Goal: Task Accomplishment & Management: Manage account settings

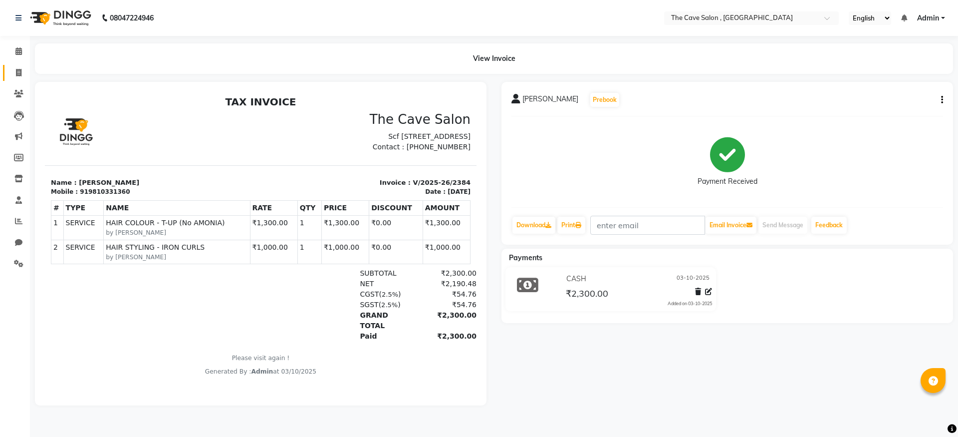
drag, startPoint x: 6, startPoint y: 70, endPoint x: 25, endPoint y: 75, distance: 19.1
click at [7, 70] on link "Invoice" at bounding box center [15, 73] width 24 height 16
select select "service"
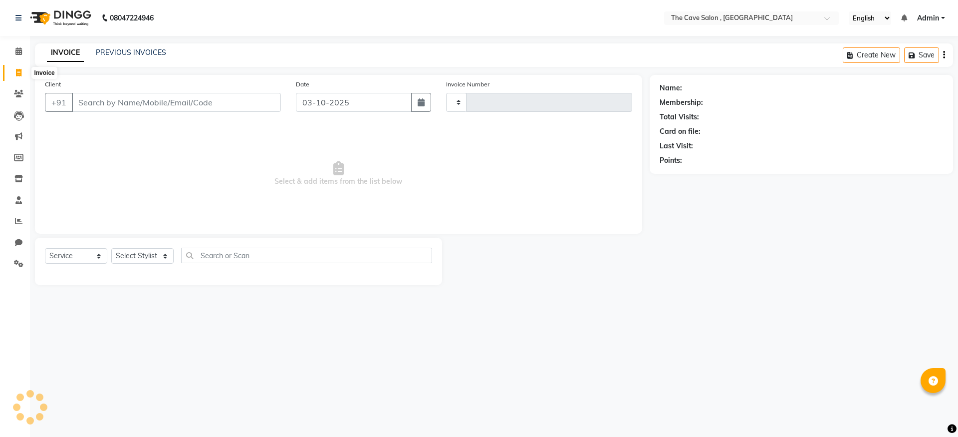
type input "2385"
select select "7844"
click at [132, 108] on input "Client" at bounding box center [176, 102] width 209 height 19
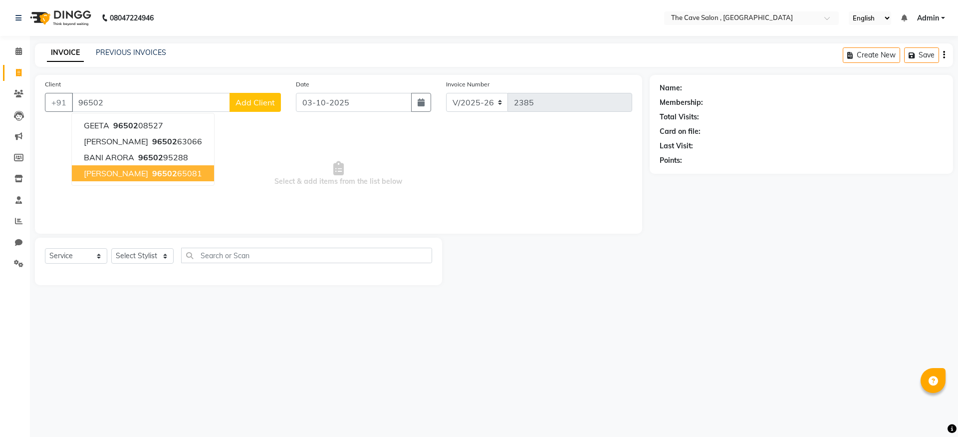
click at [152, 175] on span "96502" at bounding box center [164, 173] width 25 height 10
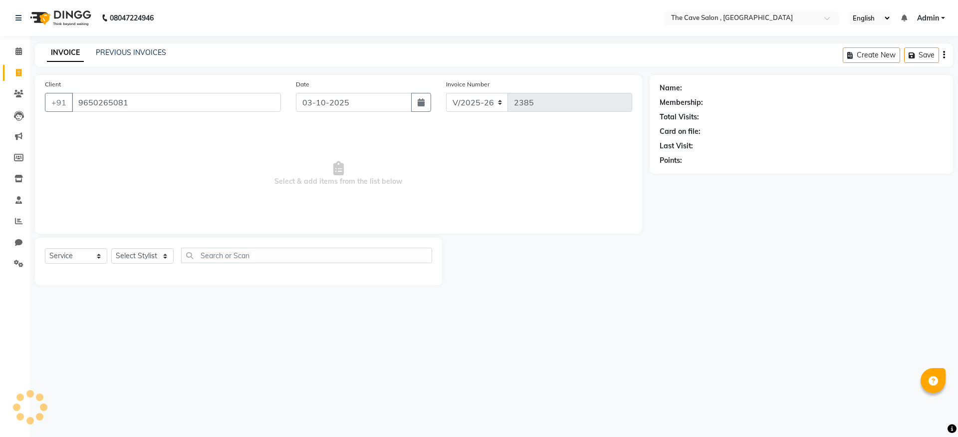
type input "9650265081"
click at [155, 252] on select "Select Stylist Aarif Anil Ankush Anup bharti danish karan Mamta Manager Neer Pr…" at bounding box center [142, 255] width 62 height 15
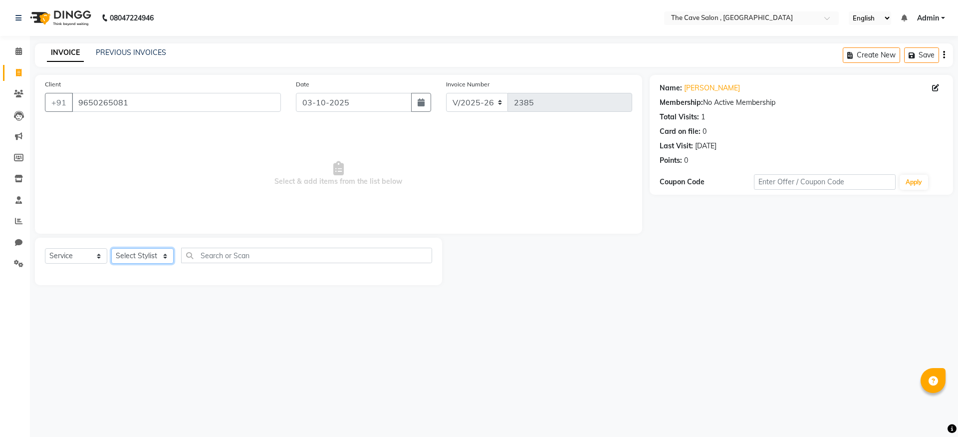
select select "70259"
click at [111, 248] on select "Select Stylist Aarif Anil Ankush Anup bharti danish karan Mamta Manager Neer Pr…" at bounding box center [142, 255] width 62 height 15
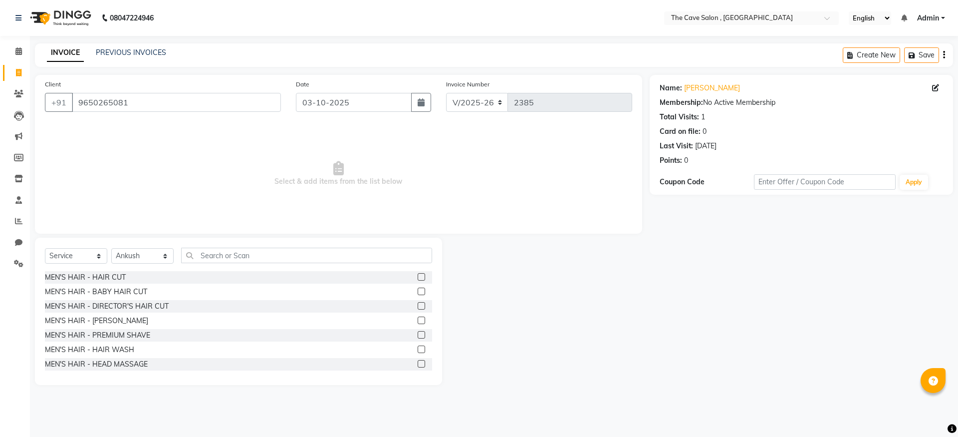
click at [418, 275] on label at bounding box center [421, 276] width 7 height 7
click at [418, 275] on input "checkbox" at bounding box center [421, 277] width 6 height 6
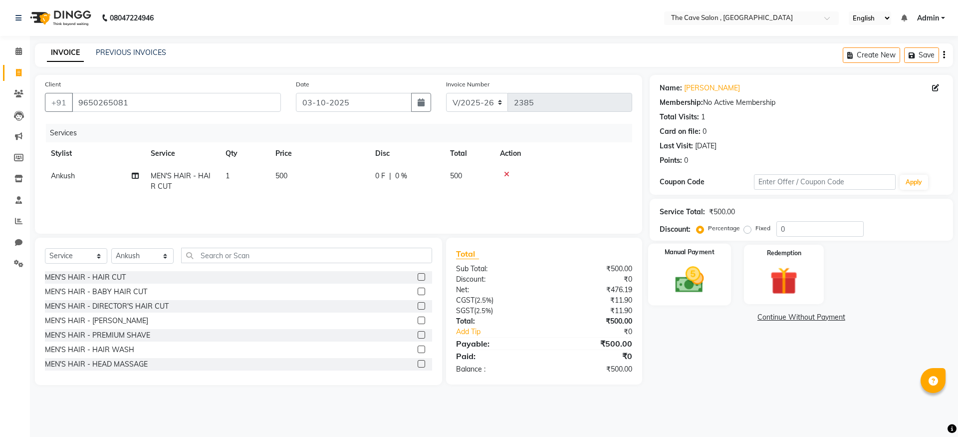
checkbox input "false"
click at [693, 287] on img at bounding box center [689, 279] width 46 height 33
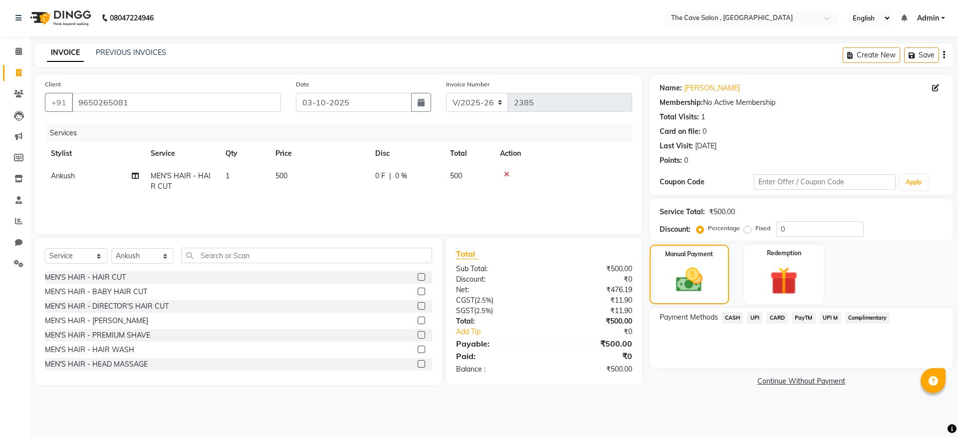
click at [741, 318] on span "CASH" at bounding box center [732, 317] width 21 height 11
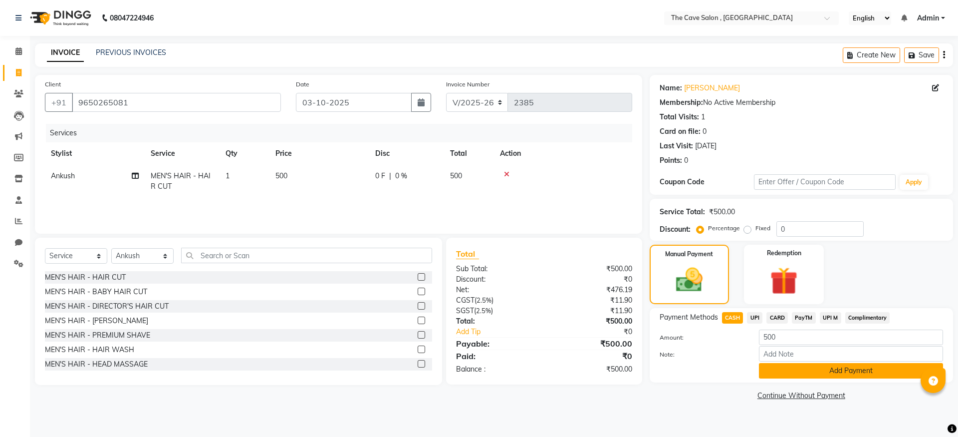
click at [807, 374] on button "Add Payment" at bounding box center [851, 370] width 184 height 15
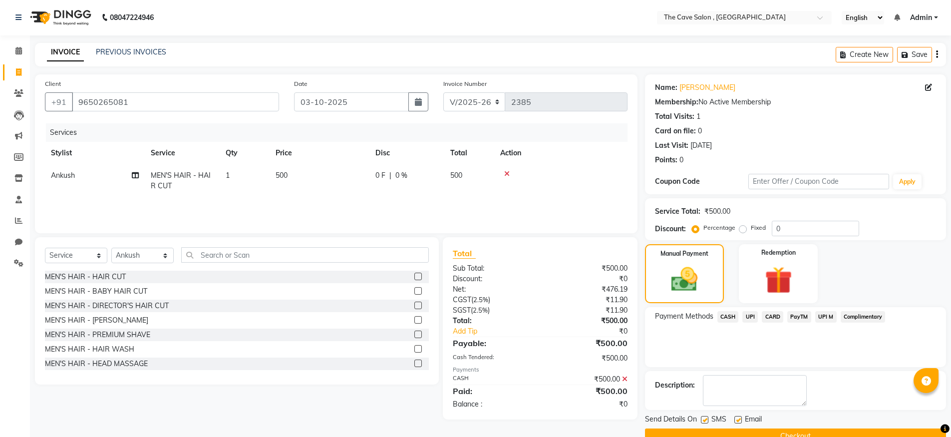
scroll to position [22, 0]
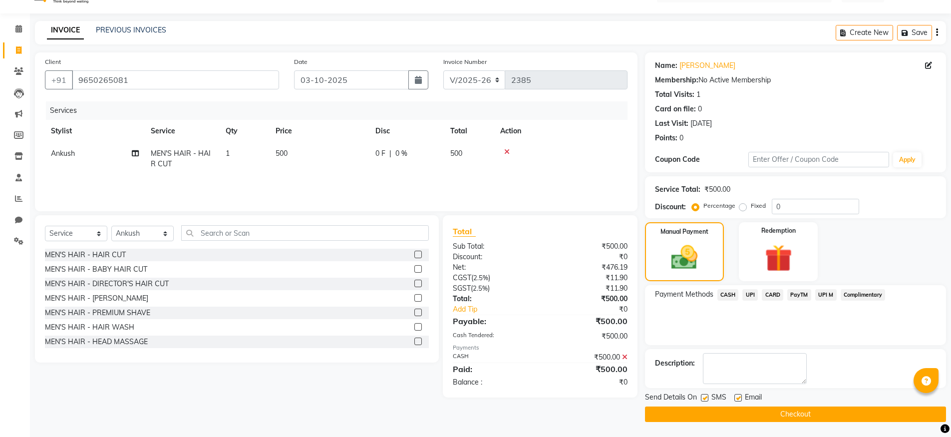
click at [790, 412] on button "Checkout" at bounding box center [795, 413] width 301 height 15
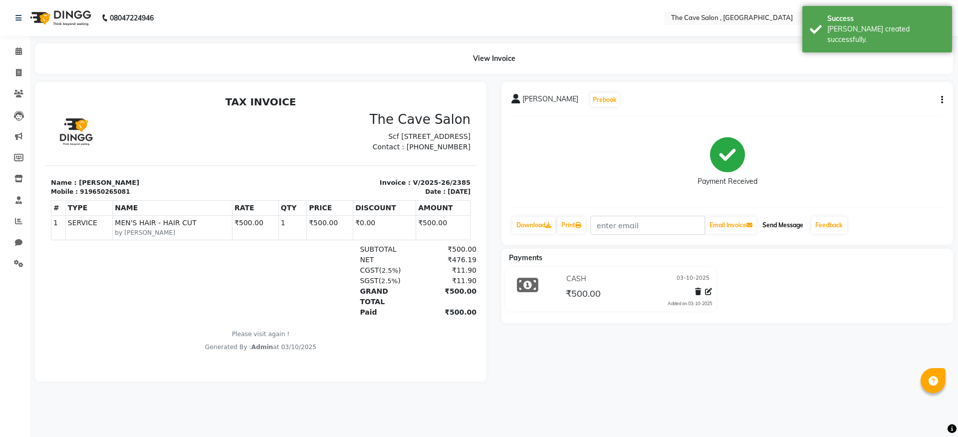
click at [787, 223] on button "Send Message" at bounding box center [783, 225] width 49 height 17
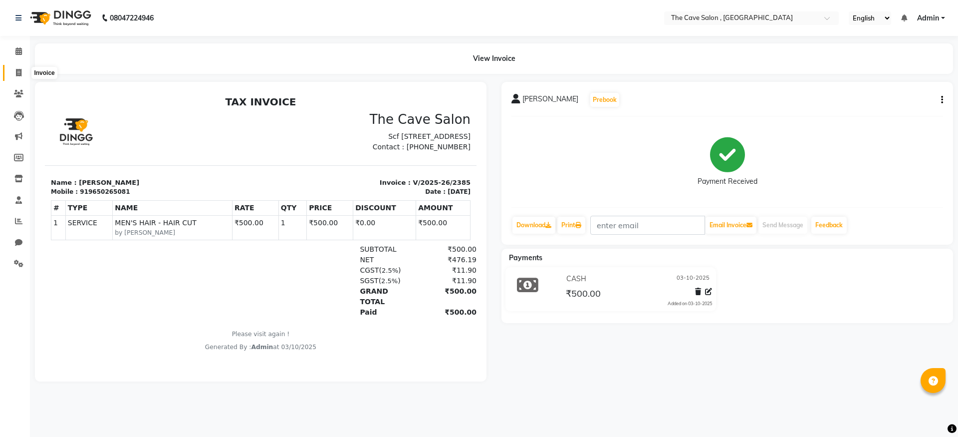
click at [14, 68] on span at bounding box center [18, 72] width 17 height 11
select select "service"
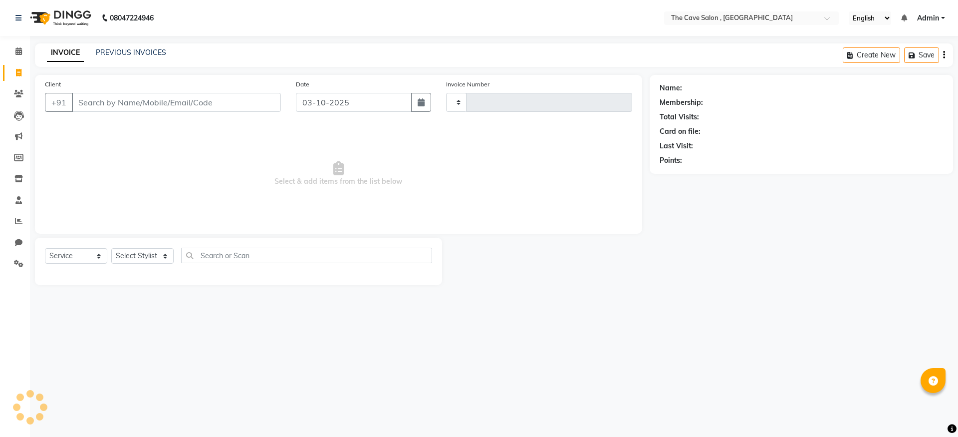
click at [133, 103] on input "Client" at bounding box center [176, 102] width 209 height 19
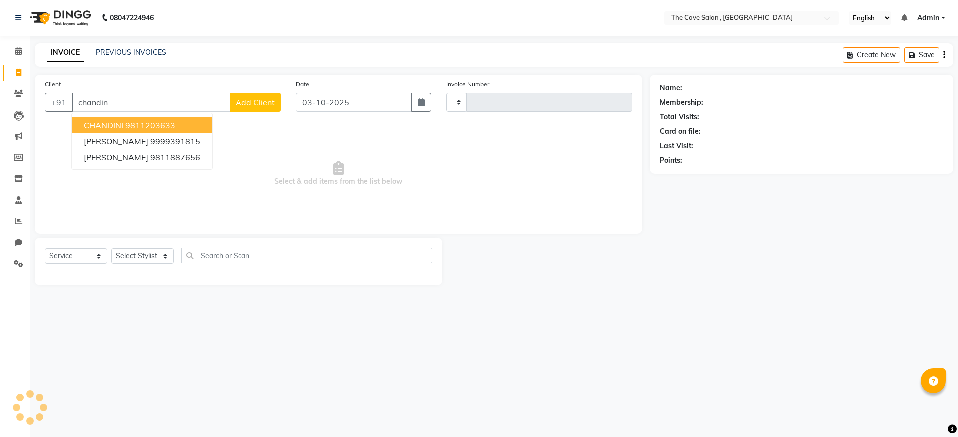
click at [132, 123] on ngb-highlight "9811203633" at bounding box center [150, 125] width 50 height 10
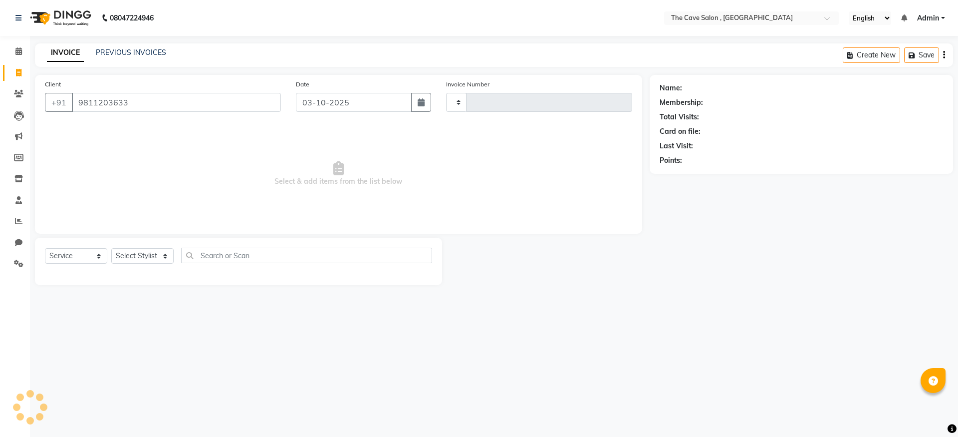
type input "9811203633"
click at [690, 177] on icon "button" at bounding box center [687, 174] width 7 height 7
click at [580, 156] on span "Select & add items from the list below" at bounding box center [338, 174] width 587 height 100
type input "2386"
select select "7844"
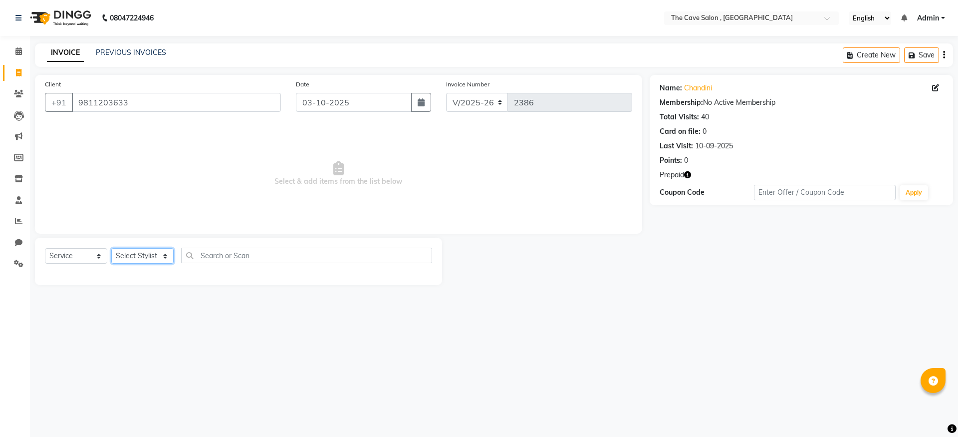
click at [170, 252] on select "Select Stylist Aarif Anil Ankush Anup bharti danish karan Mamta Manager Neer Pr…" at bounding box center [142, 255] width 62 height 15
select select "70262"
click at [111, 248] on select "Select Stylist Aarif Anil Ankush Anup bharti danish karan Mamta Manager Neer Pr…" at bounding box center [142, 255] width 62 height 15
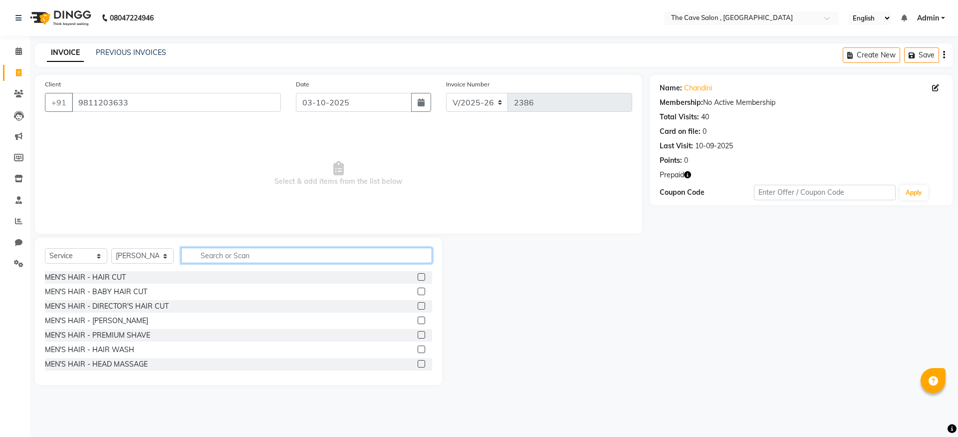
click at [271, 260] on input "text" at bounding box center [306, 255] width 251 height 15
type input "wash"
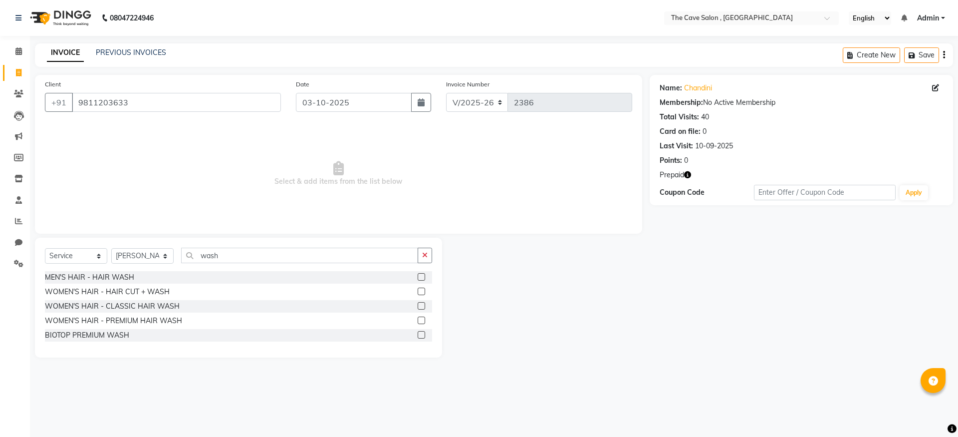
click at [423, 322] on label at bounding box center [421, 319] width 7 height 7
click at [423, 322] on input "checkbox" at bounding box center [421, 320] width 6 height 6
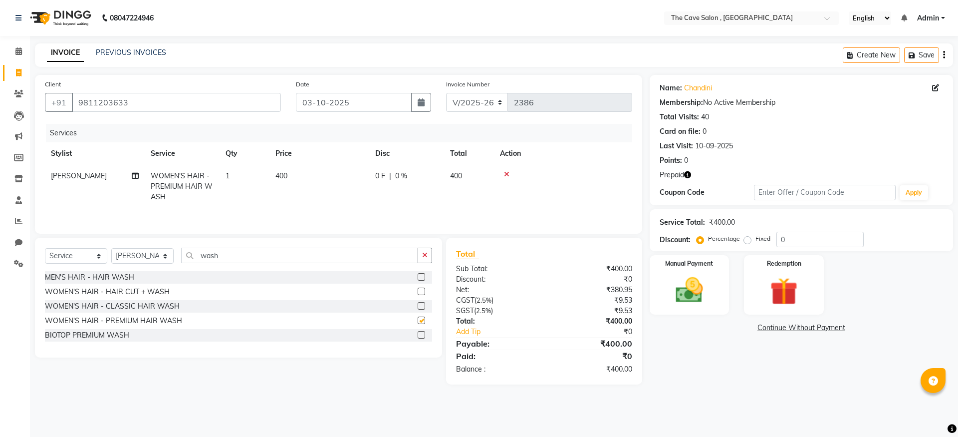
checkbox input "false"
click at [236, 257] on input "wash" at bounding box center [299, 255] width 237 height 15
type input "w"
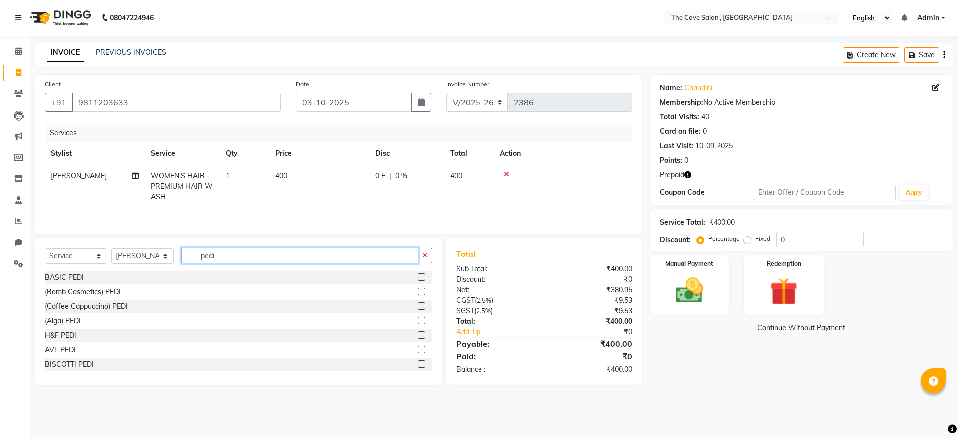
type input "pedi"
click at [418, 292] on label at bounding box center [421, 291] width 7 height 7
click at [418, 292] on input "checkbox" at bounding box center [421, 292] width 6 height 6
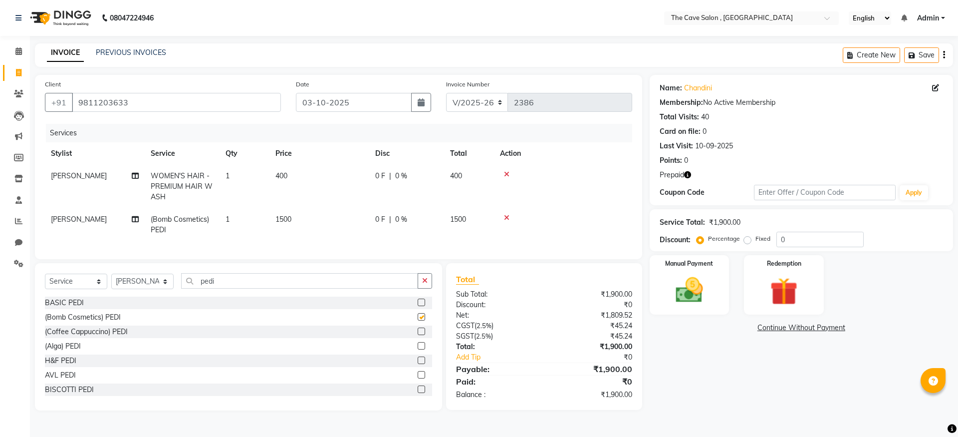
checkbox input "false"
click at [277, 296] on div "Select Service Product Membership Package Voucher Prepaid Gift Card Select Styl…" at bounding box center [238, 284] width 387 height 23
click at [277, 289] on input "pedi" at bounding box center [299, 280] width 237 height 15
type input "p"
type input "mani"
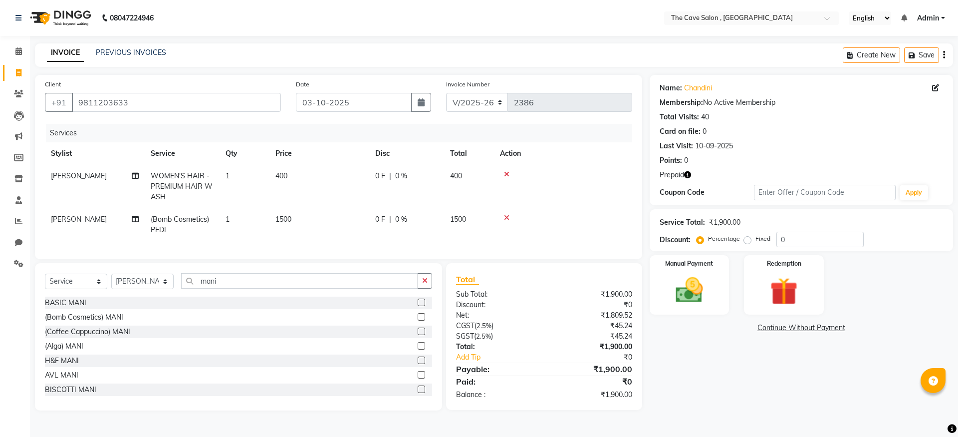
click at [418, 320] on label at bounding box center [421, 316] width 7 height 7
click at [418, 320] on input "checkbox" at bounding box center [421, 317] width 6 height 6
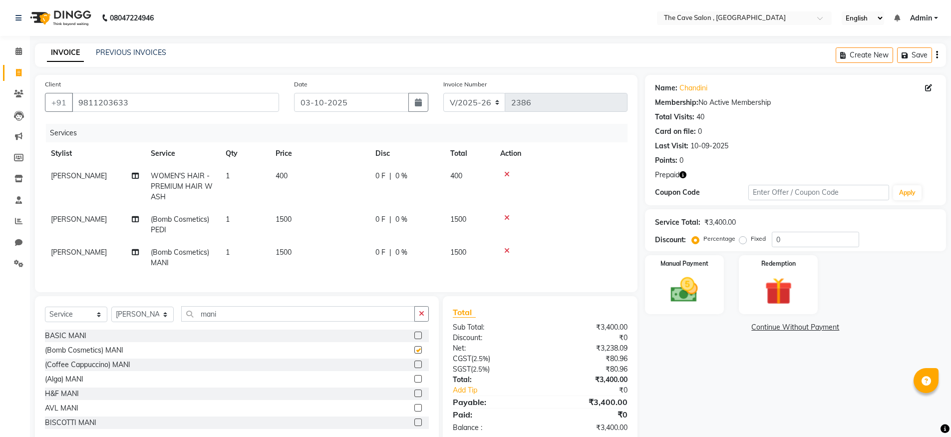
checkbox input "false"
click at [268, 321] on input "mani" at bounding box center [298, 313] width 234 height 15
type input "m"
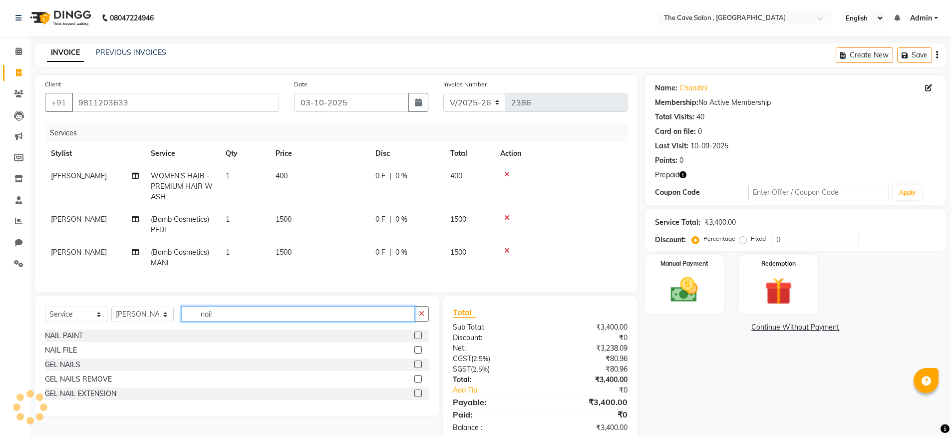
type input "nail"
click at [422, 342] on div at bounding box center [421, 335] width 14 height 12
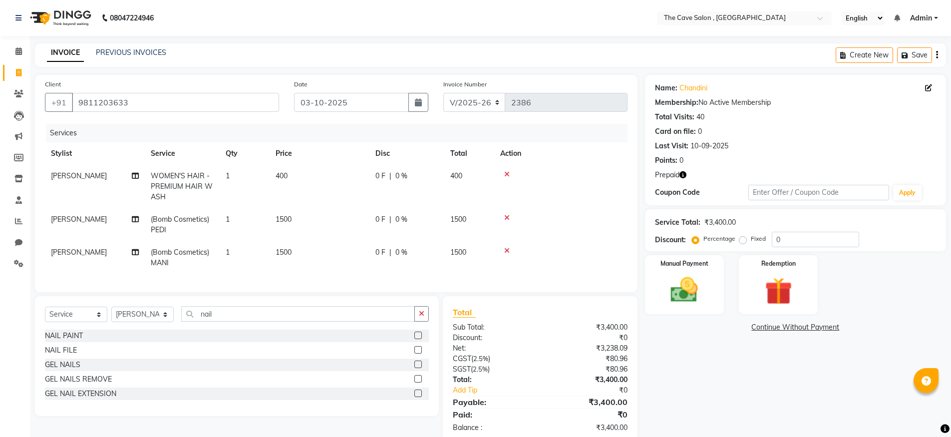
click at [416, 339] on label at bounding box center [417, 334] width 7 height 7
click at [416, 339] on input "checkbox" at bounding box center [417, 335] width 6 height 6
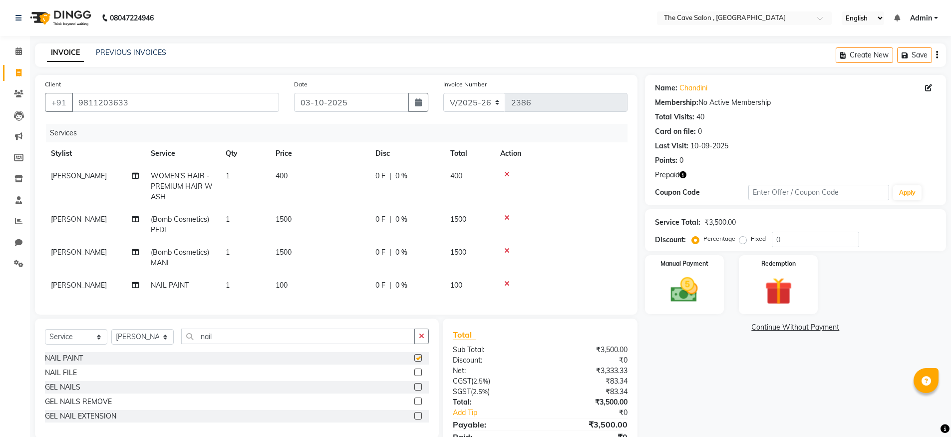
checkbox input "false"
click at [229, 290] on td "1" at bounding box center [245, 285] width 50 height 22
select select "70262"
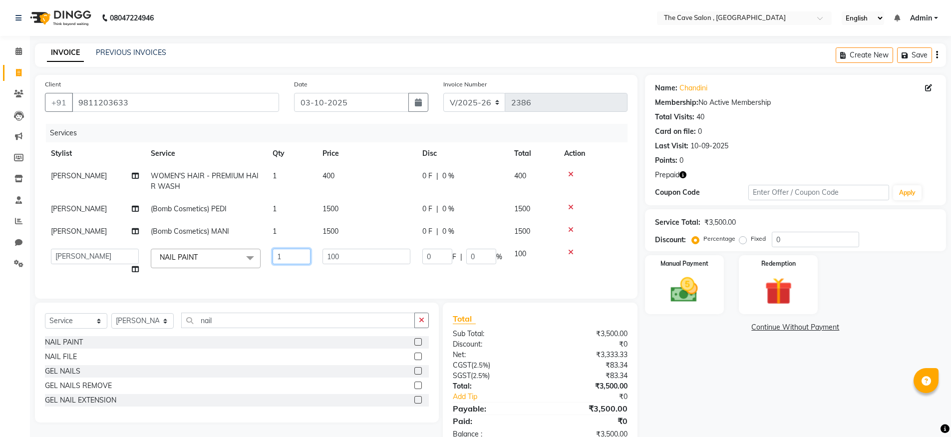
click at [286, 260] on input "1" at bounding box center [292, 256] width 38 height 15
type input "2"
click at [689, 359] on div "Name: Chandini Membership: No Active Membership Total Visits: 40 Card on file: …" at bounding box center [799, 262] width 308 height 374
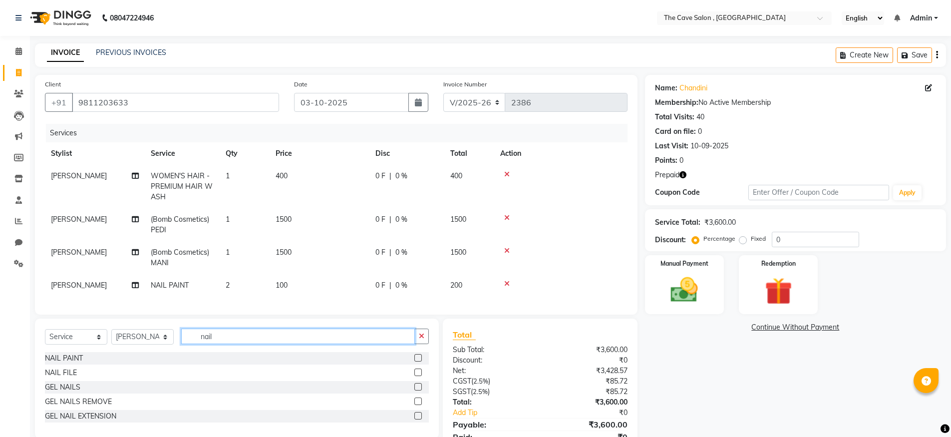
click at [237, 344] on input "nail" at bounding box center [298, 335] width 234 height 15
type input "n"
type input "bio"
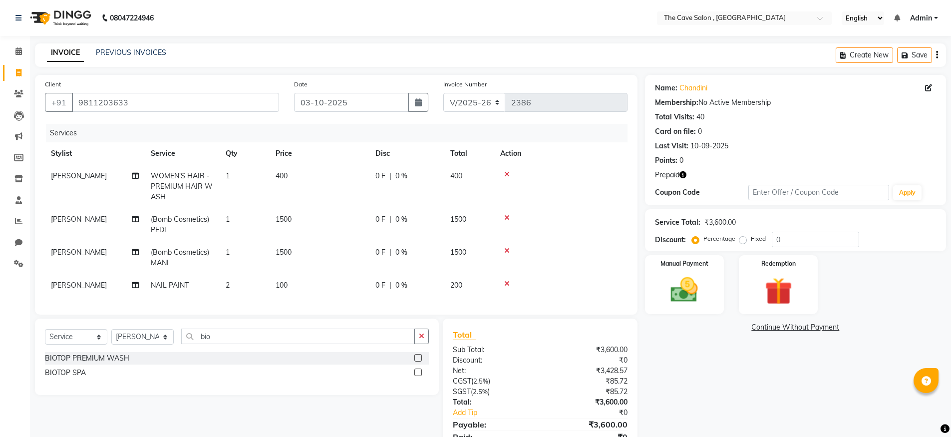
click at [417, 361] on label at bounding box center [417, 357] width 7 height 7
click at [417, 361] on input "checkbox" at bounding box center [417, 358] width 6 height 6
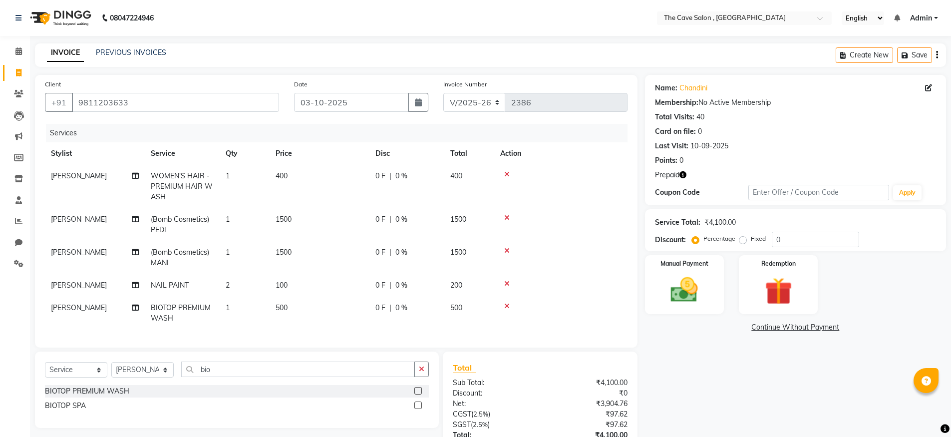
click at [419, 394] on label at bounding box center [417, 390] width 7 height 7
click at [419, 394] on input "checkbox" at bounding box center [417, 391] width 6 height 6
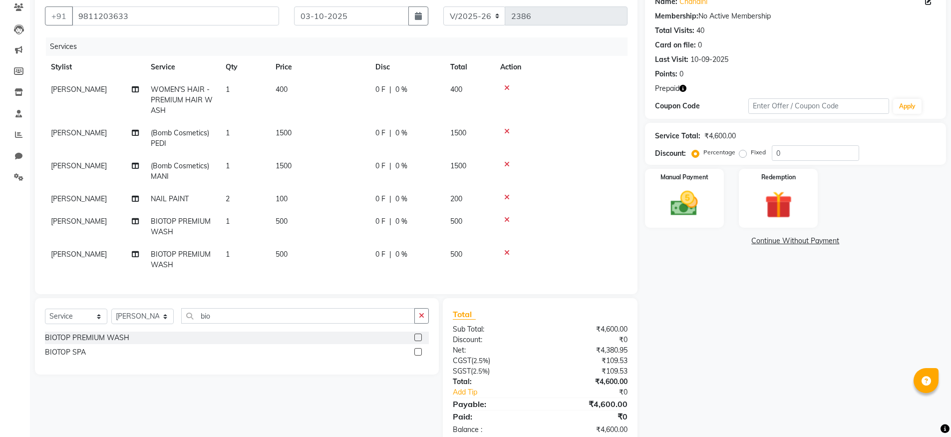
scroll to position [112, 0]
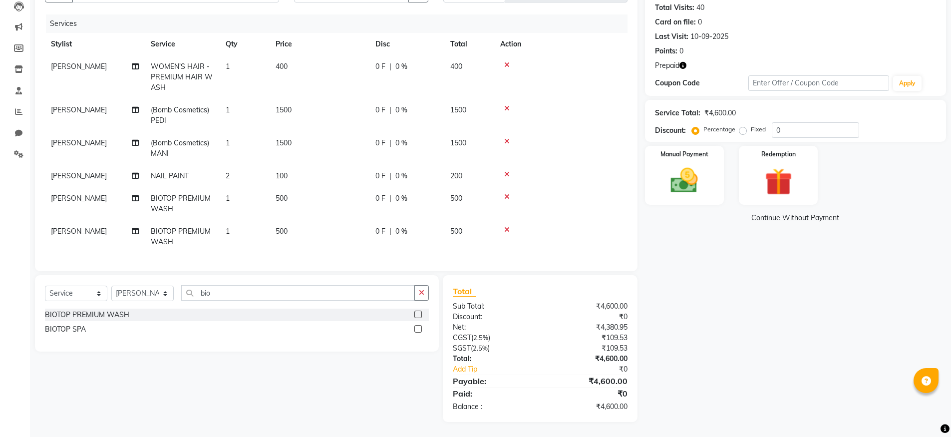
click at [418, 315] on label at bounding box center [417, 313] width 7 height 7
click at [418, 315] on input "checkbox" at bounding box center [417, 314] width 6 height 6
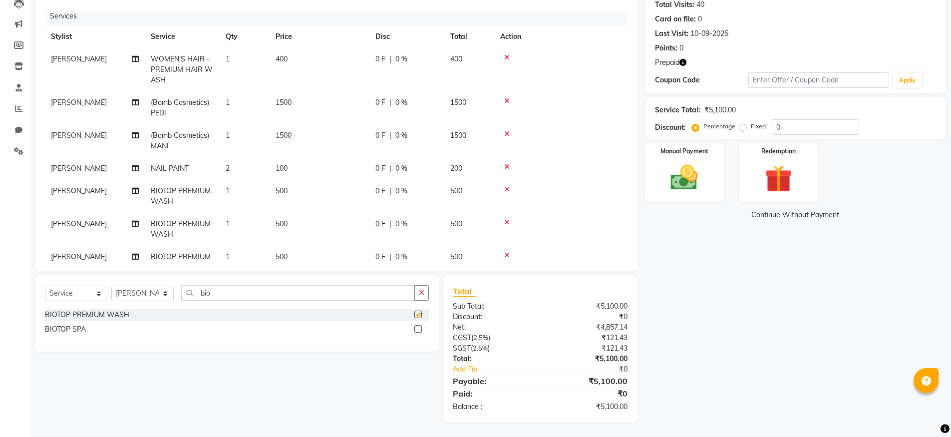
checkbox input "false"
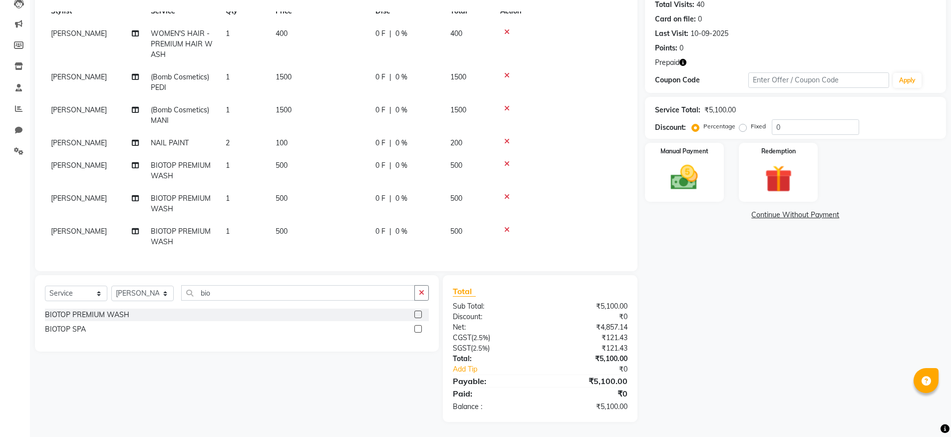
scroll to position [37, 0]
click at [145, 291] on select "Select Stylist Aarif Anil Ankush Anup bharti danish karan Mamta Manager Neer Pr…" at bounding box center [142, 293] width 62 height 15
select select "70266"
click at [111, 286] on select "Select Stylist Aarif Anil Ankush Anup bharti danish karan Mamta Manager Neer Pr…" at bounding box center [142, 293] width 62 height 15
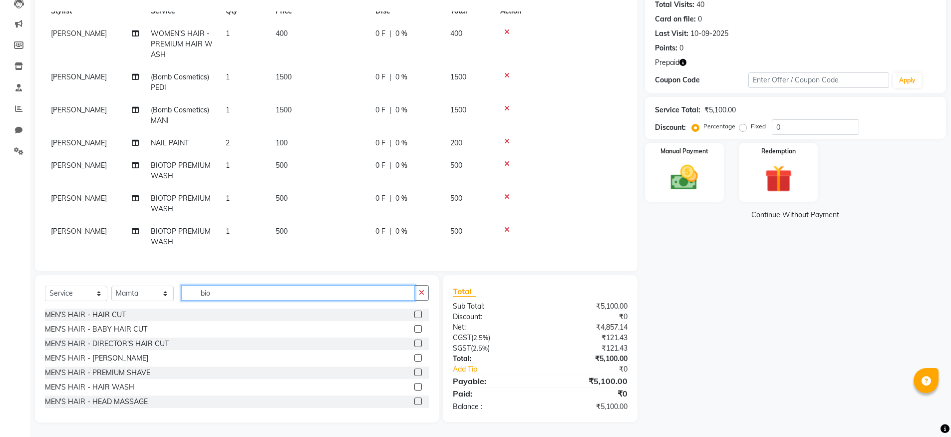
click at [244, 296] on input "bio" at bounding box center [298, 292] width 234 height 15
type input "b"
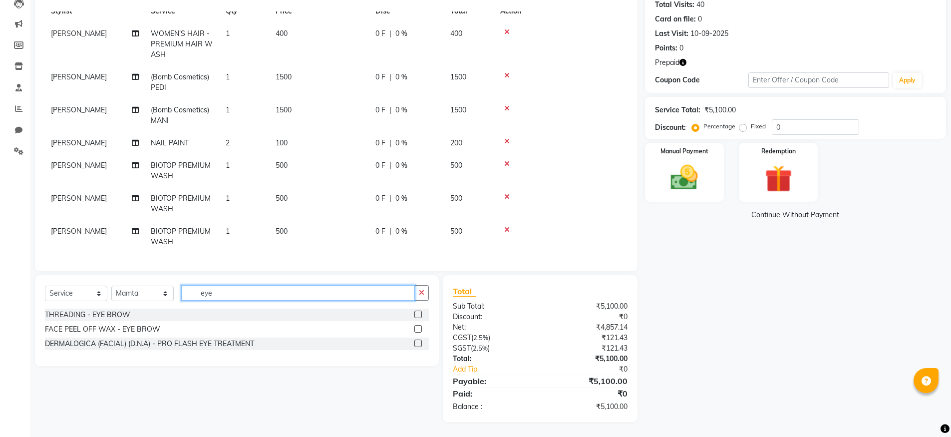
type input "eye"
click at [418, 314] on label at bounding box center [417, 313] width 7 height 7
click at [418, 314] on input "checkbox" at bounding box center [417, 314] width 6 height 6
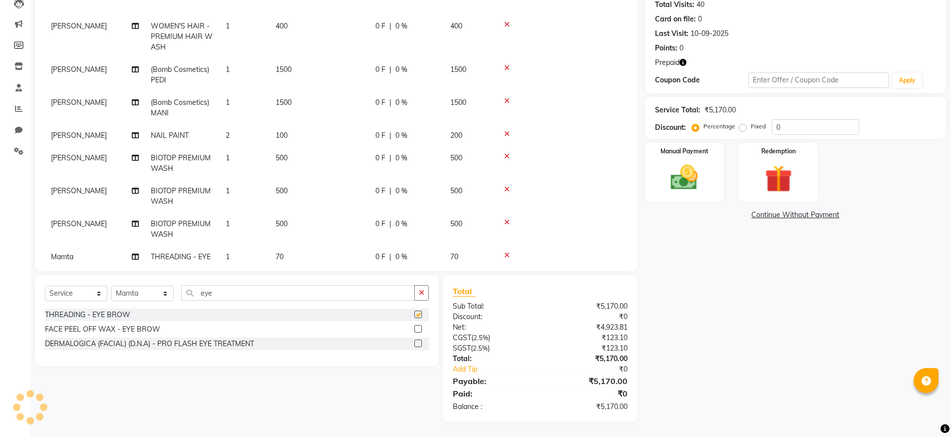
checkbox input "false"
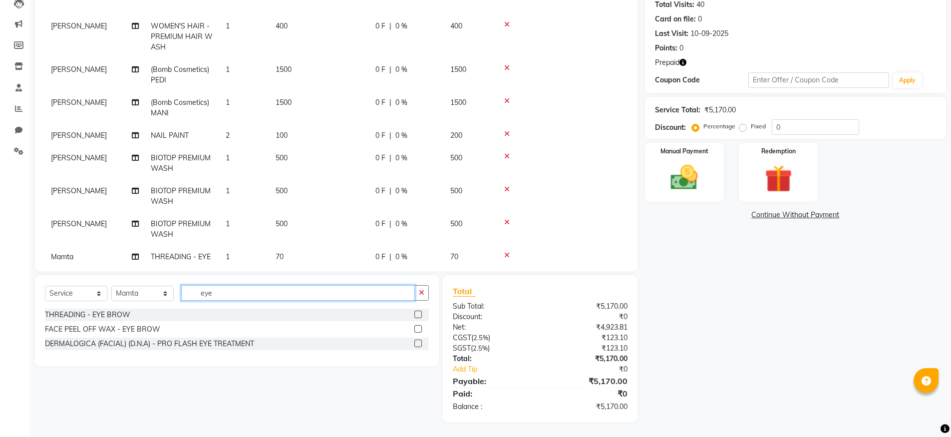
click at [269, 298] on input "eye" at bounding box center [298, 292] width 234 height 15
type input "e"
type input "upper"
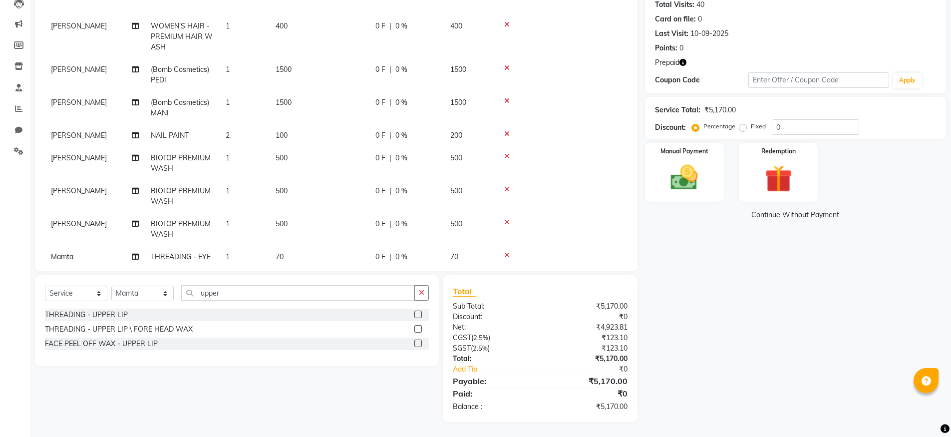
click at [415, 313] on label at bounding box center [417, 313] width 7 height 7
click at [415, 313] on input "checkbox" at bounding box center [417, 314] width 6 height 6
checkbox input "false"
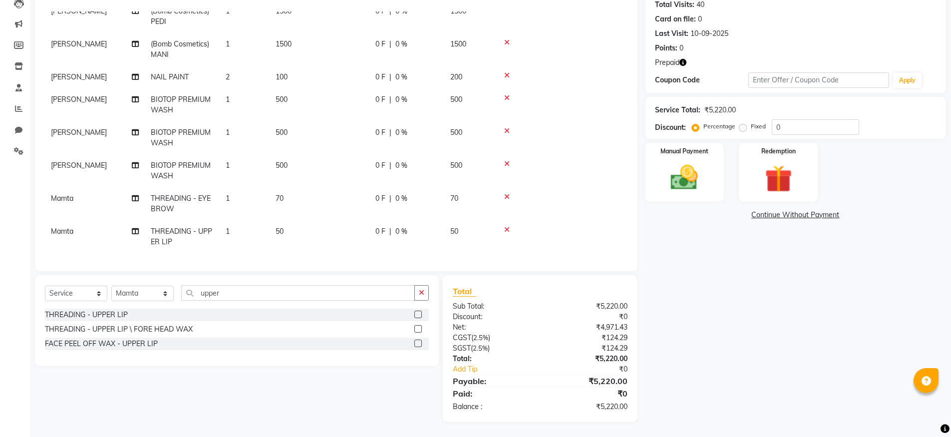
scroll to position [103, 0]
click at [143, 294] on select "Select Stylist Aarif Anil Ankush Anup bharti danish karan Mamta Manager Neer Pr…" at bounding box center [142, 293] width 62 height 15
click at [111, 286] on select "Select Stylist Aarif Anil Ankush Anup bharti danish karan Mamta Manager Neer Pr…" at bounding box center [142, 293] width 62 height 15
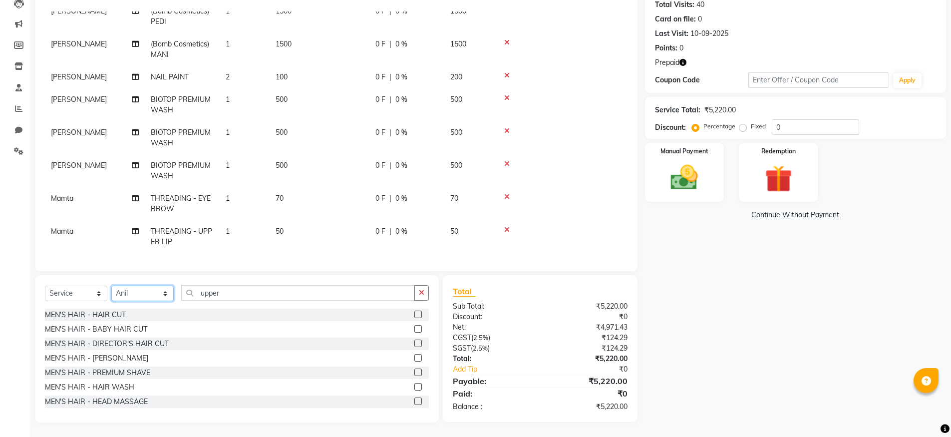
click at [143, 294] on select "Select Stylist Aarif Anil Ankush Anup bharti danish karan Mamta Manager Neer Pr…" at bounding box center [142, 293] width 62 height 15
select select "70260"
click at [111, 286] on select "Select Stylist Aarif Anil Ankush Anup bharti danish karan Mamta Manager Neer Pr…" at bounding box center [142, 293] width 62 height 15
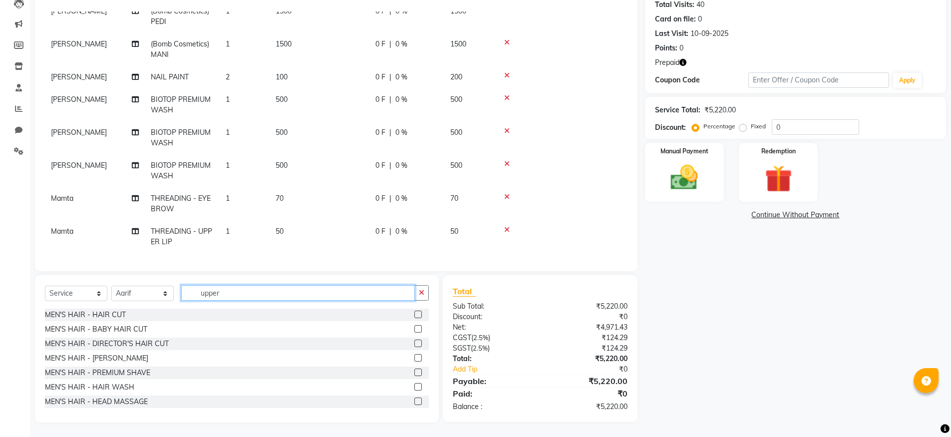
click at [266, 294] on input "upper" at bounding box center [298, 292] width 234 height 15
type input "u"
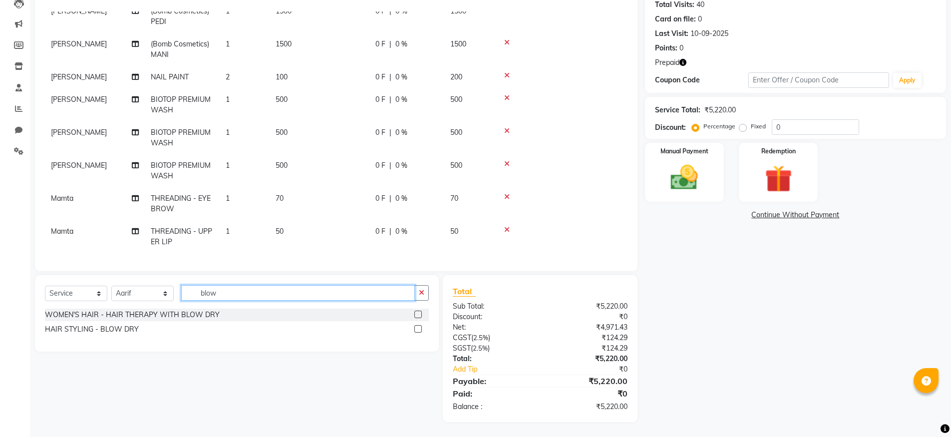
type input "blow"
click at [419, 328] on label at bounding box center [417, 328] width 7 height 7
click at [419, 328] on input "checkbox" at bounding box center [417, 329] width 6 height 6
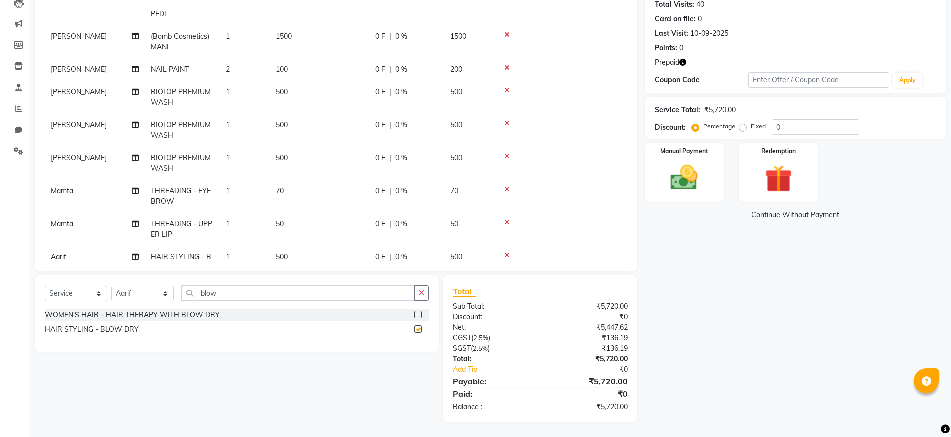
checkbox input "false"
click at [276, 293] on input "blow" at bounding box center [298, 292] width 234 height 15
drag, startPoint x: 834, startPoint y: 181, endPoint x: 827, endPoint y: 179, distance: 7.1
click at [834, 180] on div "Manual Payment Redemption" at bounding box center [795, 172] width 316 height 59
click at [771, 172] on img at bounding box center [778, 178] width 46 height 35
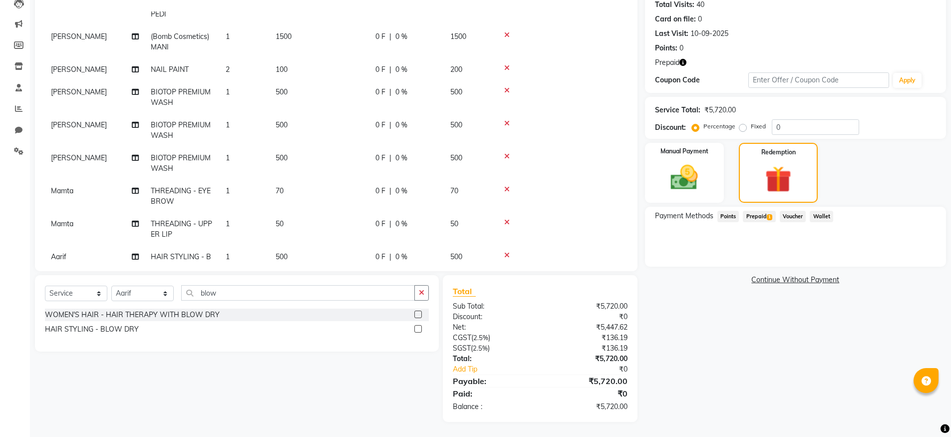
click at [753, 216] on span "Prepaid 1" at bounding box center [759, 216] width 32 height 11
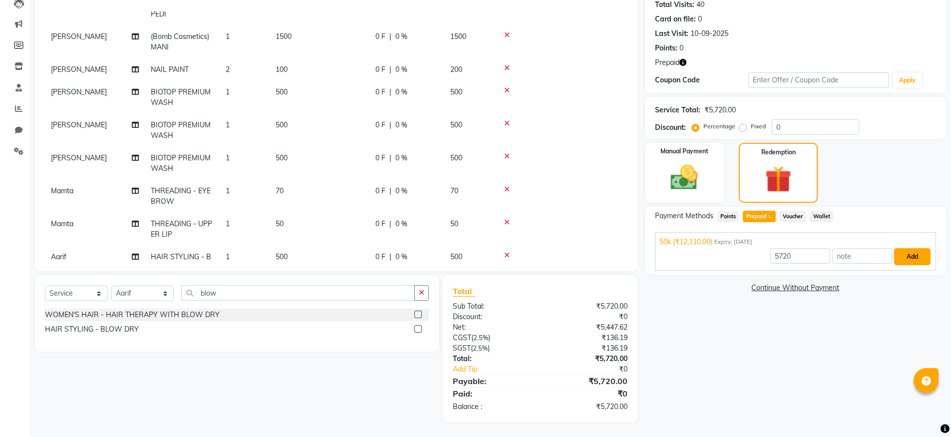
click at [913, 259] on button "Add" at bounding box center [912, 256] width 36 height 17
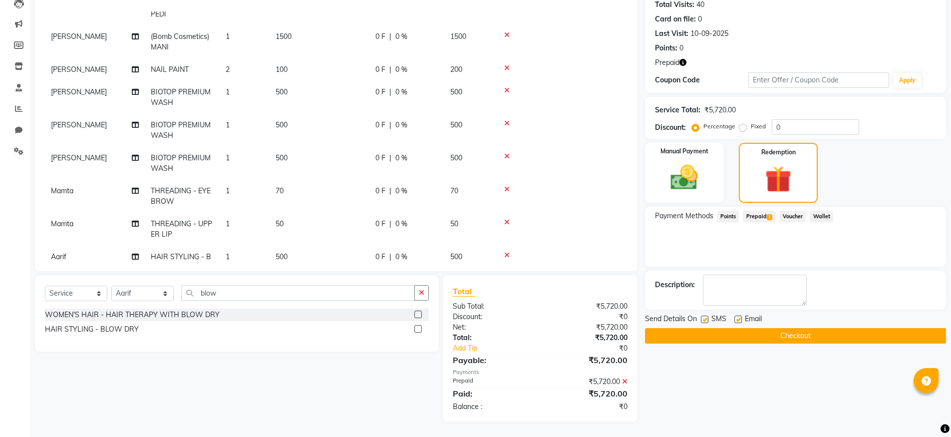
click at [734, 328] on button "Checkout" at bounding box center [795, 335] width 301 height 15
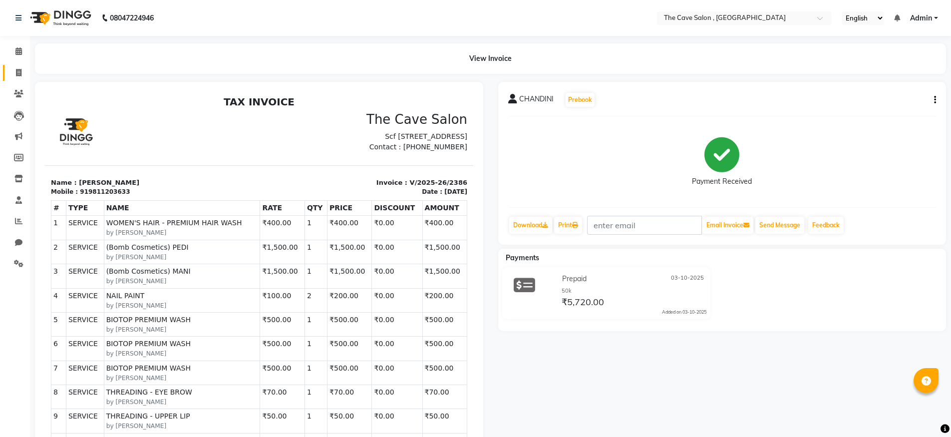
drag, startPoint x: 8, startPoint y: 68, endPoint x: 18, endPoint y: 68, distance: 9.5
click at [8, 68] on link "Invoice" at bounding box center [15, 73] width 24 height 16
select select "service"
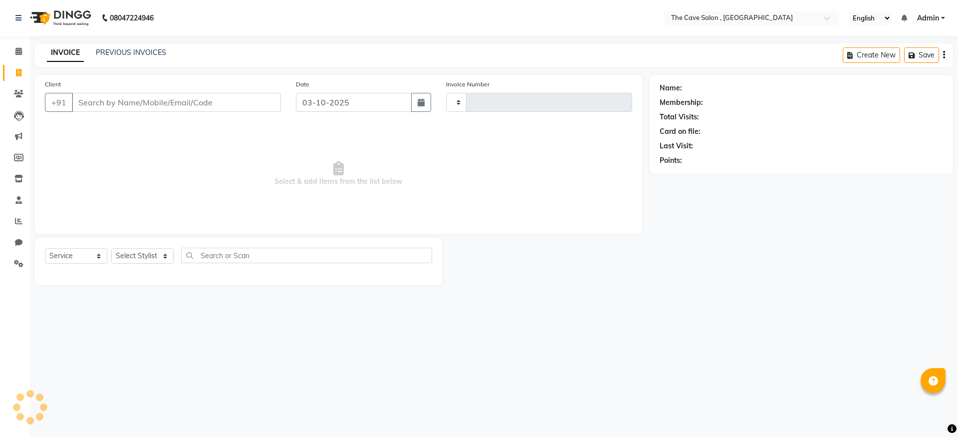
type input "2387"
select select "7844"
click at [127, 96] on input "Client" at bounding box center [176, 102] width 209 height 19
type input "p"
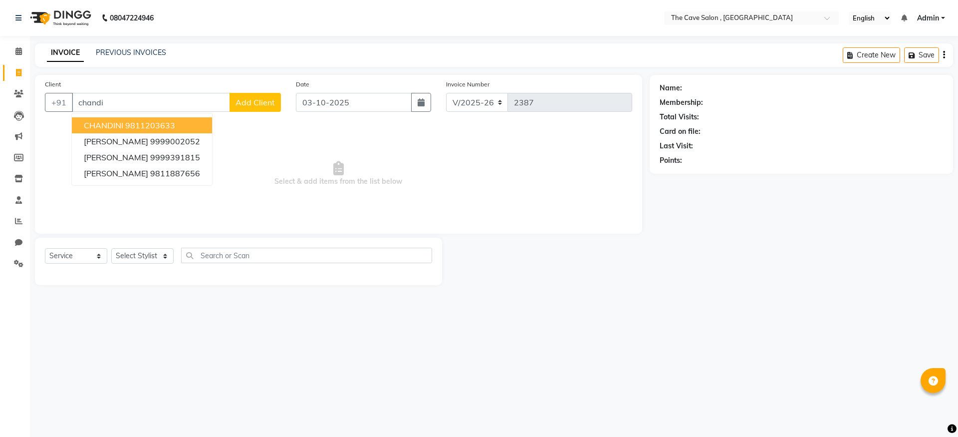
click at [144, 124] on ngb-highlight "9811203633" at bounding box center [150, 125] width 50 height 10
type input "9811203633"
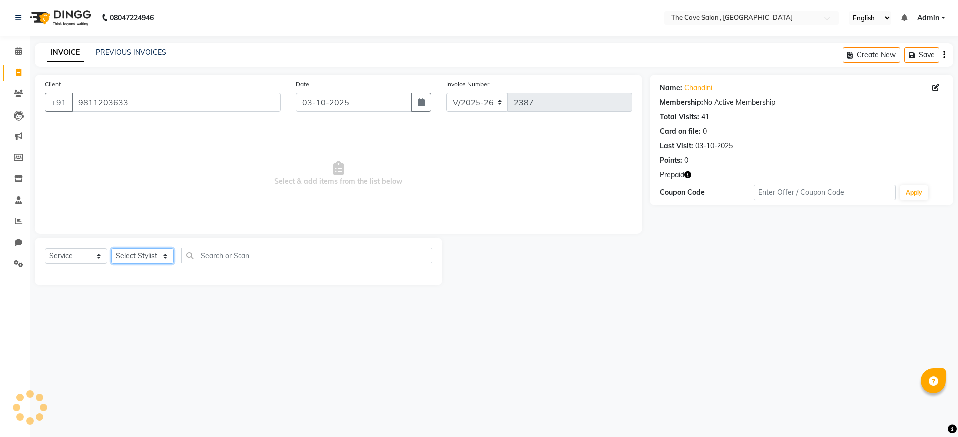
click at [171, 259] on select "Select Stylist Aarif Anil Ankush Anup bharti danish karan Mamta Manager Neer Pr…" at bounding box center [142, 255] width 62 height 15
select select "70262"
click at [111, 248] on select "Select Stylist Aarif Anil Ankush Anup bharti danish karan Mamta Manager Neer Pr…" at bounding box center [142, 255] width 62 height 15
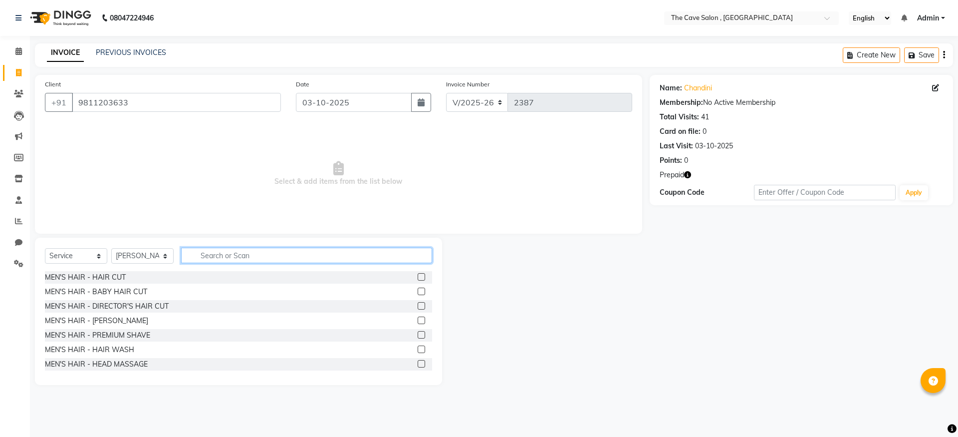
click at [228, 251] on input "text" at bounding box center [306, 255] width 251 height 15
type input "pedi"
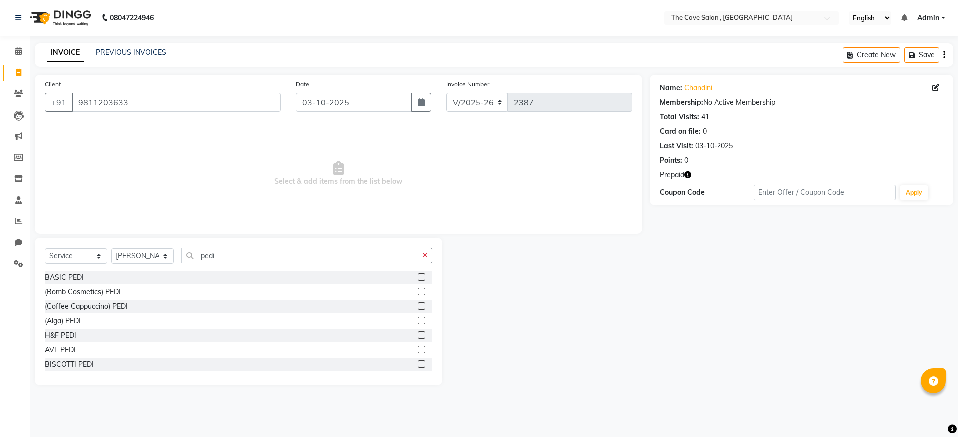
click at [418, 338] on label at bounding box center [421, 334] width 7 height 7
click at [418, 338] on input "checkbox" at bounding box center [421, 335] width 6 height 6
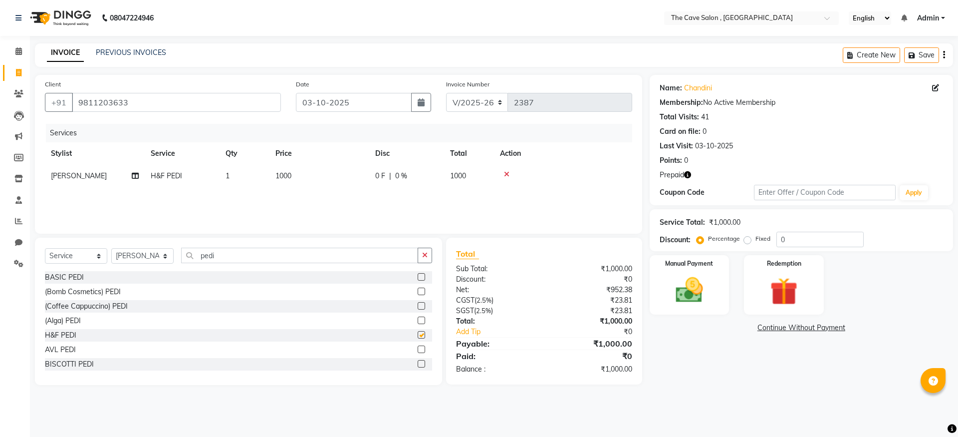
checkbox input "false"
click at [124, 257] on select "Select Stylist Aarif Anil Ankush Anup bharti danish karan Mamta Manager Neer Pr…" at bounding box center [142, 255] width 62 height 15
select select "70268"
click at [111, 248] on select "Select Stylist Aarif Anil Ankush Anup bharti danish karan Mamta Manager Neer Pr…" at bounding box center [142, 255] width 62 height 15
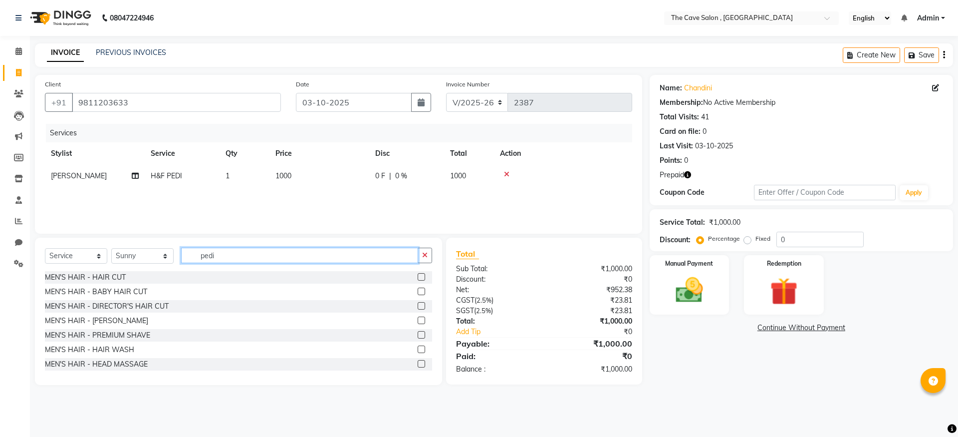
click at [229, 252] on input "pedi" at bounding box center [299, 255] width 237 height 15
type input "p"
type input "was"
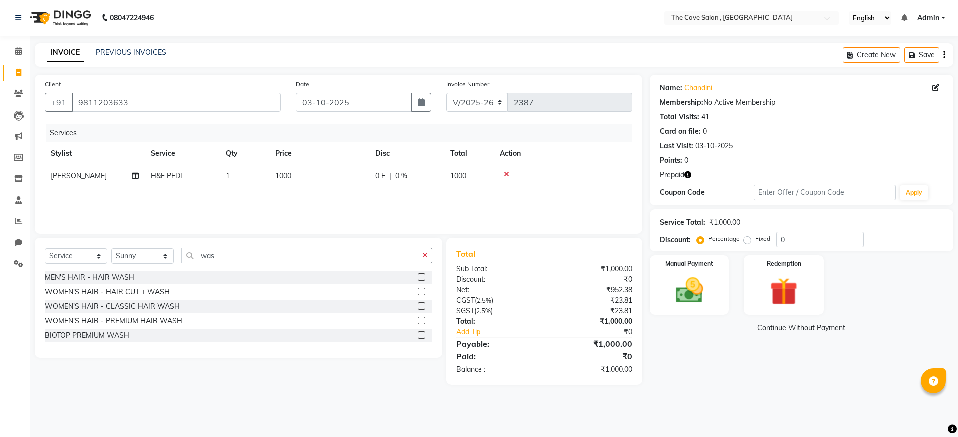
click at [420, 336] on label at bounding box center [421, 334] width 7 height 7
click at [420, 336] on input "checkbox" at bounding box center [421, 335] width 6 height 6
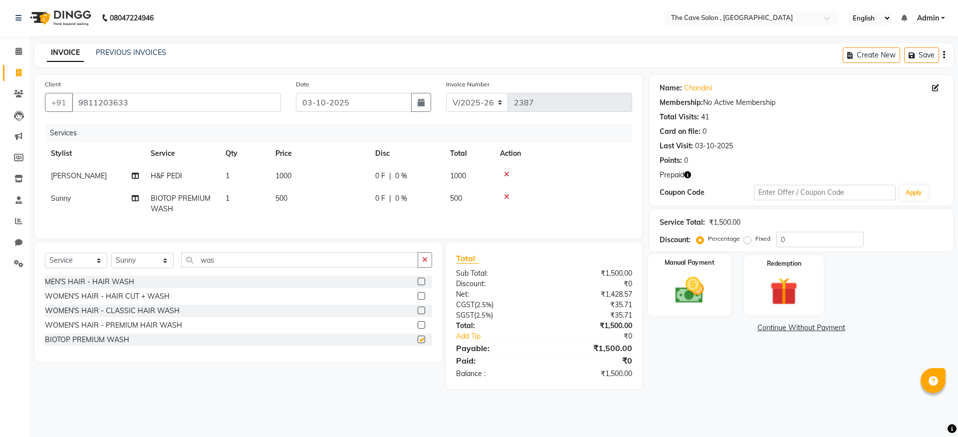
checkbox input "false"
click at [798, 295] on img at bounding box center [784, 291] width 46 height 35
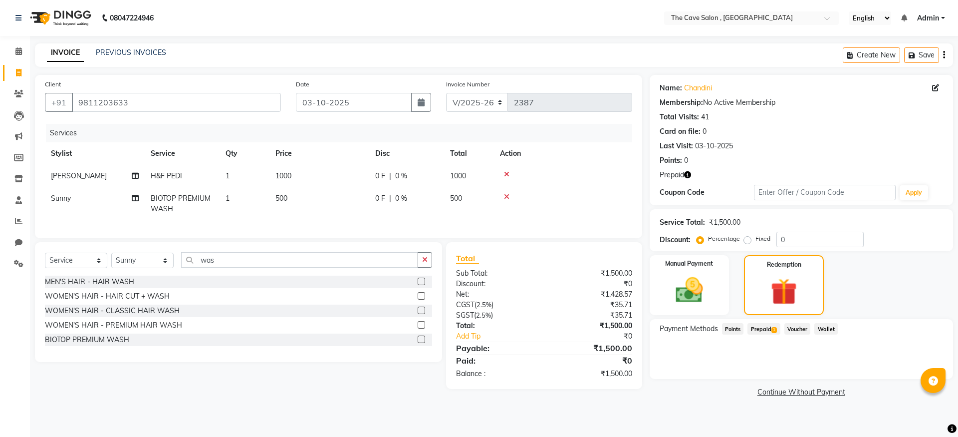
click at [765, 329] on span "Prepaid 1" at bounding box center [764, 328] width 32 height 11
click at [918, 369] on button "Add" at bounding box center [919, 368] width 36 height 17
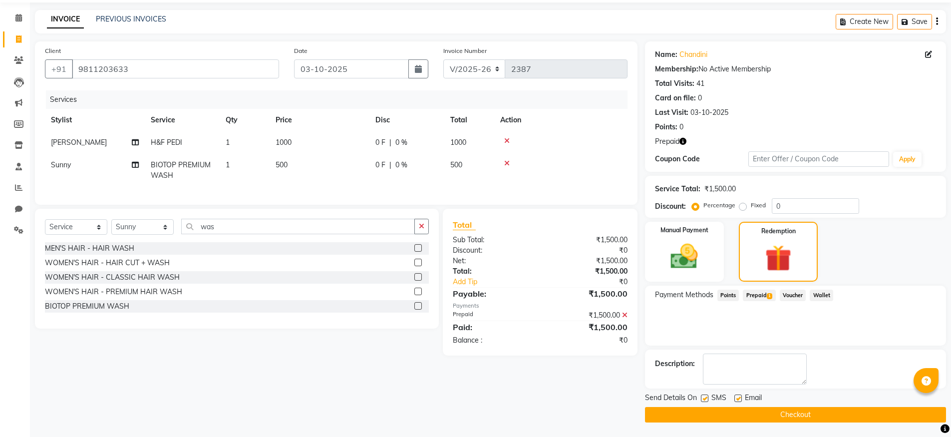
scroll to position [34, 0]
click at [854, 418] on button "Checkout" at bounding box center [795, 413] width 301 height 15
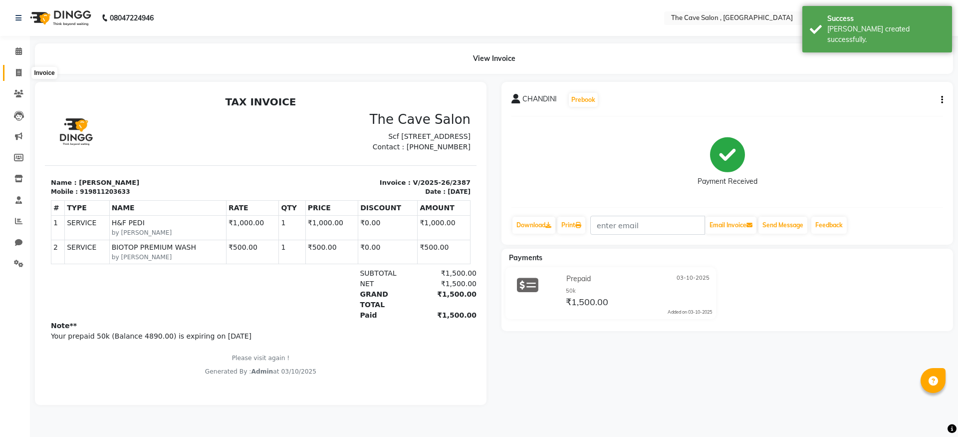
click at [25, 73] on span at bounding box center [18, 72] width 17 height 11
select select "service"
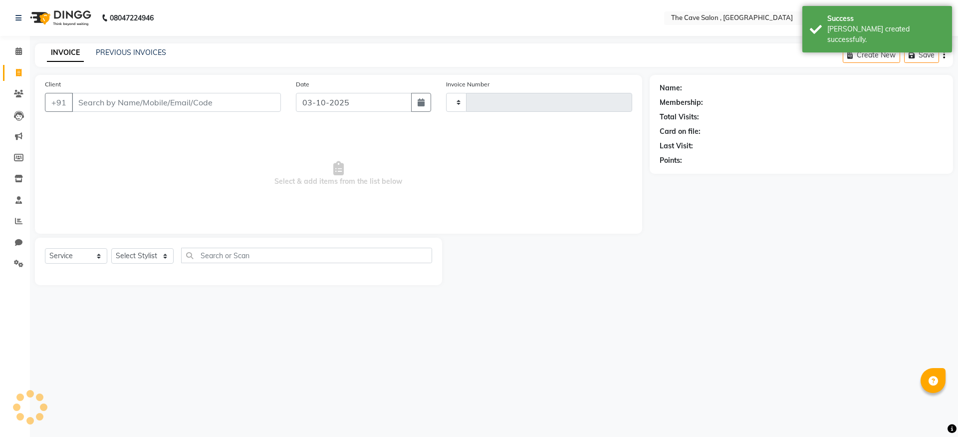
type input "2388"
select select "7844"
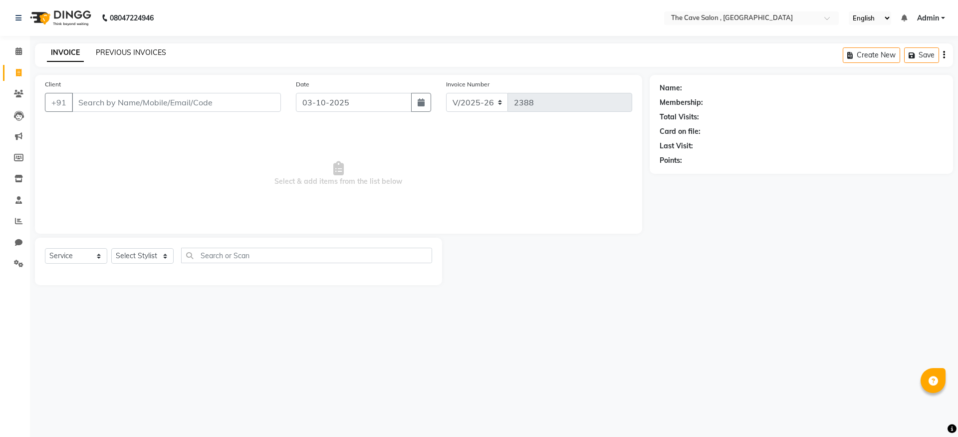
click at [158, 55] on link "PREVIOUS INVOICES" at bounding box center [131, 52] width 70 height 9
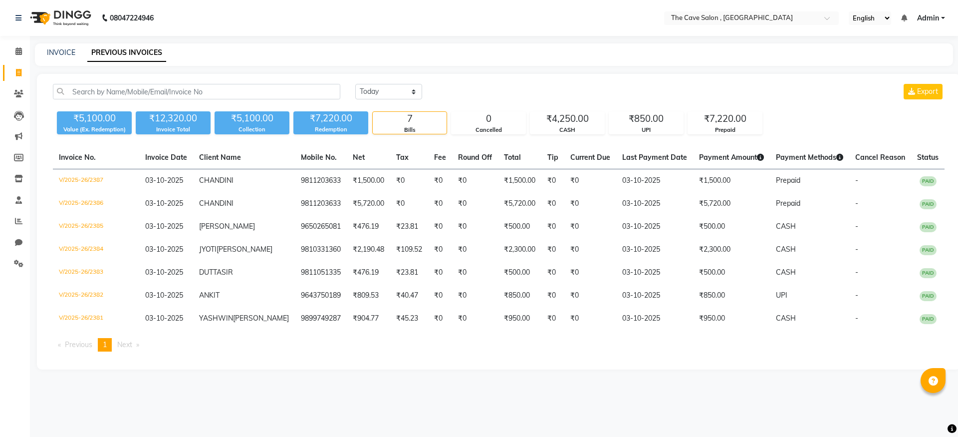
click at [65, 57] on div "INVOICE" at bounding box center [61, 52] width 28 height 10
click at [64, 54] on link "INVOICE" at bounding box center [61, 52] width 28 height 9
select select "7844"
select select "service"
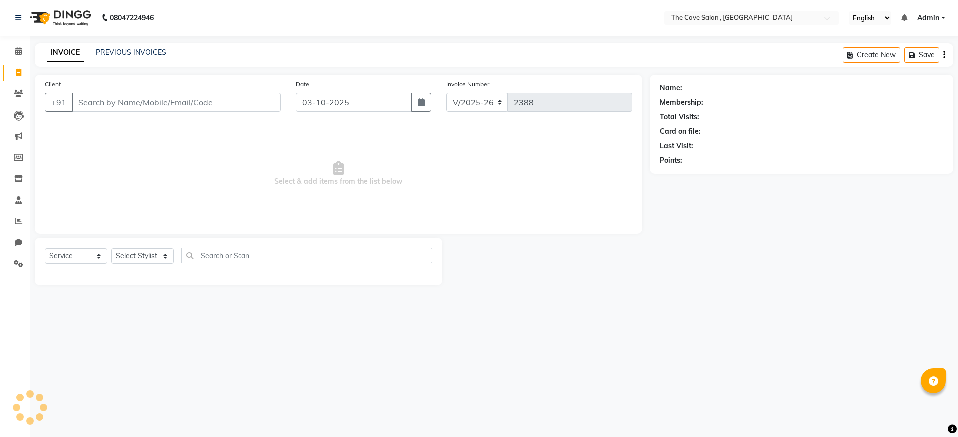
click at [115, 98] on input "Client" at bounding box center [176, 102] width 209 height 19
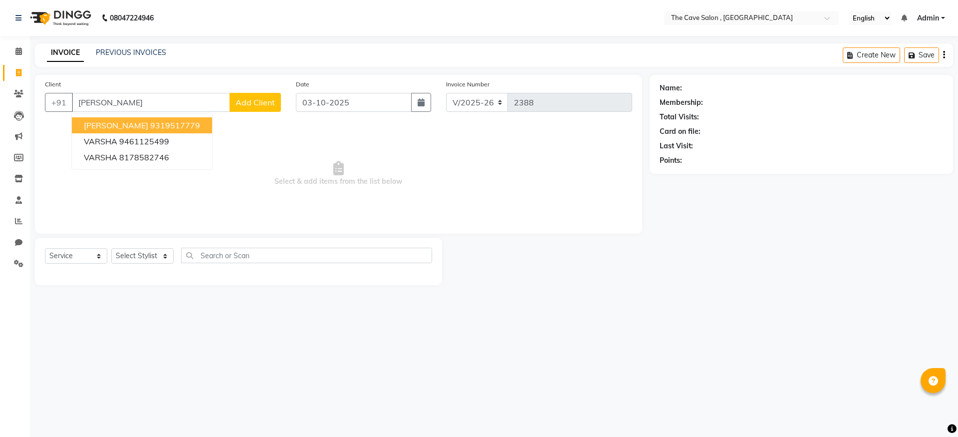
click at [133, 125] on span "varsha aggarwal" at bounding box center [116, 125] width 64 height 10
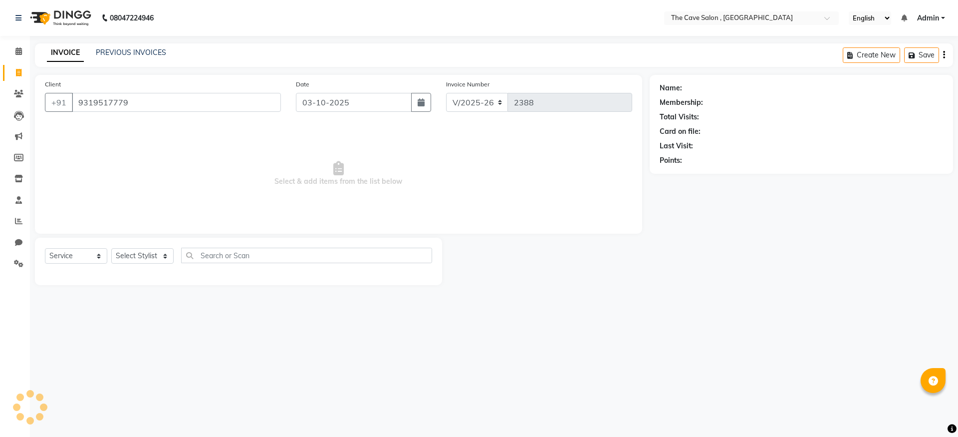
type input "9319517779"
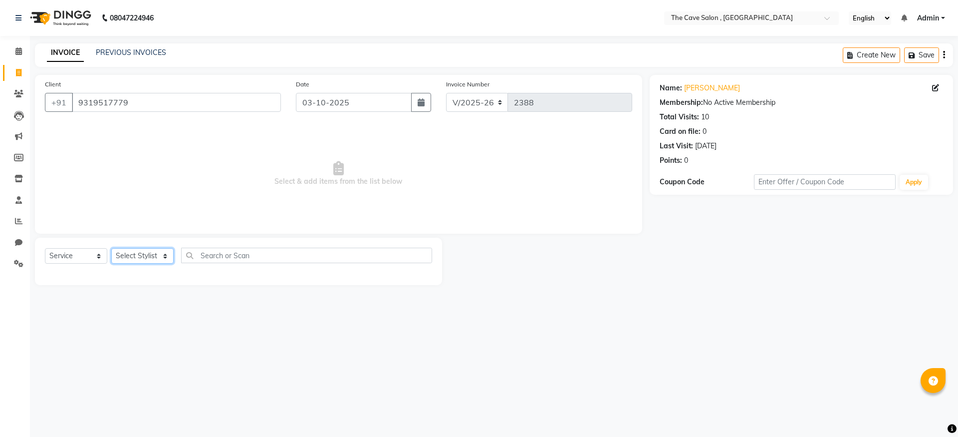
click at [118, 254] on select "Select Stylist Aarif Anil Ankush Anup bharti danish karan Mamta Manager Neer Pr…" at bounding box center [142, 255] width 62 height 15
select select "70266"
click at [111, 248] on select "Select Stylist Aarif Anil Ankush Anup bharti danish karan Mamta Manager Neer Pr…" at bounding box center [142, 255] width 62 height 15
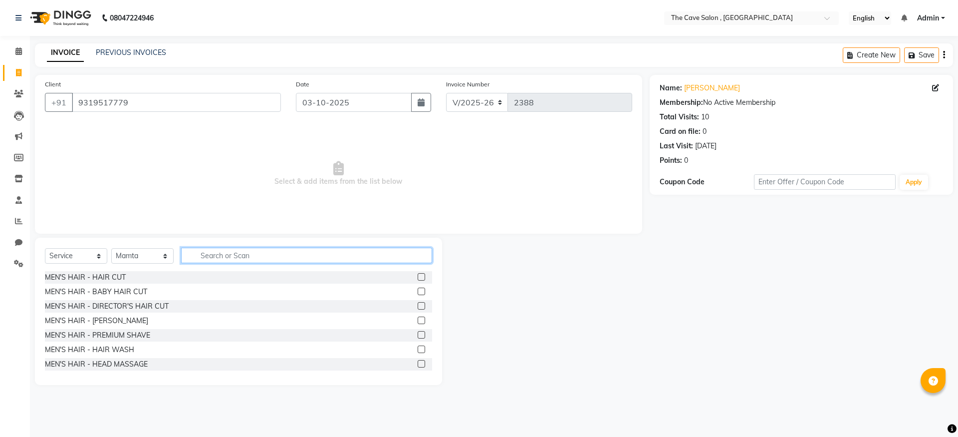
click at [232, 255] on input "text" at bounding box center [306, 255] width 251 height 15
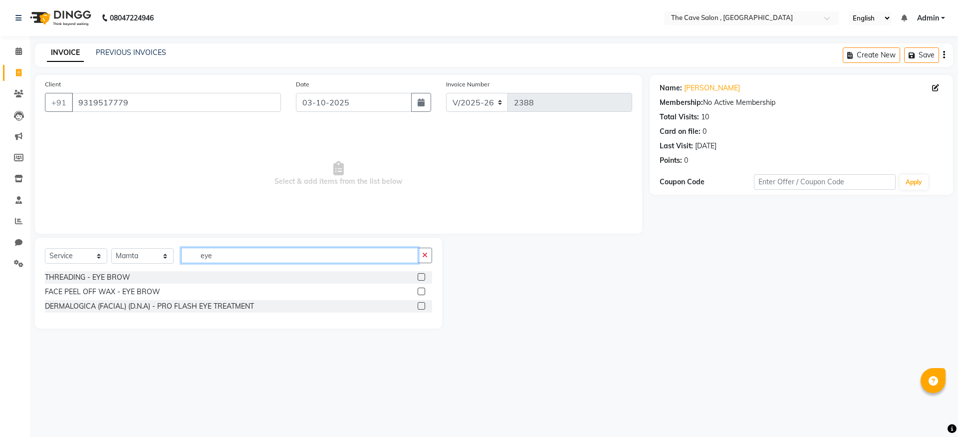
type input "eye"
click at [419, 276] on label at bounding box center [421, 276] width 7 height 7
click at [419, 276] on input "checkbox" at bounding box center [421, 277] width 6 height 6
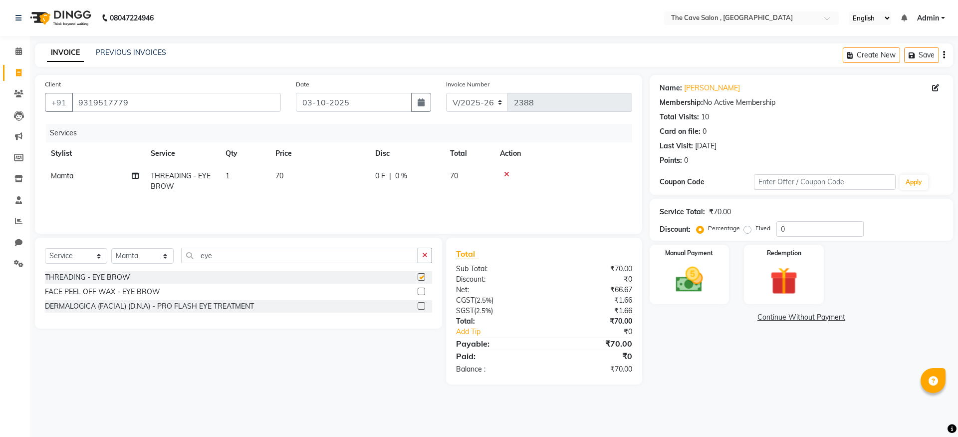
checkbox input "false"
click at [263, 260] on input "eye" at bounding box center [299, 255] width 237 height 15
type input "e"
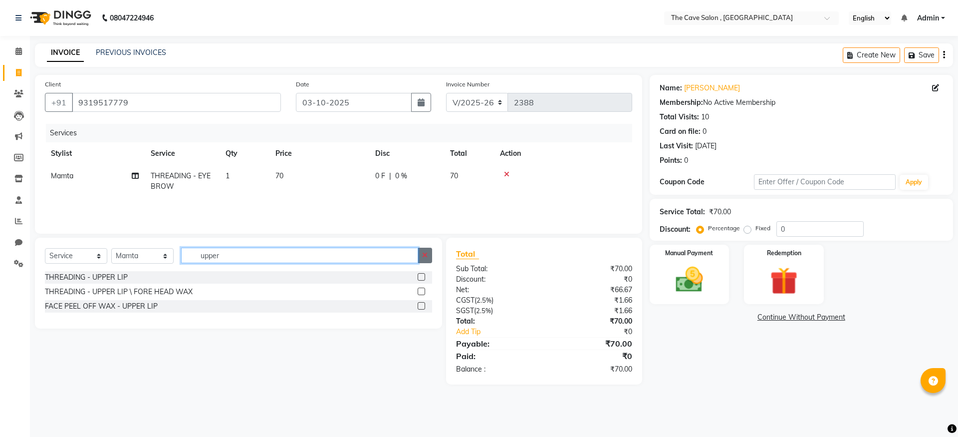
type input "upper"
click at [422, 278] on label at bounding box center [421, 276] width 7 height 7
click at [422, 278] on input "checkbox" at bounding box center [421, 277] width 6 height 6
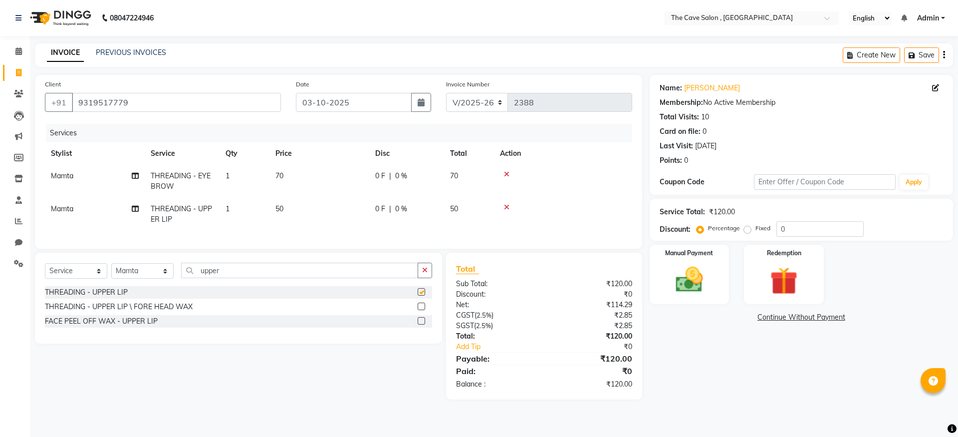
checkbox input "false"
click at [145, 273] on select "Select Stylist Aarif Anil Ankush Anup bharti danish karan Mamta Manager Neer Pr…" at bounding box center [142, 270] width 62 height 15
select select "87554"
click at [111, 271] on select "Select Stylist Aarif Anil Ankush Anup bharti danish karan Mamta Manager Neer Pr…" at bounding box center [142, 270] width 62 height 15
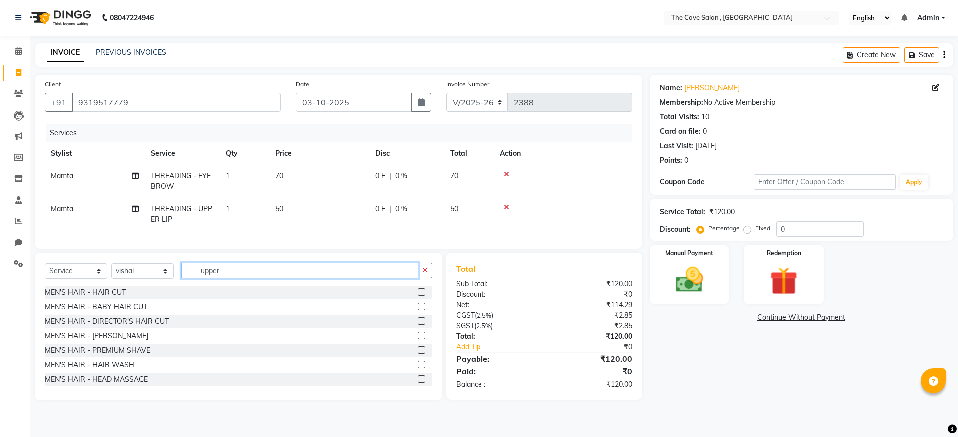
click at [240, 275] on input "upper" at bounding box center [299, 270] width 237 height 15
type input "u"
type input "was"
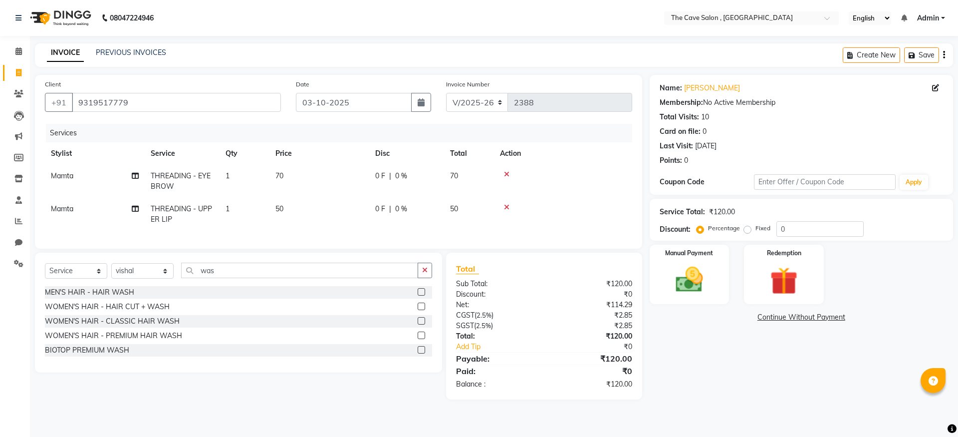
click at [421, 295] on label at bounding box center [421, 291] width 7 height 7
click at [421, 295] on input "checkbox" at bounding box center [421, 292] width 6 height 6
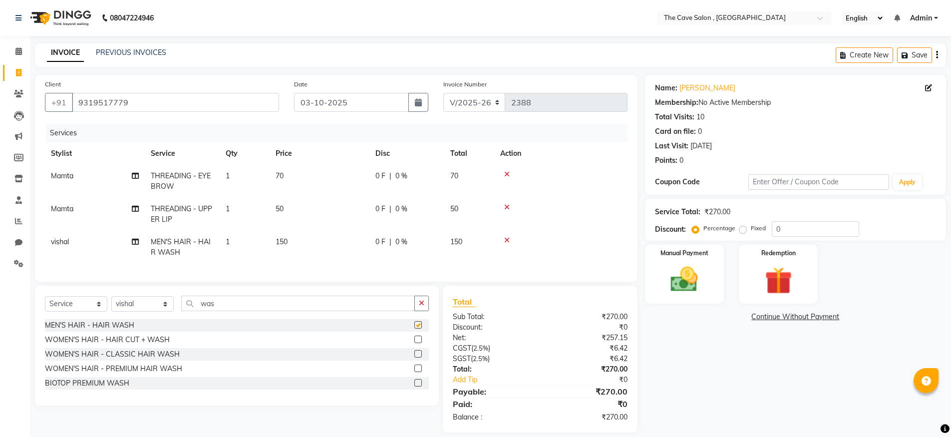
checkbox input "false"
click at [133, 305] on select "Select Stylist Aarif Anil Ankush Anup bharti danish karan Mamta Manager Neer Pr…" at bounding box center [142, 303] width 62 height 15
select select "78627"
click at [111, 303] on select "Select Stylist Aarif Anil Ankush Anup bharti danish karan Mamta Manager Neer Pr…" at bounding box center [142, 303] width 62 height 15
click at [414, 328] on label at bounding box center [417, 324] width 7 height 7
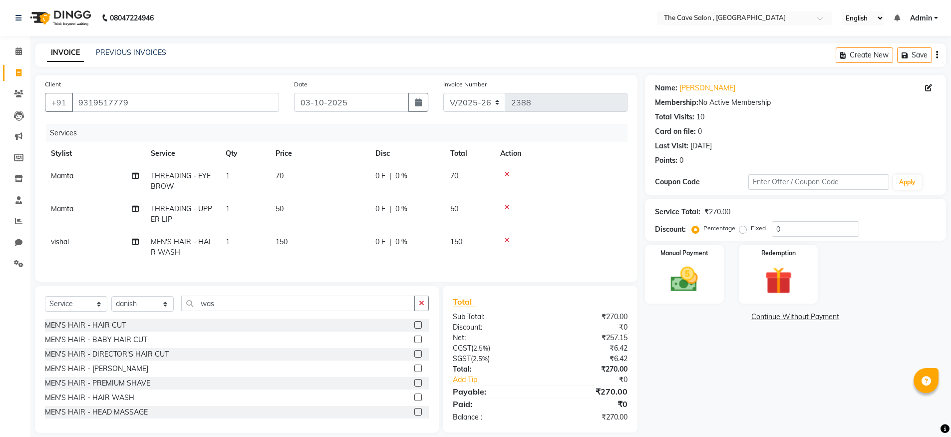
click at [414, 328] on input "checkbox" at bounding box center [417, 325] width 6 height 6
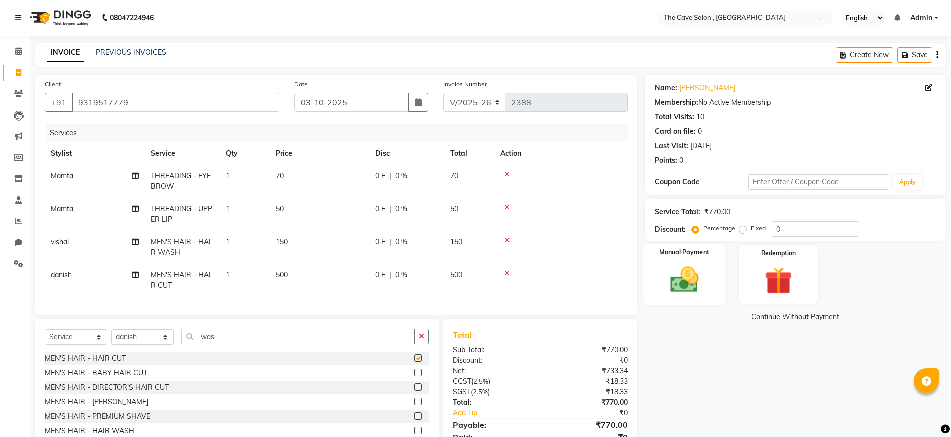
checkbox input "false"
click at [669, 277] on img at bounding box center [684, 279] width 46 height 32
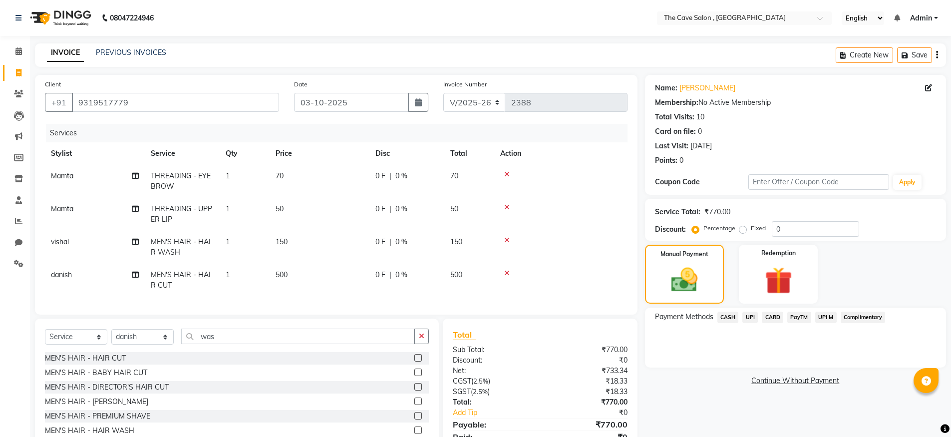
click at [741, 320] on div "UPI" at bounding box center [747, 317] width 19 height 13
click at [735, 318] on span "CASH" at bounding box center [727, 316] width 21 height 11
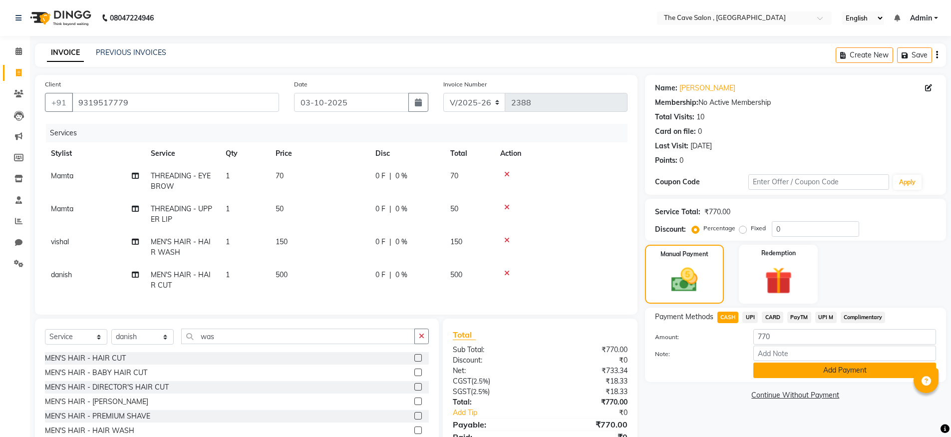
click at [780, 373] on button "Add Payment" at bounding box center [844, 369] width 183 height 15
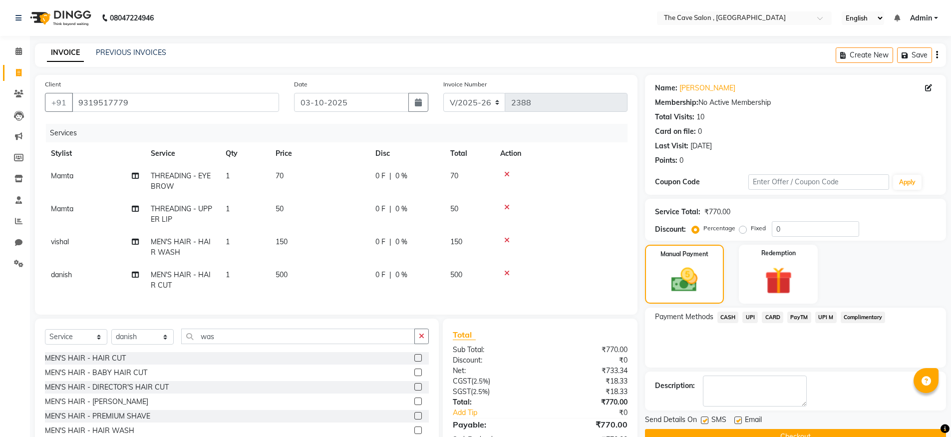
scroll to position [86, 0]
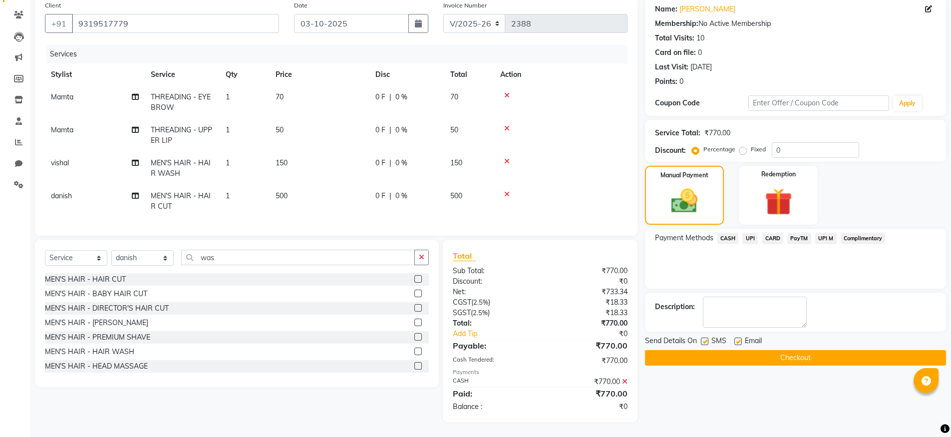
click at [792, 350] on button "Checkout" at bounding box center [795, 357] width 301 height 15
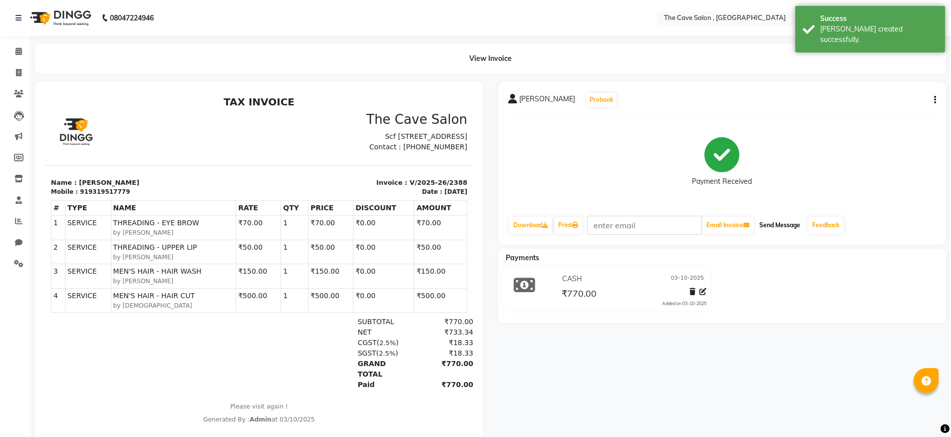
click at [799, 221] on button "Send Message" at bounding box center [779, 225] width 49 height 17
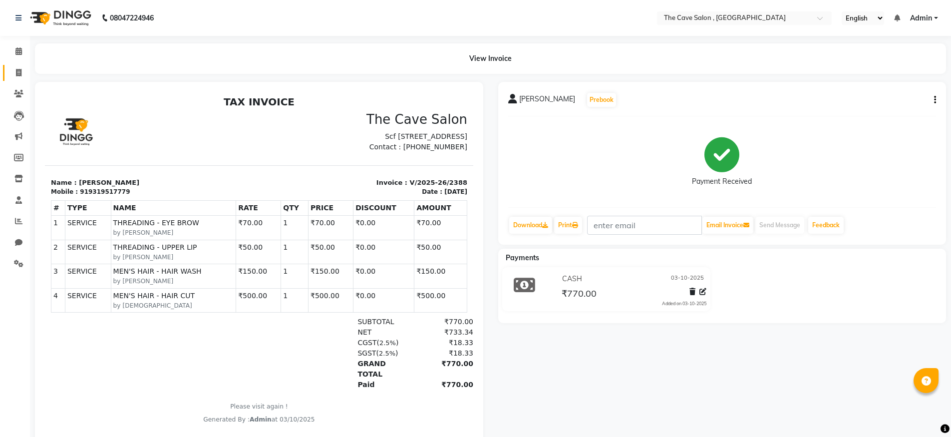
click at [6, 68] on link "Invoice" at bounding box center [15, 73] width 24 height 16
select select "service"
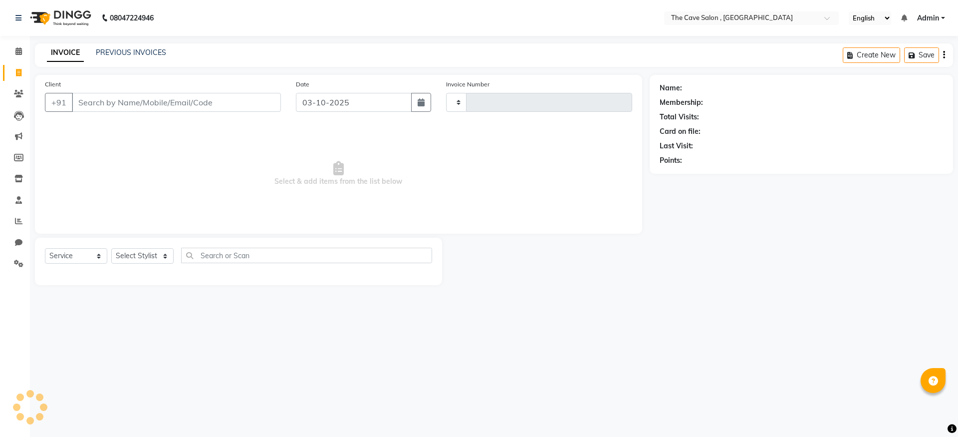
click at [155, 110] on input "Client" at bounding box center [176, 102] width 209 height 19
type input "2389"
select select "7844"
type input "9999939130"
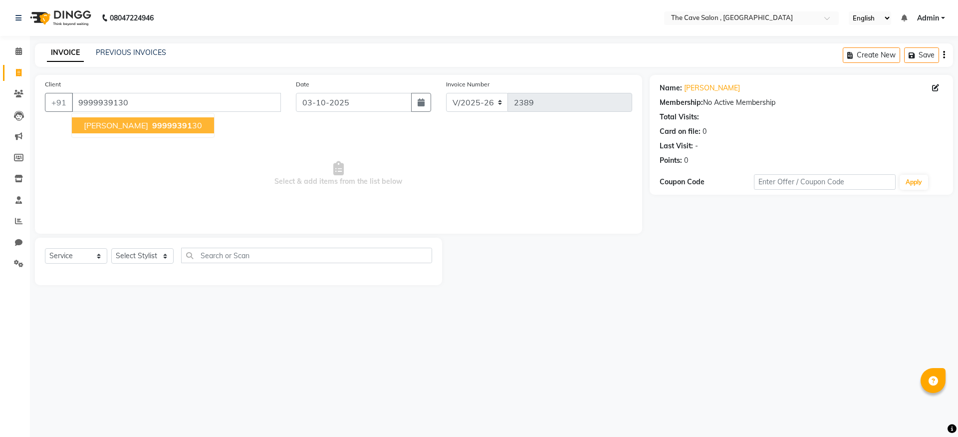
click at [150, 127] on ngb-highlight "99999391 30" at bounding box center [176, 125] width 52 height 10
click at [154, 255] on select "Select Stylist Aarif Anil Ankush Anup bharti danish karan Mamta Manager Neer Pr…" at bounding box center [142, 255] width 62 height 15
select select "70258"
click at [111, 248] on select "Select Stylist Aarif Anil Ankush Anup bharti danish karan Mamta Manager Neer Pr…" at bounding box center [142, 255] width 62 height 15
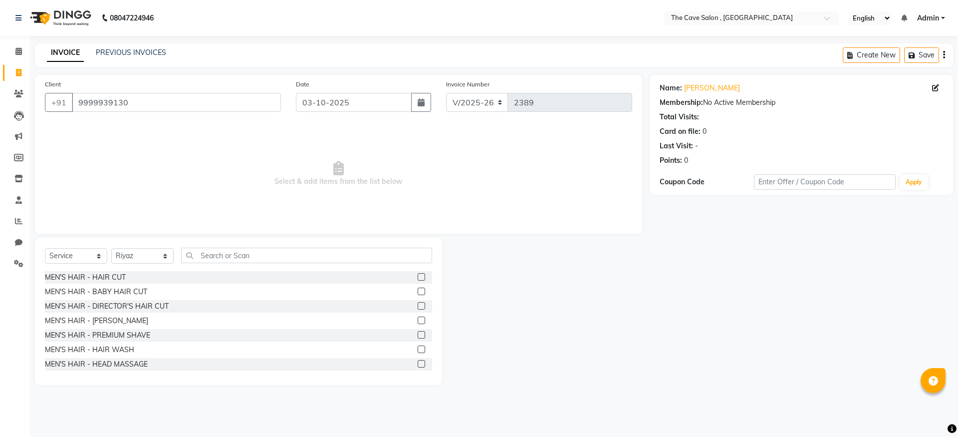
click at [418, 277] on label at bounding box center [421, 276] width 7 height 7
click at [418, 277] on input "checkbox" at bounding box center [421, 277] width 6 height 6
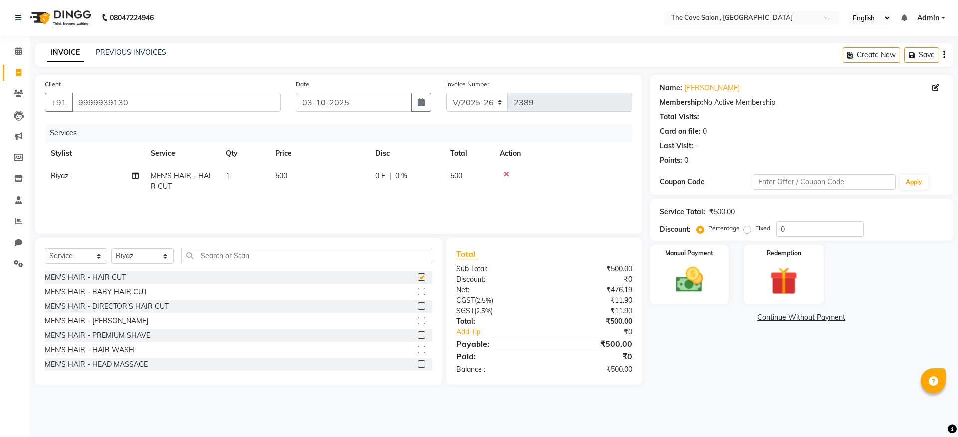
checkbox input "false"
click at [418, 319] on label at bounding box center [421, 319] width 7 height 7
click at [418, 319] on input "checkbox" at bounding box center [421, 320] width 6 height 6
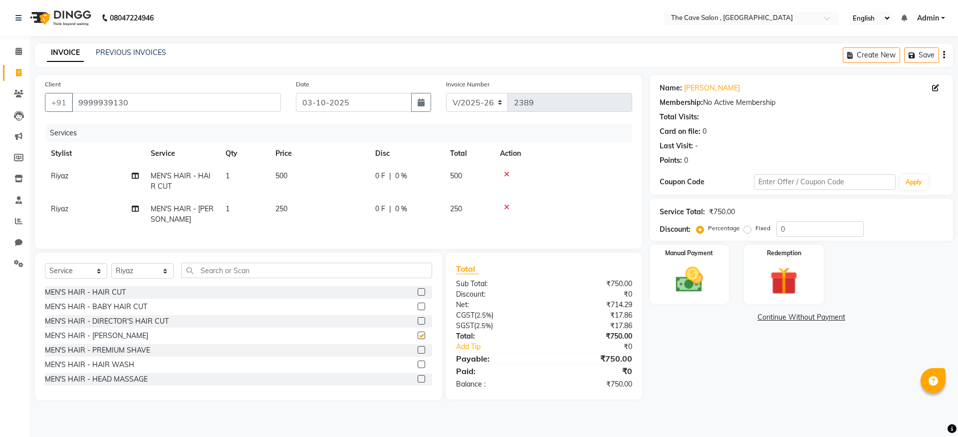
checkbox input "false"
click at [156, 274] on select "Select Stylist Aarif Anil Ankush Anup bharti danish karan Mamta Manager Neer Pr…" at bounding box center [142, 270] width 62 height 15
select select "72164"
click at [111, 271] on select "Select Stylist Aarif Anil Ankush Anup bharti danish karan Mamta Manager Neer Pr…" at bounding box center [142, 270] width 62 height 15
click at [245, 274] on input "text" at bounding box center [306, 270] width 251 height 15
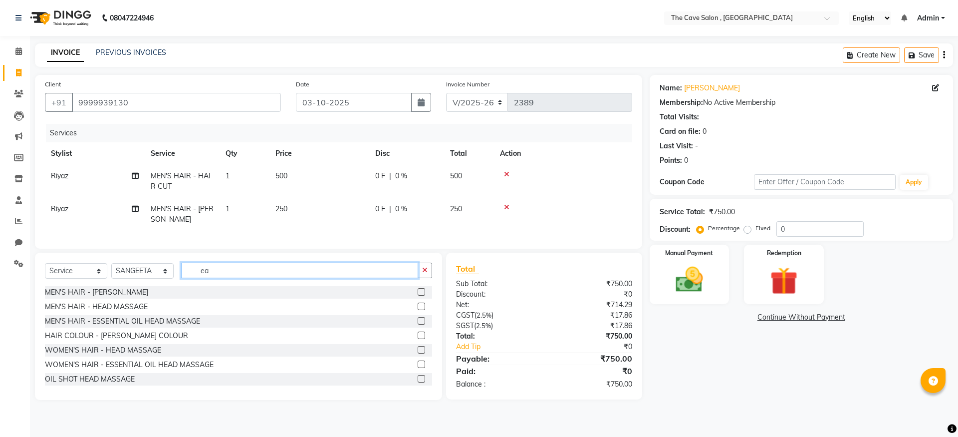
type input "e"
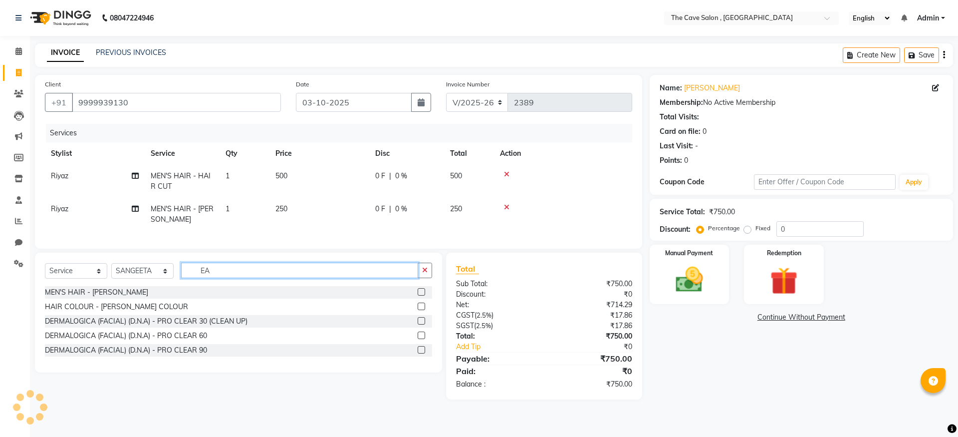
type input "E"
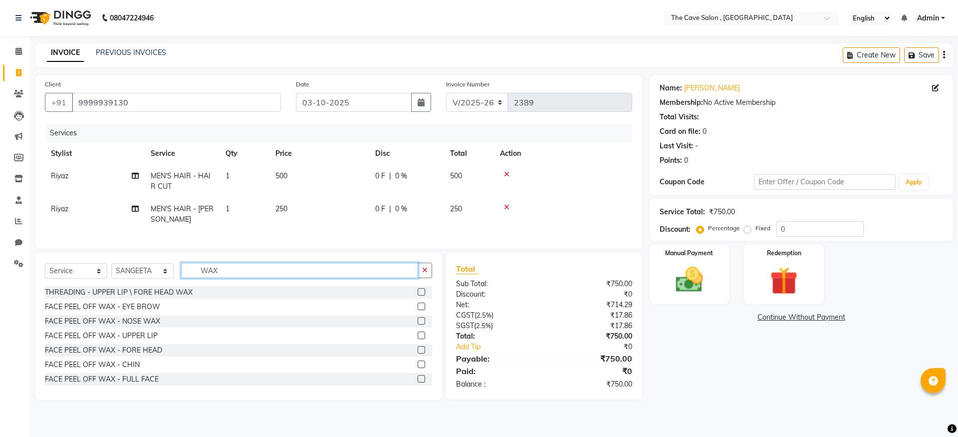
type input "WAX"
click at [418, 368] on label at bounding box center [421, 363] width 7 height 7
click at [418, 368] on input "checkbox" at bounding box center [421, 364] width 6 height 6
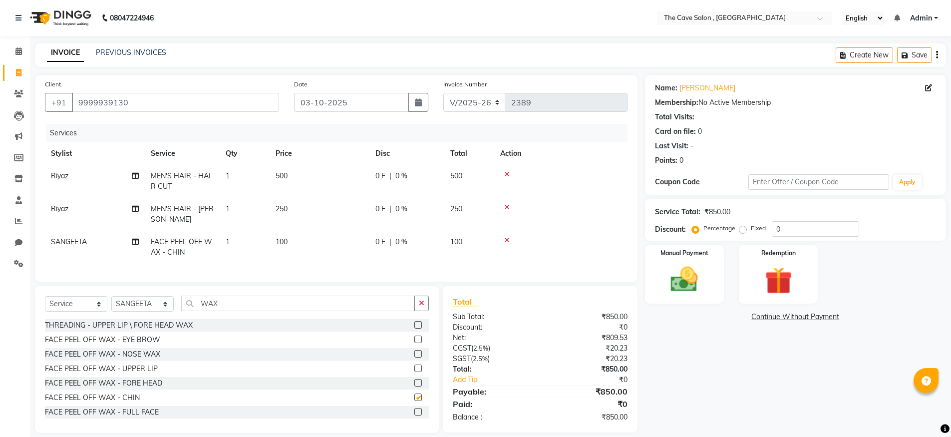
checkbox input "false"
click at [294, 240] on td "100" at bounding box center [320, 247] width 100 height 33
select select "72164"
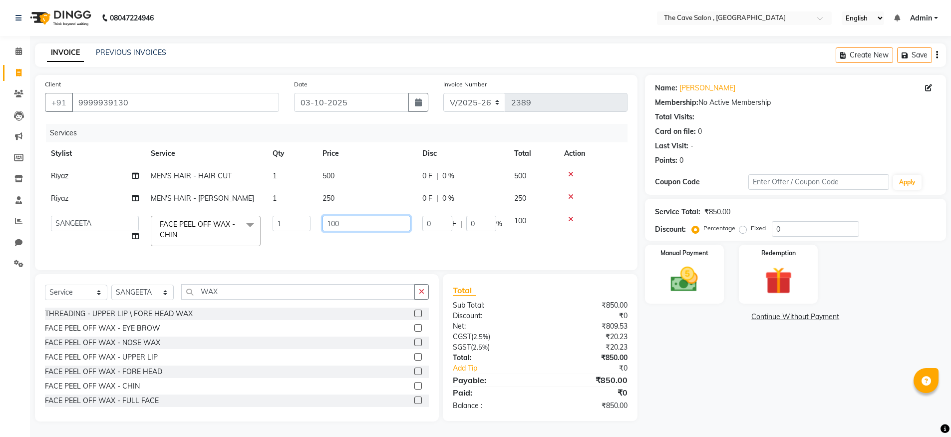
click at [330, 223] on input "100" at bounding box center [366, 223] width 88 height 15
type input "200"
click at [785, 364] on div "Name: Yash Talwar Membership: No Active Membership Total Visits: Card on file: …" at bounding box center [799, 248] width 308 height 346
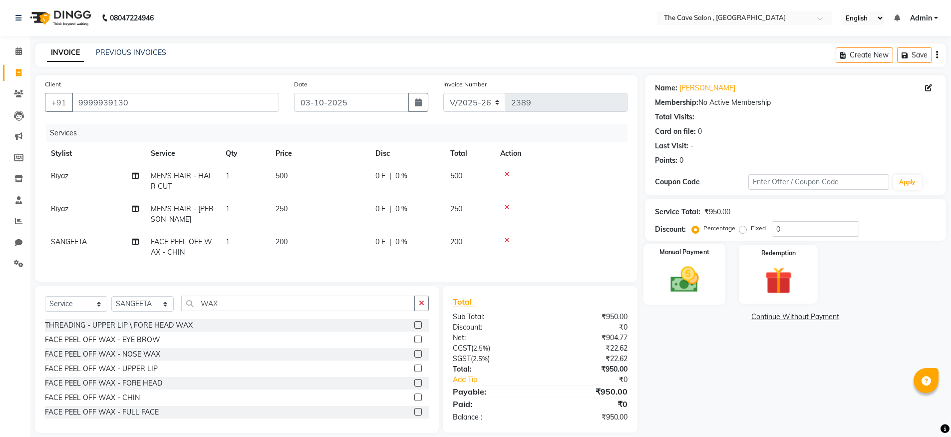
click at [682, 273] on img at bounding box center [684, 279] width 46 height 32
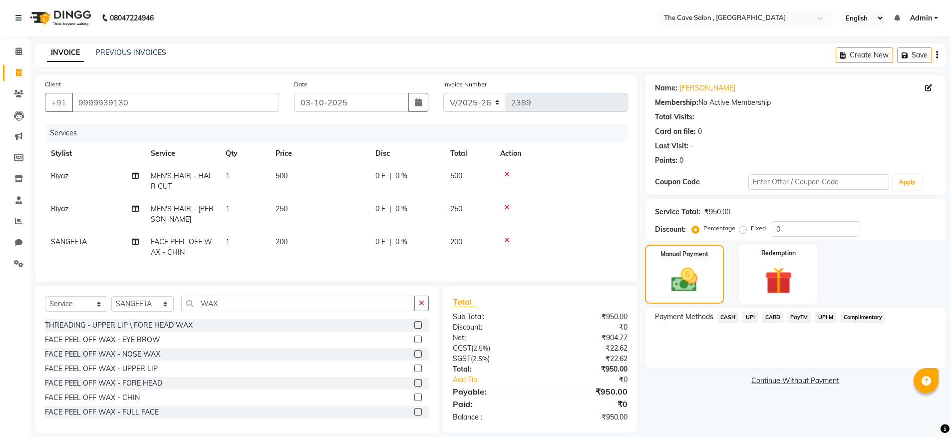
click at [725, 317] on span "CASH" at bounding box center [727, 316] width 21 height 11
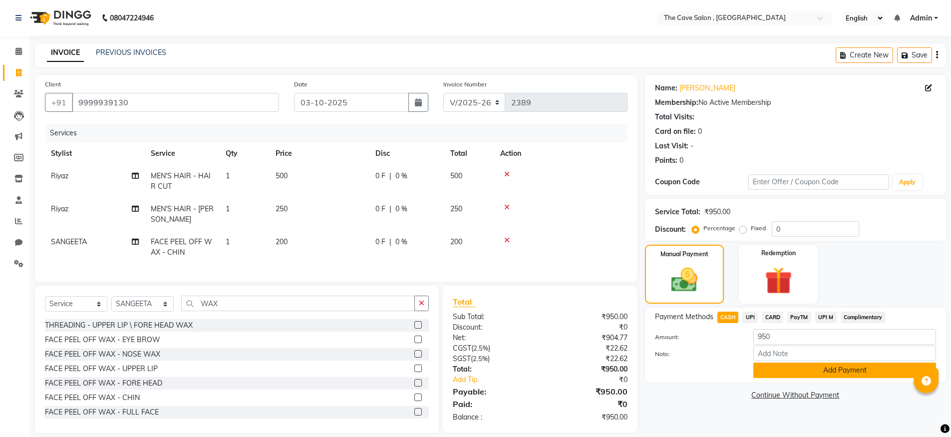
click at [788, 368] on button "Add Payment" at bounding box center [844, 369] width 183 height 15
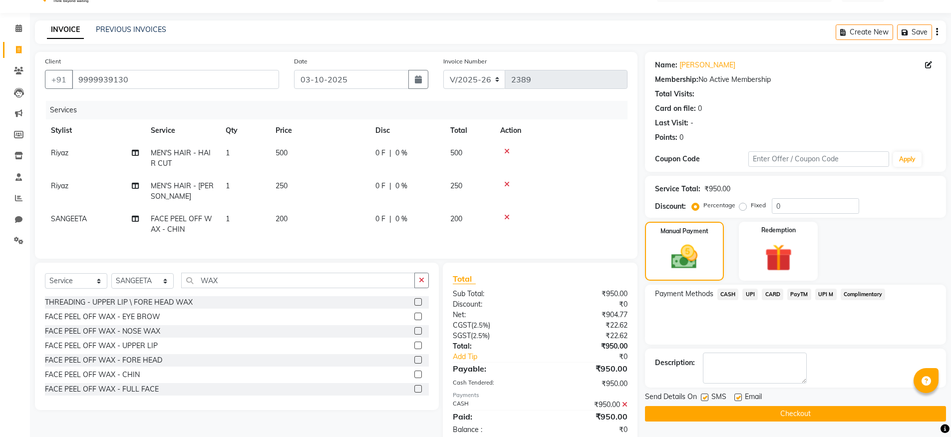
scroll to position [53, 0]
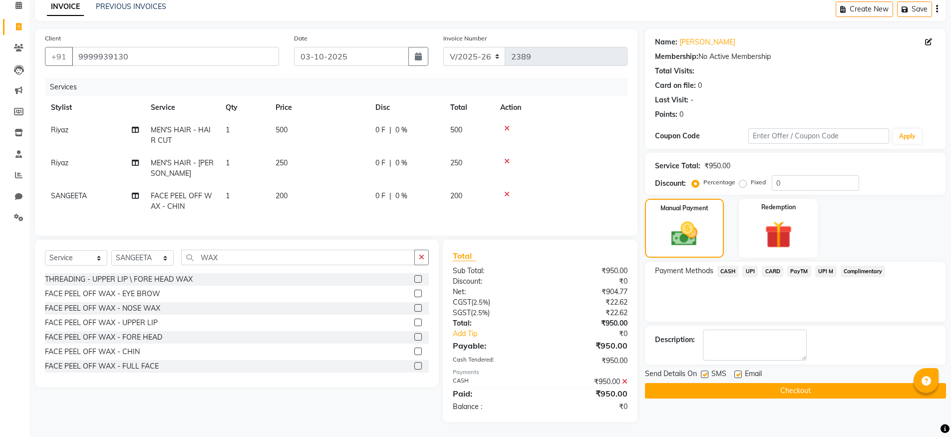
click at [786, 389] on button "Checkout" at bounding box center [795, 390] width 301 height 15
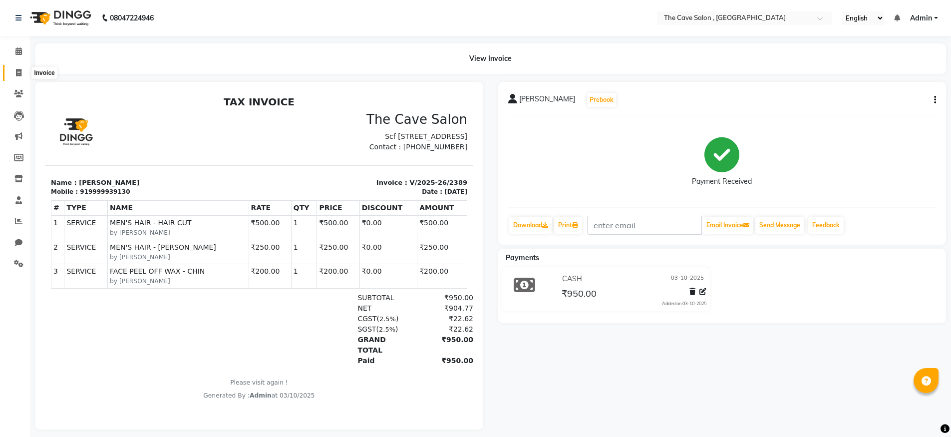
click at [16, 69] on icon at bounding box center [18, 72] width 5 height 7
select select "service"
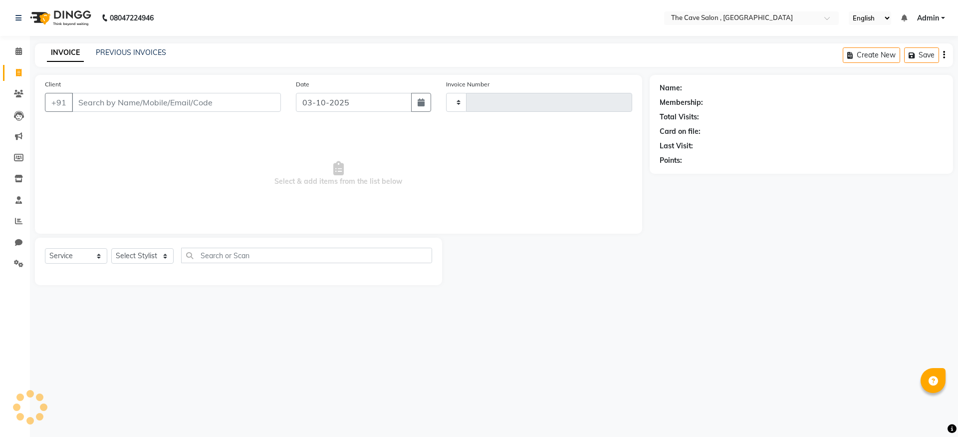
type input "2390"
select select "7844"
click at [184, 101] on input "Client" at bounding box center [176, 102] width 209 height 19
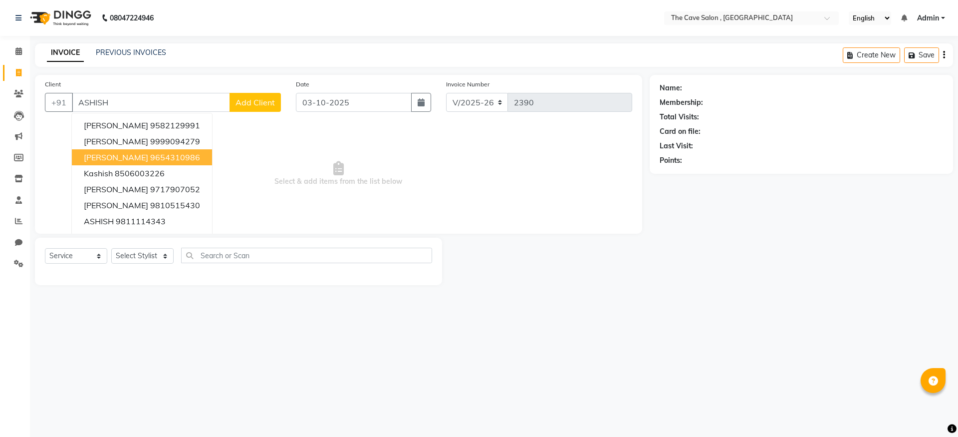
click at [175, 154] on ngb-highlight "9654310986" at bounding box center [175, 157] width 50 height 10
type input "9654310986"
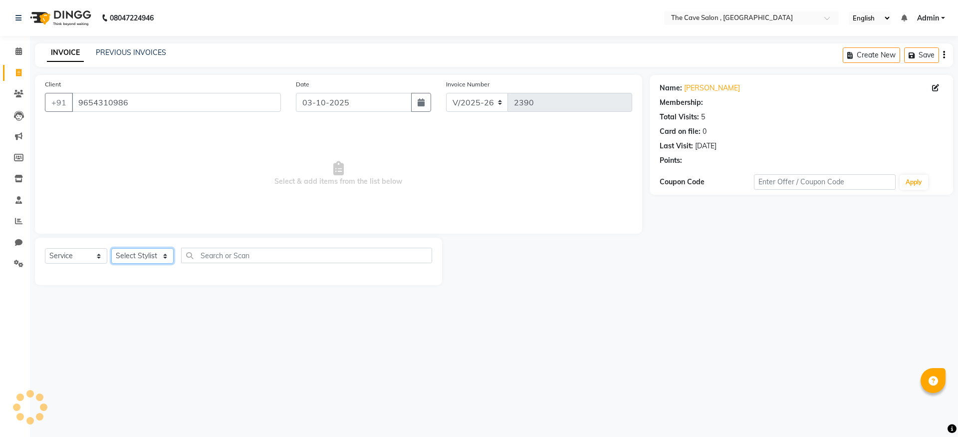
click at [154, 250] on select "Select Stylist Aarif Anil Ankush Anup bharti danish karan Mamta Manager Neer Pr…" at bounding box center [142, 255] width 62 height 15
select select "70259"
click at [111, 248] on select "Select Stylist Aarif Anil Ankush Anup bharti danish karan Mamta Manager Neer Pr…" at bounding box center [142, 255] width 62 height 15
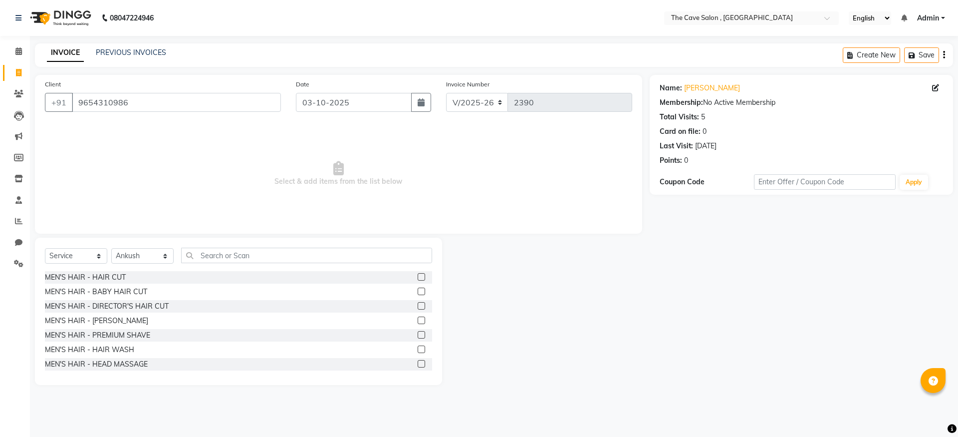
click at [418, 319] on label at bounding box center [421, 319] width 7 height 7
click at [418, 319] on input "checkbox" at bounding box center [421, 320] width 6 height 6
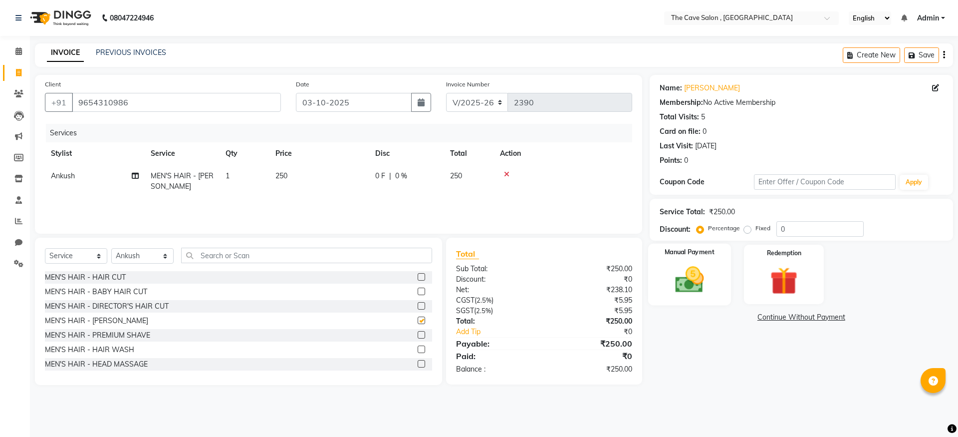
checkbox input "false"
click at [697, 260] on div "Manual Payment" at bounding box center [689, 274] width 83 height 61
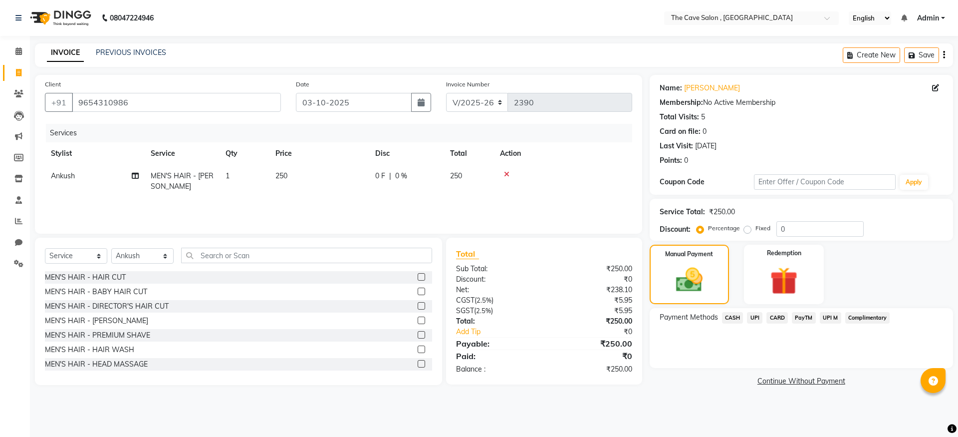
click at [755, 315] on span "UPI" at bounding box center [754, 317] width 15 height 11
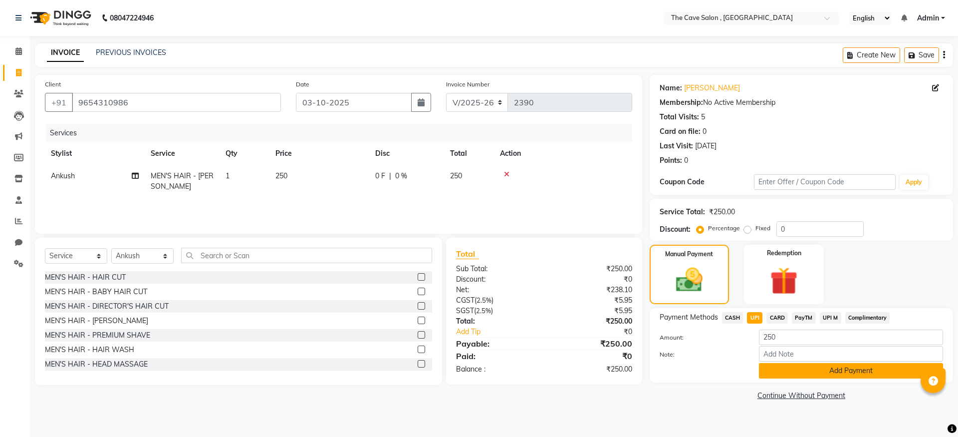
click at [786, 371] on button "Add Payment" at bounding box center [851, 370] width 184 height 15
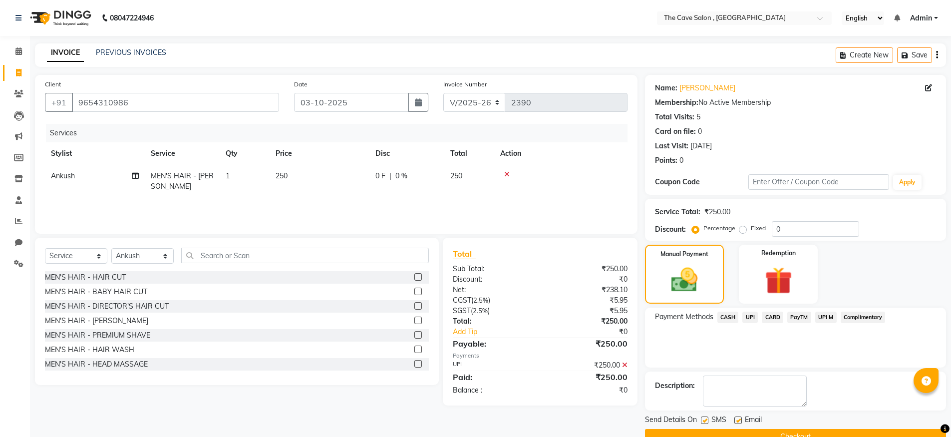
scroll to position [22, 0]
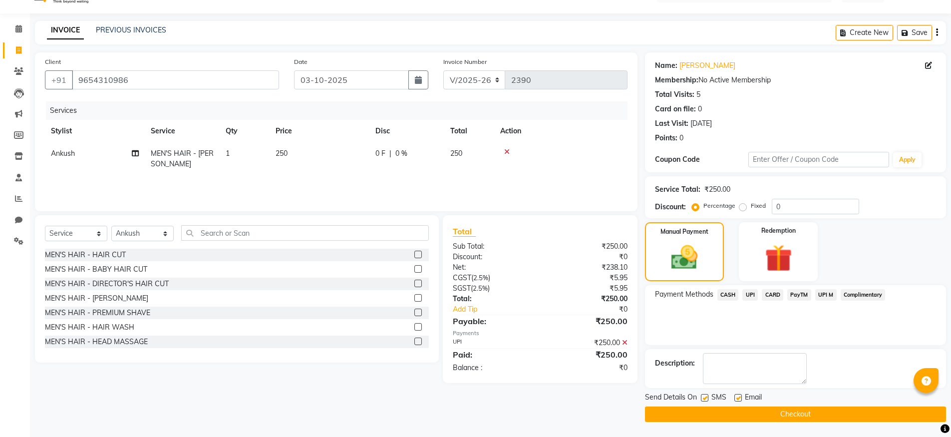
drag, startPoint x: 719, startPoint y: 415, endPoint x: 714, endPoint y: 412, distance: 5.8
click at [719, 415] on button "Checkout" at bounding box center [795, 413] width 301 height 15
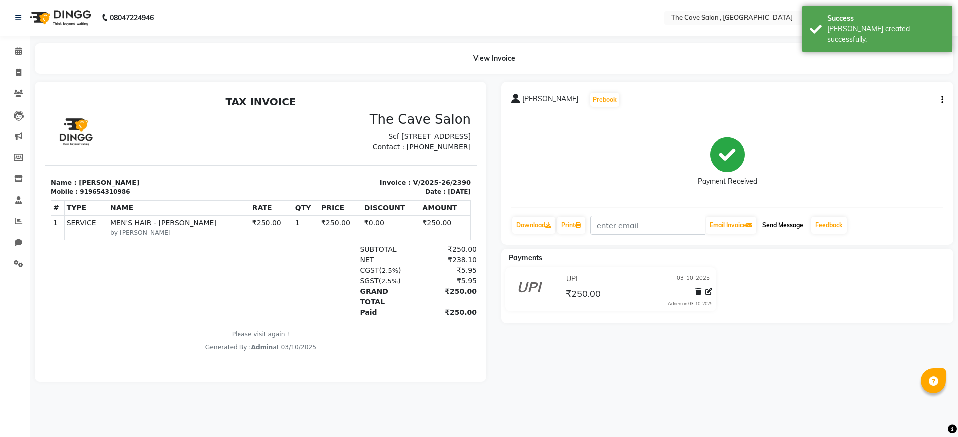
click at [794, 217] on button "Send Message" at bounding box center [783, 225] width 49 height 17
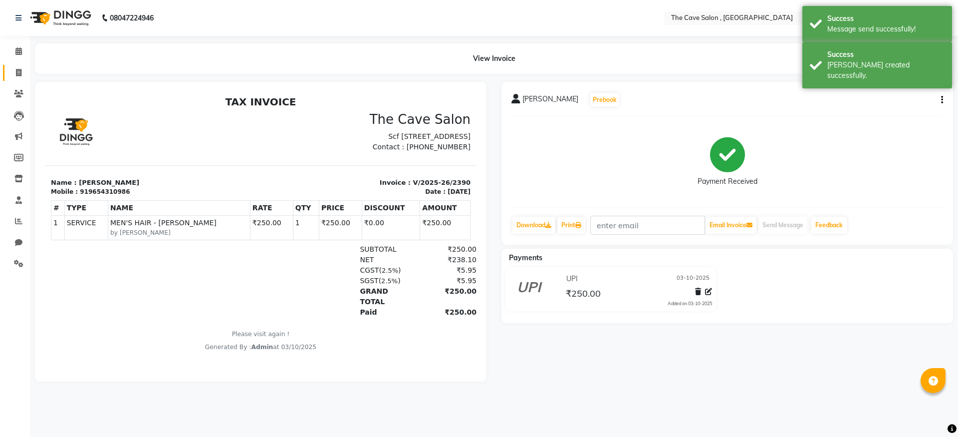
click at [12, 80] on link "Invoice" at bounding box center [15, 73] width 24 height 16
select select "service"
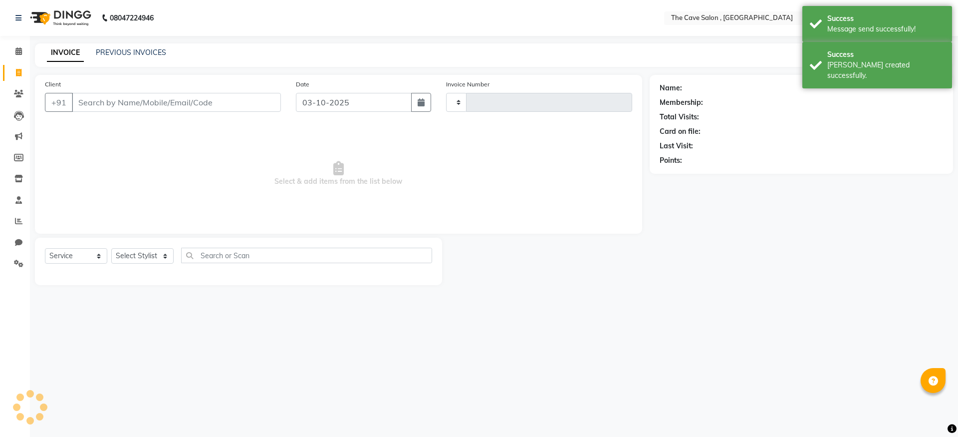
type input "2391"
select select "7844"
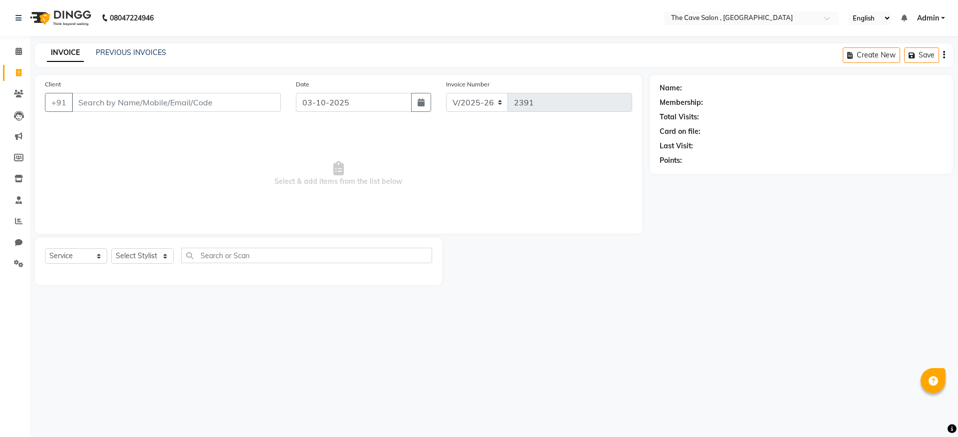
click at [139, 96] on input "Client" at bounding box center [176, 102] width 209 height 19
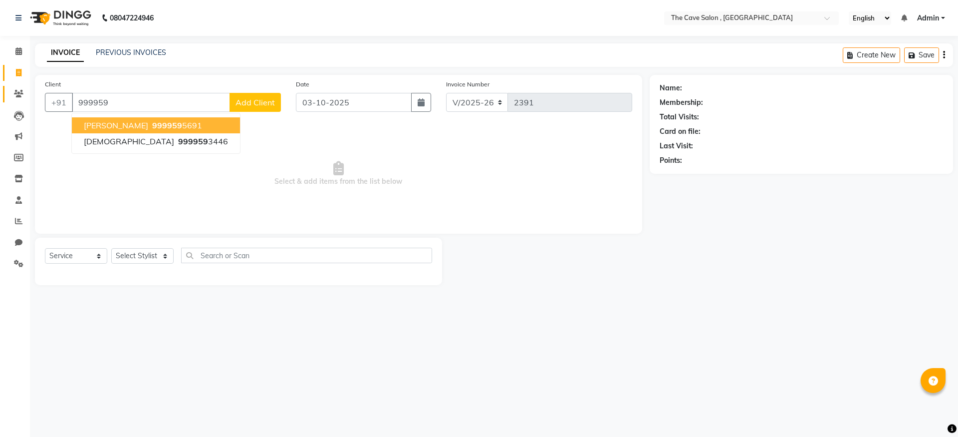
type input "999959"
click at [16, 97] on icon at bounding box center [18, 93] width 9 height 7
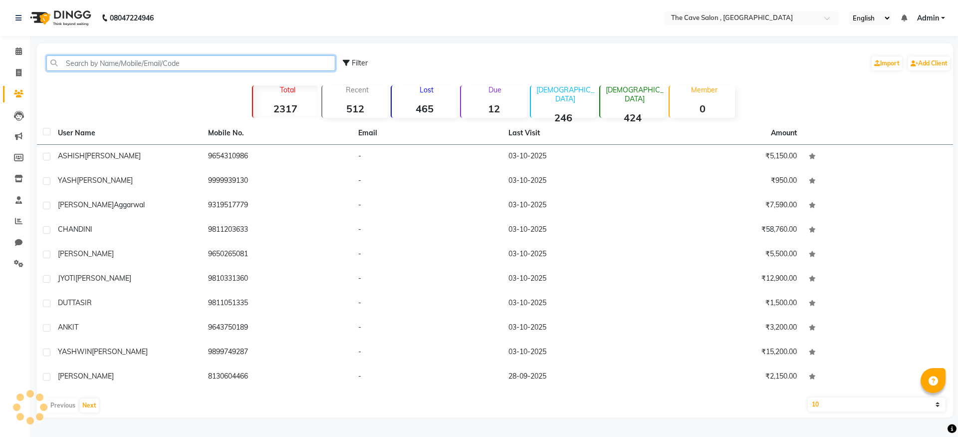
click at [175, 59] on input "text" at bounding box center [190, 62] width 289 height 15
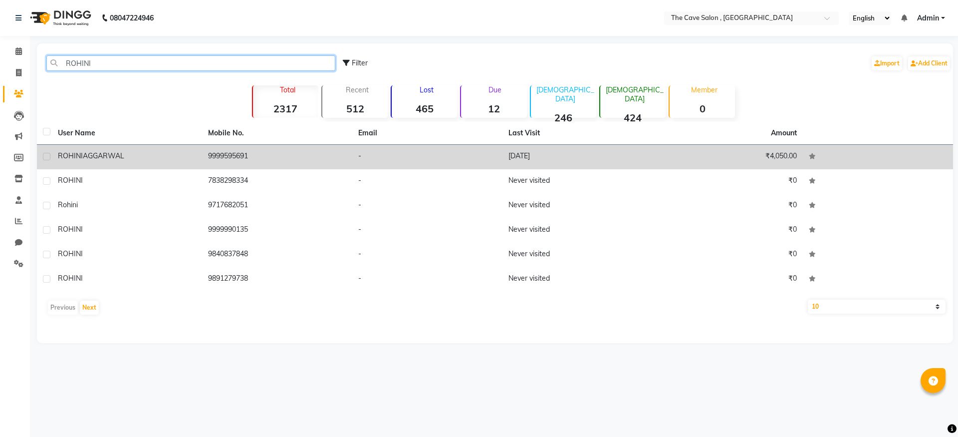
type input "ROHINI"
click at [222, 154] on td "9999595691" at bounding box center [277, 157] width 150 height 24
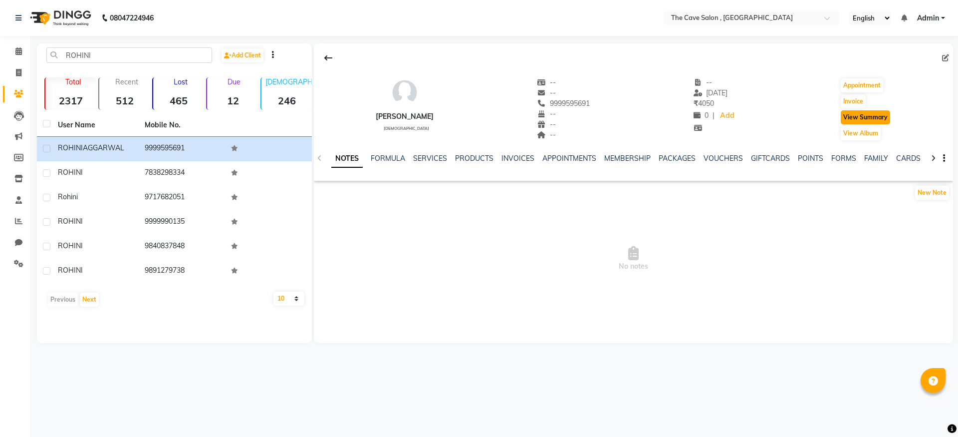
click at [882, 116] on button "View Summary" at bounding box center [865, 117] width 49 height 14
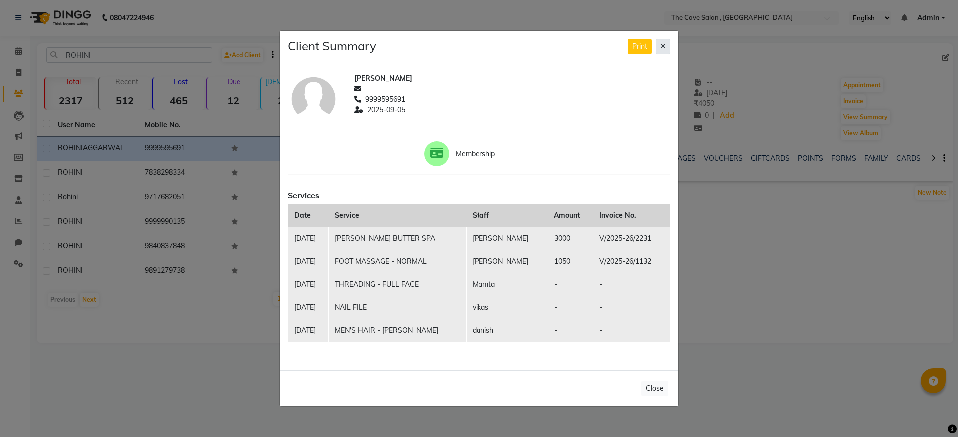
click at [661, 45] on icon at bounding box center [662, 46] width 5 height 7
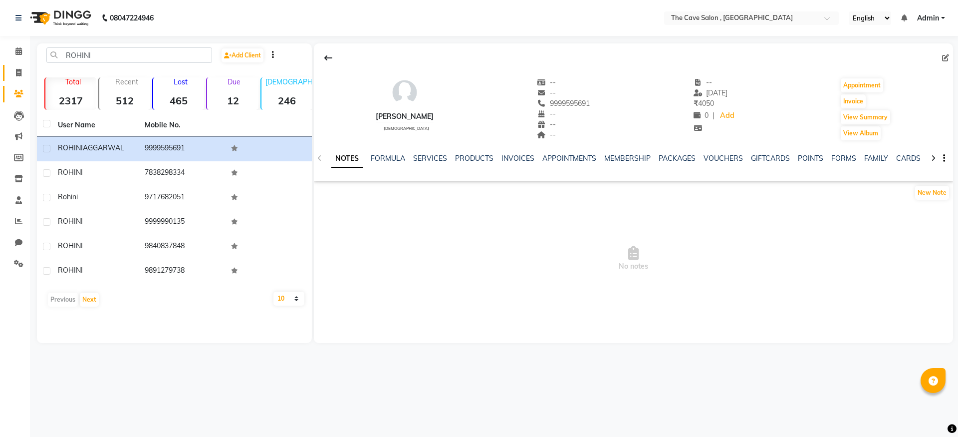
click at [8, 72] on link "Invoice" at bounding box center [15, 73] width 24 height 16
select select "service"
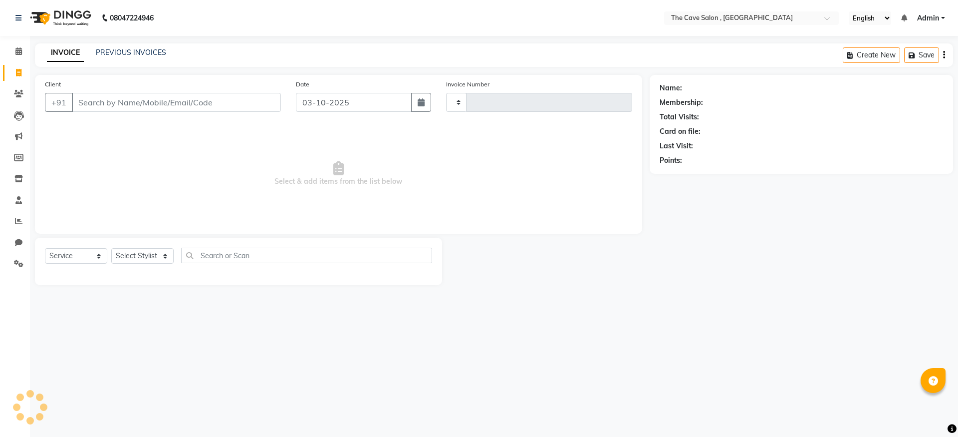
type input "2391"
select select "7844"
type input "9911917373"
click at [270, 103] on span "Add Client" at bounding box center [255, 102] width 39 height 10
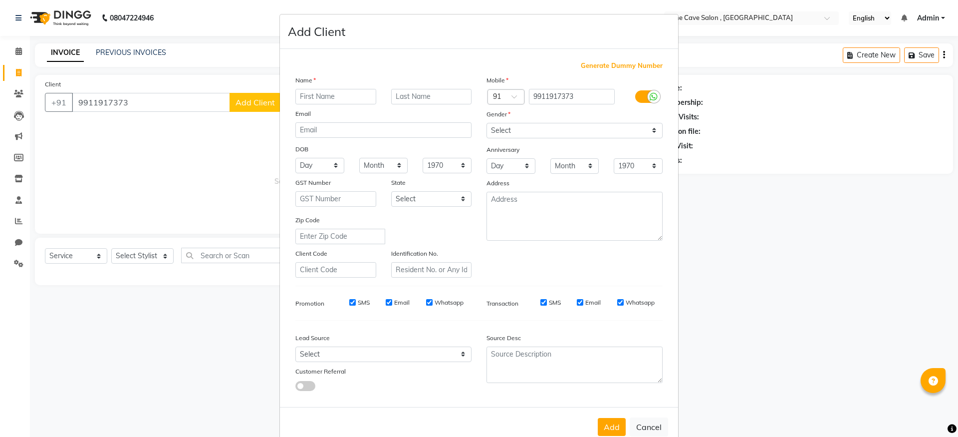
click at [304, 98] on input "text" at bounding box center [335, 96] width 81 height 15
type input "LISHU MUNJAL"
click at [630, 127] on select "Select Male Female Other Prefer Not To Say" at bounding box center [575, 130] width 176 height 15
select select "female"
click at [487, 123] on select "Select Male Female Other Prefer Not To Say" at bounding box center [575, 130] width 176 height 15
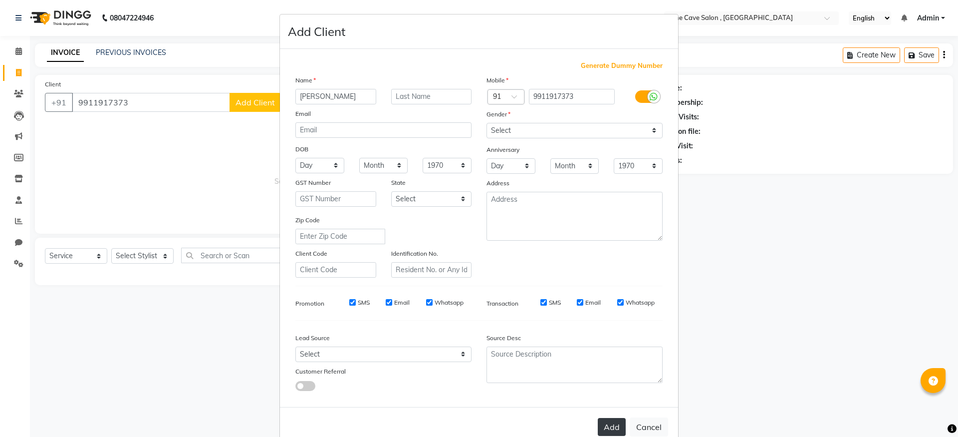
click at [614, 431] on button "Add" at bounding box center [612, 427] width 28 height 18
select select
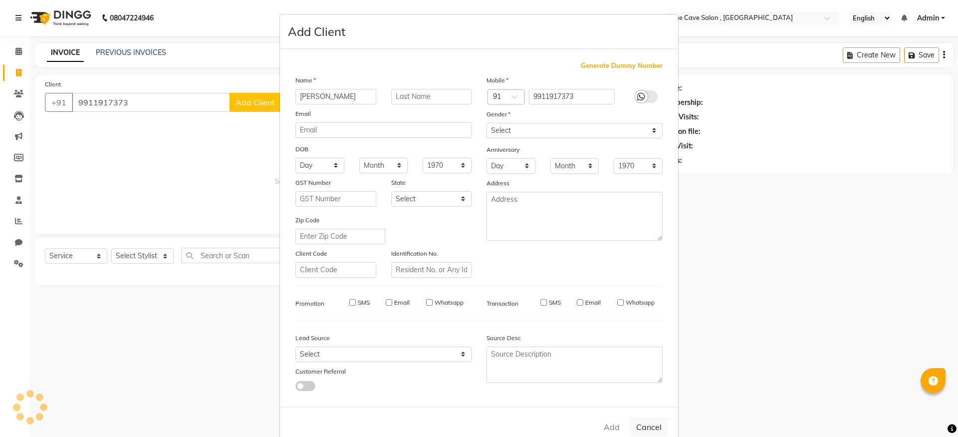
select select
checkbox input "false"
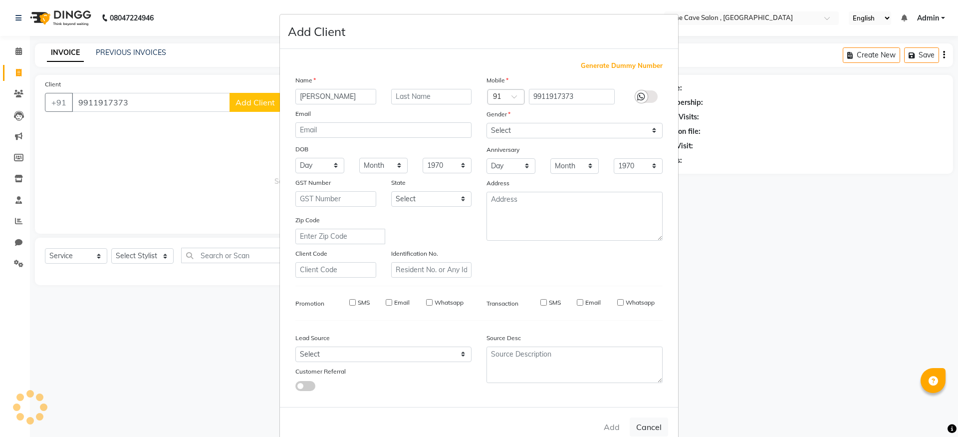
checkbox input "false"
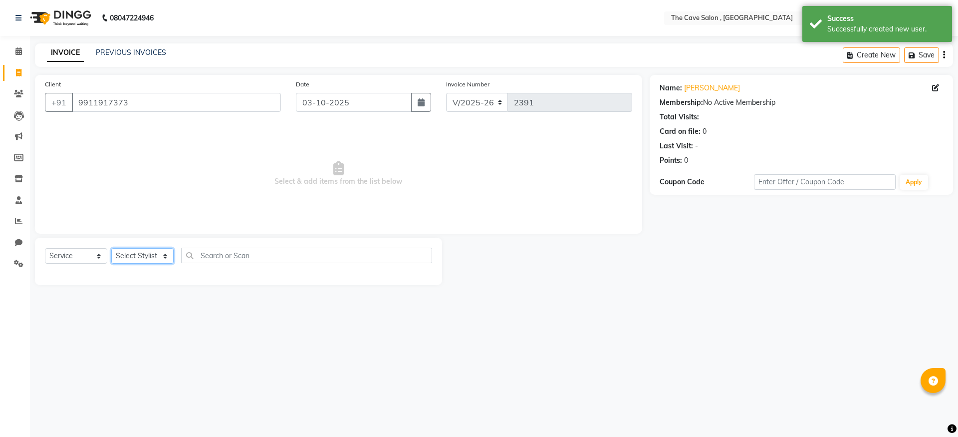
click at [168, 258] on select "Select Stylist Aarif Anil Ankush Anup bharti danish karan Mamta Manager Neer Pr…" at bounding box center [142, 255] width 62 height 15
select select "70261"
click at [111, 248] on select "Select Stylist Aarif Anil Ankush Anup bharti danish karan Mamta Manager Neer Pr…" at bounding box center [142, 255] width 62 height 15
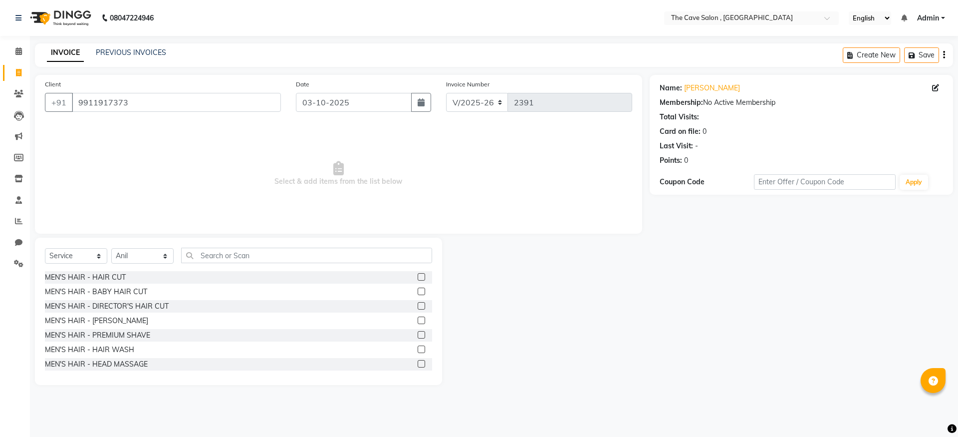
click at [418, 275] on label at bounding box center [421, 276] width 7 height 7
click at [418, 275] on input "checkbox" at bounding box center [421, 277] width 6 height 6
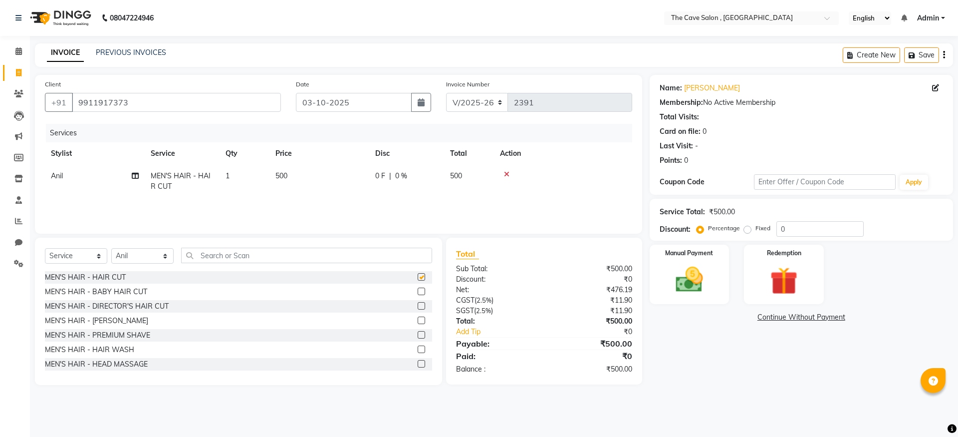
checkbox input "false"
click at [418, 319] on label at bounding box center [421, 319] width 7 height 7
click at [418, 319] on input "checkbox" at bounding box center [421, 320] width 6 height 6
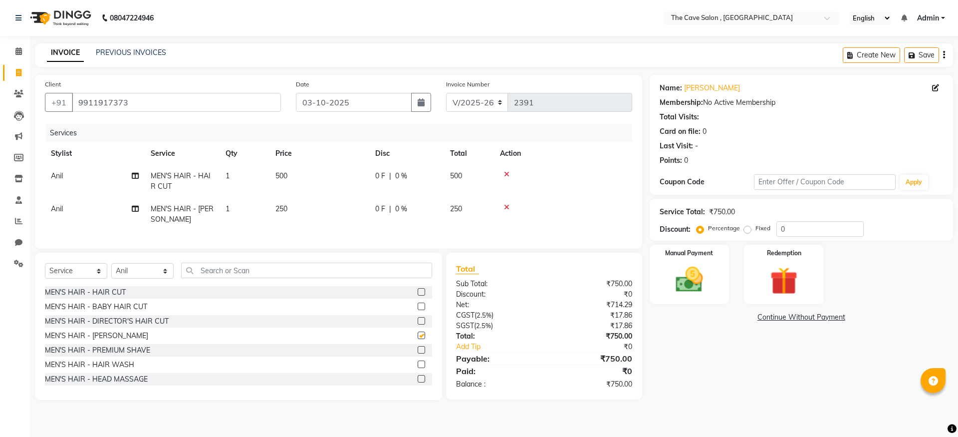
checkbox input "false"
click at [683, 278] on img at bounding box center [689, 279] width 46 height 33
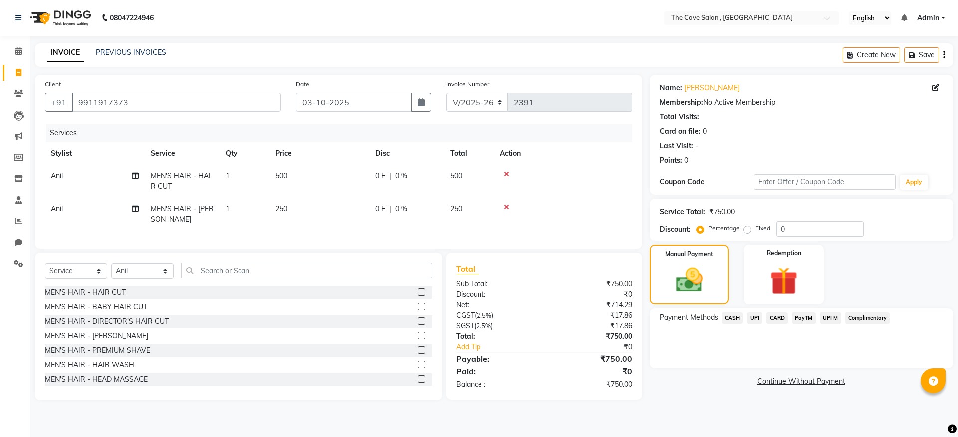
click at [738, 318] on span "CASH" at bounding box center [732, 317] width 21 height 11
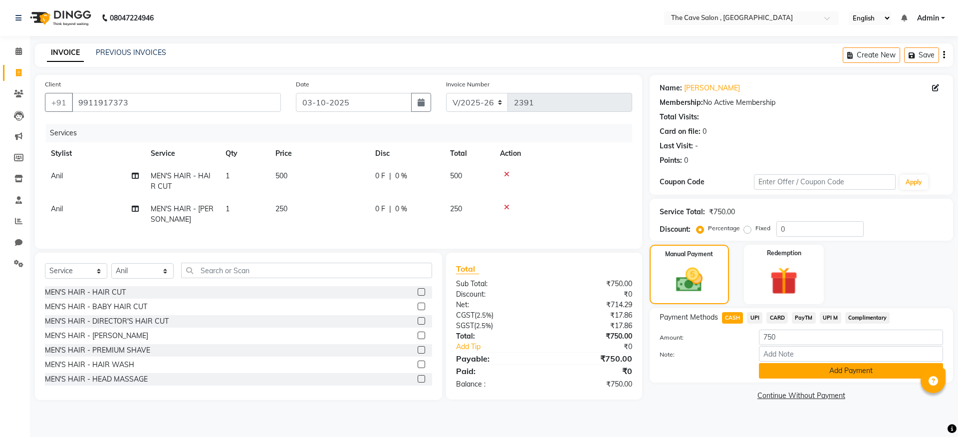
click at [844, 370] on button "Add Payment" at bounding box center [851, 370] width 184 height 15
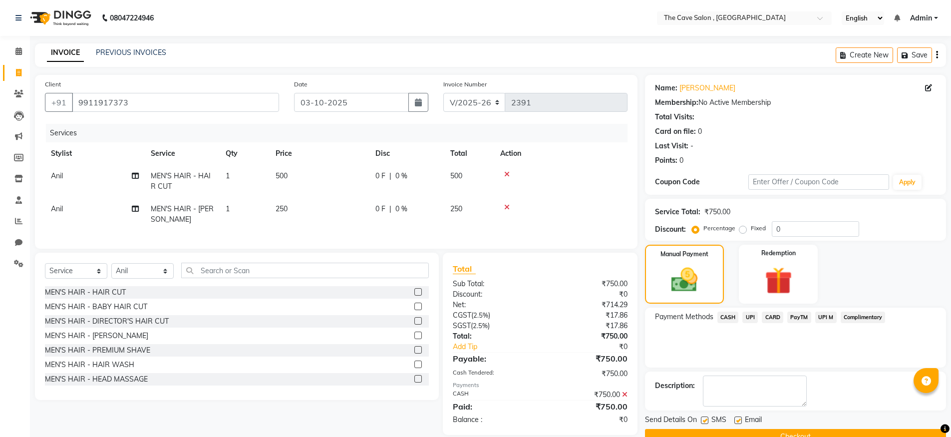
click at [801, 431] on button "Checkout" at bounding box center [795, 436] width 301 height 15
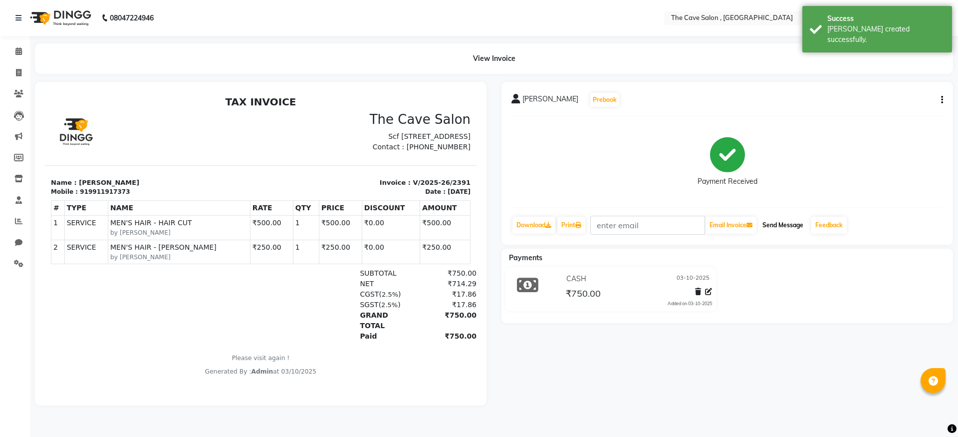
click at [781, 223] on button "Send Message" at bounding box center [783, 225] width 49 height 17
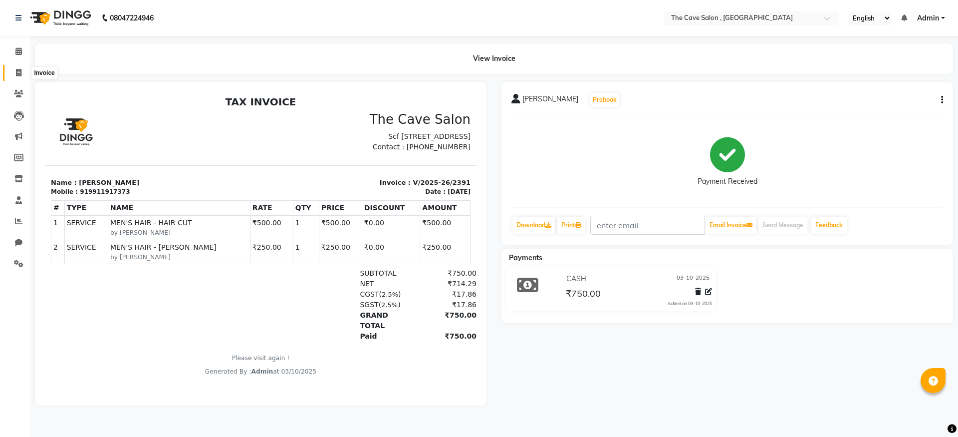
click at [17, 76] on icon at bounding box center [18, 72] width 5 height 7
select select "service"
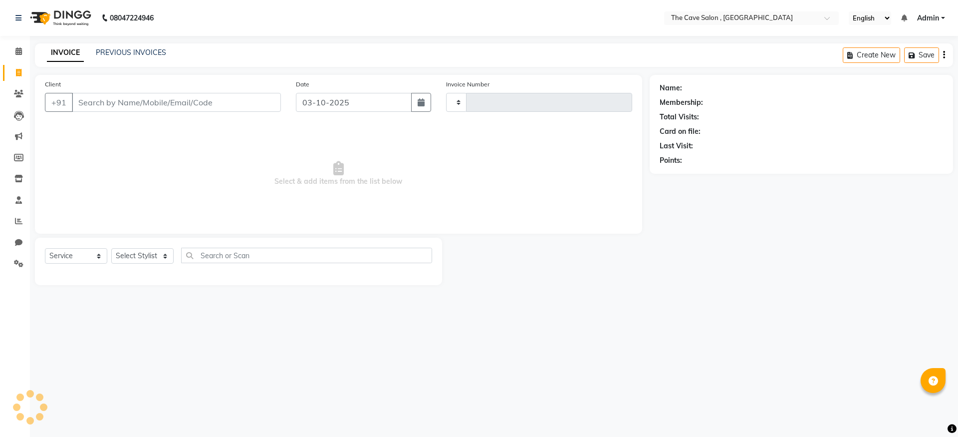
type input "2392"
select select "7844"
click at [122, 101] on input "Client" at bounding box center [176, 102] width 209 height 19
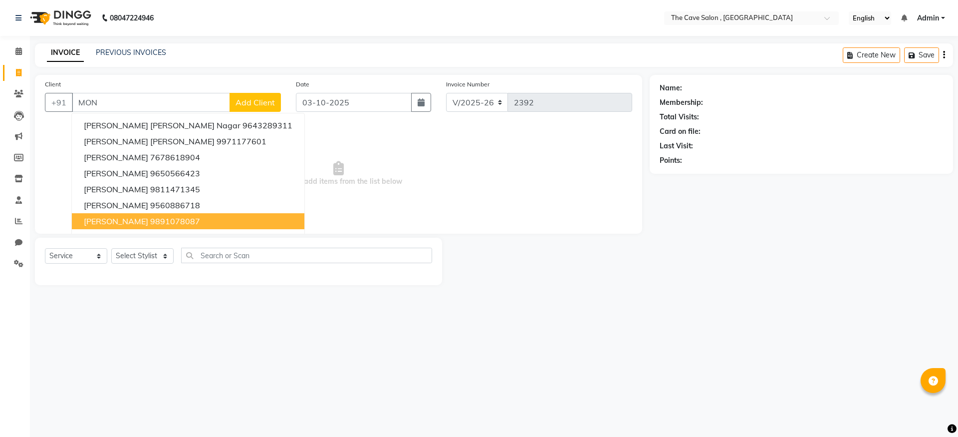
click at [148, 221] on span "MONICA CHAUDHARY" at bounding box center [116, 221] width 64 height 10
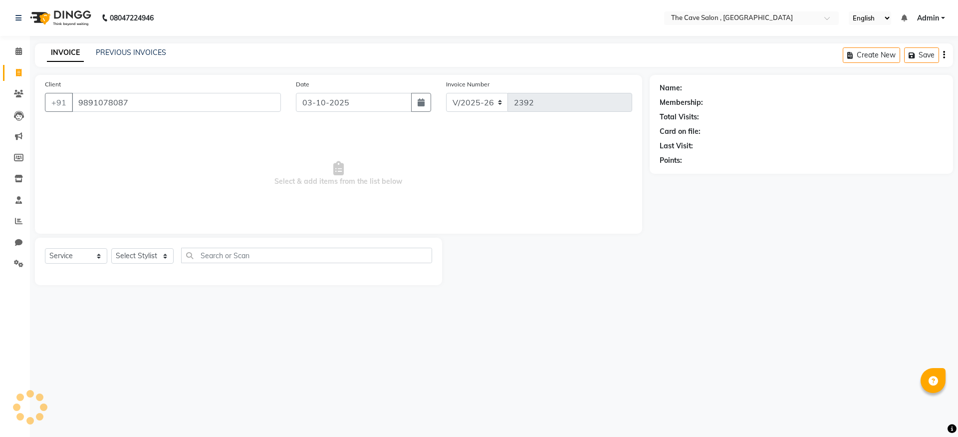
type input "9891078087"
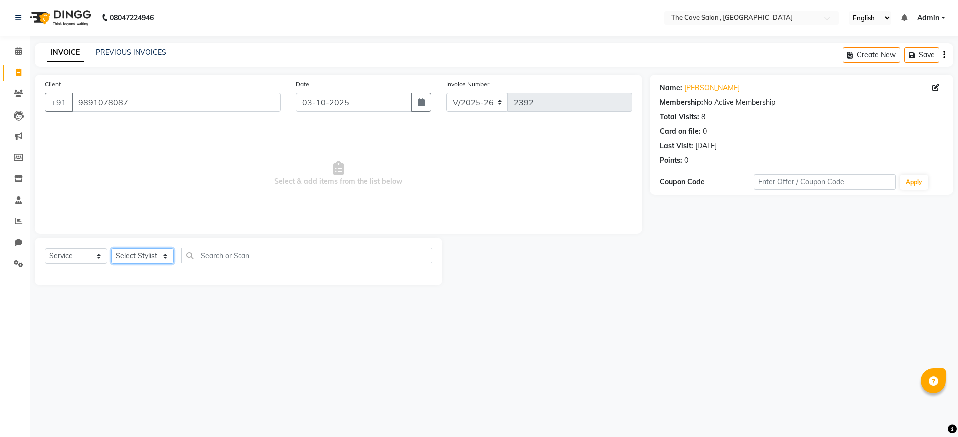
click at [162, 255] on select "Select Stylist Aarif Anil Ankush Anup bharti danish karan Mamta Manager Neer Pr…" at bounding box center [142, 255] width 62 height 15
select select "70260"
click at [111, 248] on select "Select Stylist Aarif Anil Ankush Anup bharti danish karan Mamta Manager Neer Pr…" at bounding box center [142, 255] width 62 height 15
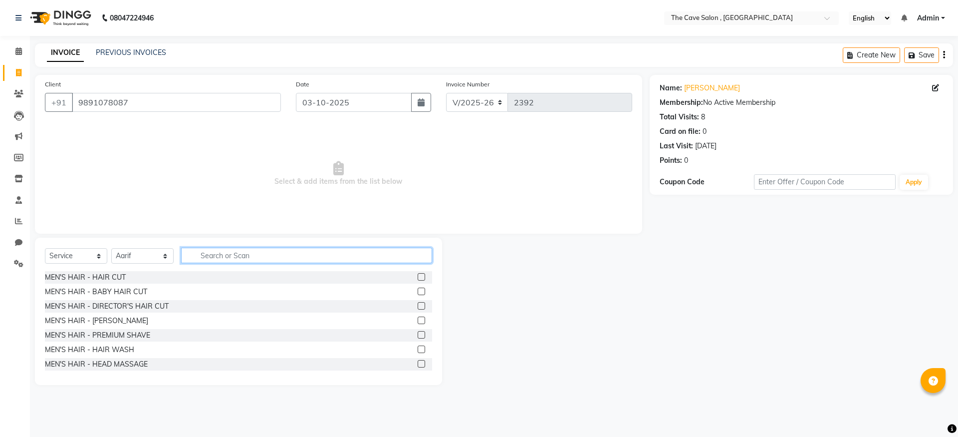
click at [201, 256] on input "text" at bounding box center [306, 255] width 251 height 15
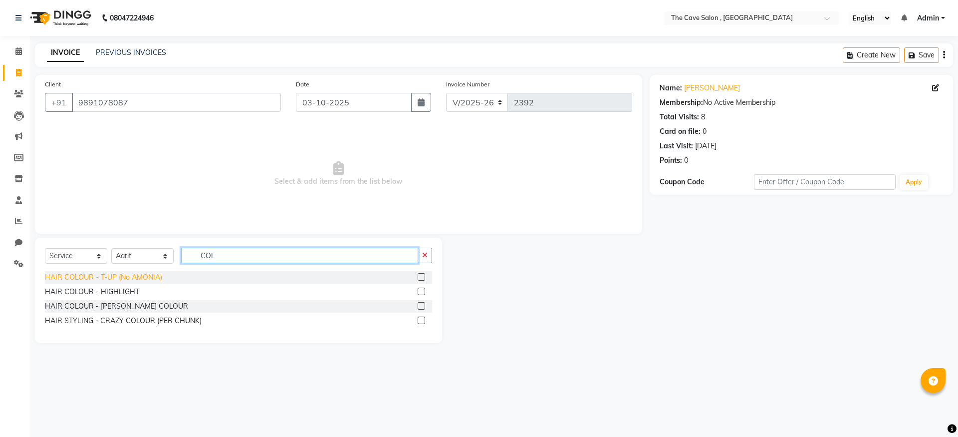
type input "COL"
click at [103, 275] on div "HAIR COLOUR - T-UP (No AMONIA)" at bounding box center [103, 277] width 117 height 10
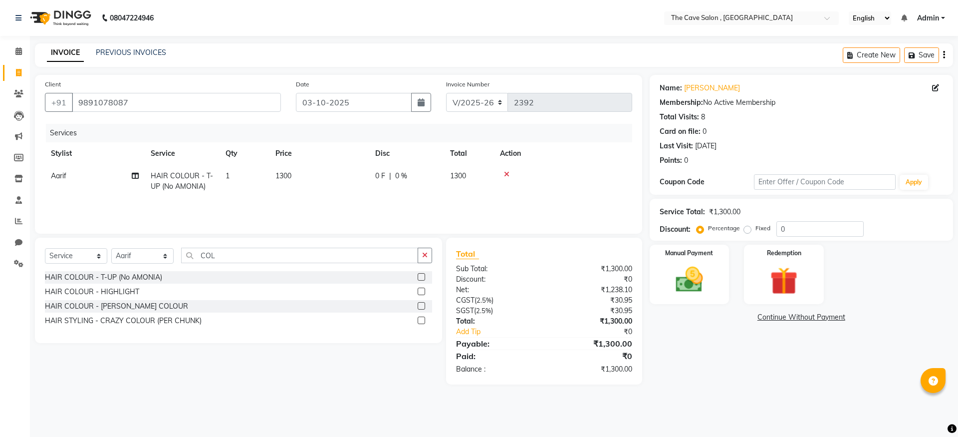
click at [423, 276] on label at bounding box center [421, 276] width 7 height 7
click at [423, 276] on input "checkbox" at bounding box center [421, 277] width 6 height 6
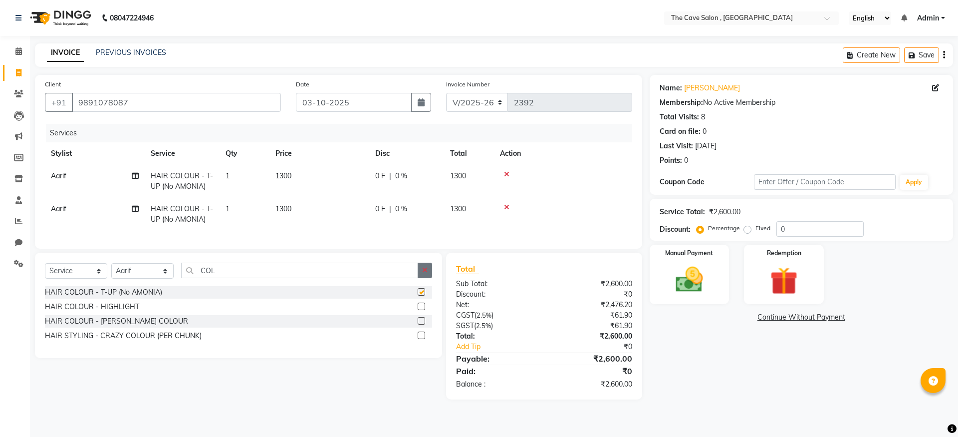
checkbox input "false"
click at [504, 208] on icon at bounding box center [506, 207] width 5 height 7
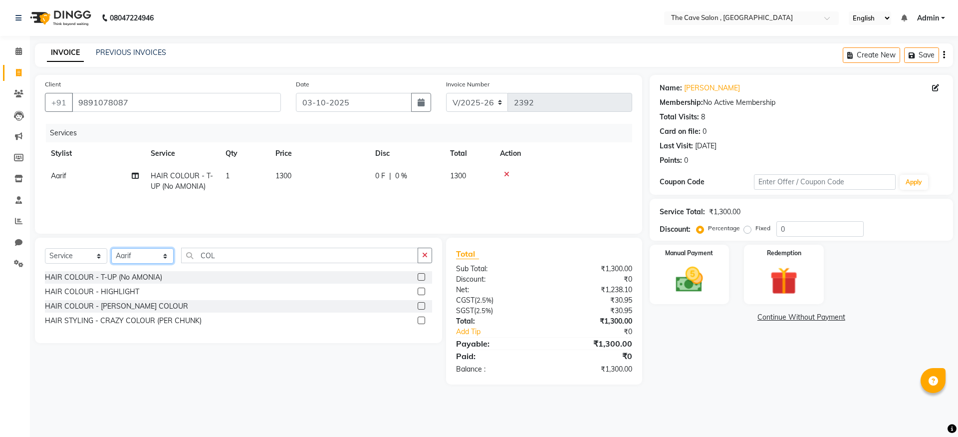
click at [168, 253] on select "Select Stylist Aarif Anil Ankush Anup bharti danish karan Mamta Manager Neer Pr…" at bounding box center [142, 255] width 62 height 15
select select "87554"
click at [111, 248] on select "Select Stylist Aarif Anil Ankush Anup bharti danish karan Mamta Manager Neer Pr…" at bounding box center [142, 255] width 62 height 15
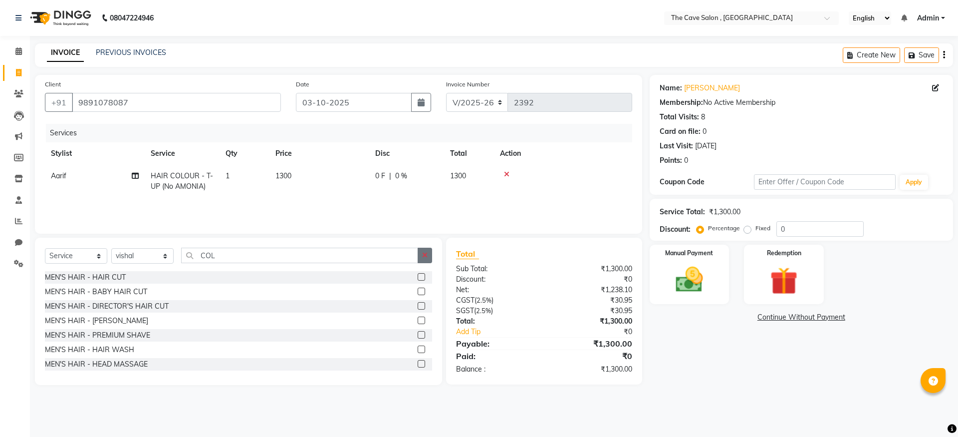
click at [418, 257] on button "button" at bounding box center [425, 255] width 14 height 15
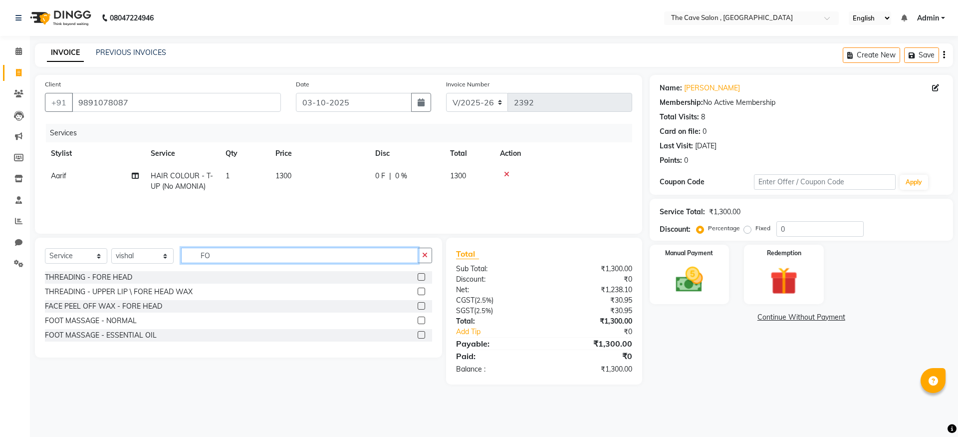
type input "FO"
click at [420, 321] on label at bounding box center [421, 319] width 7 height 7
click at [420, 321] on input "checkbox" at bounding box center [421, 320] width 6 height 6
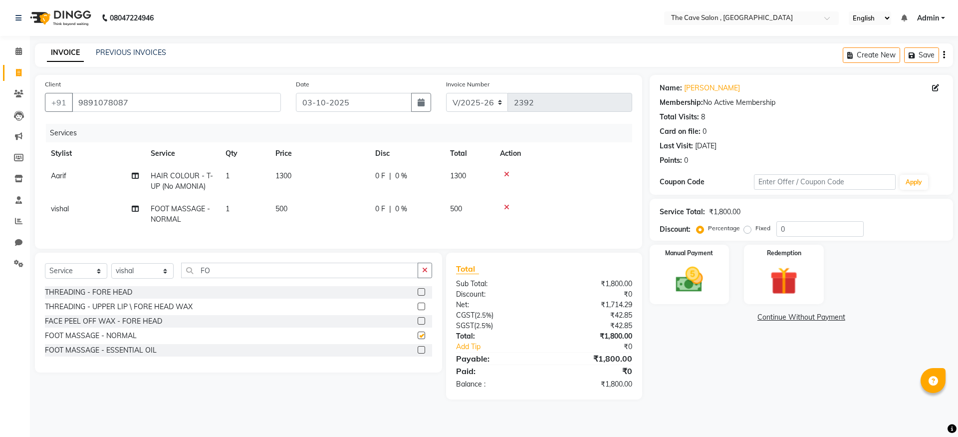
checkbox input "false"
click at [789, 230] on input "0" at bounding box center [820, 228] width 87 height 15
type input "0"
type input "20"
click at [694, 276] on img at bounding box center [689, 279] width 46 height 33
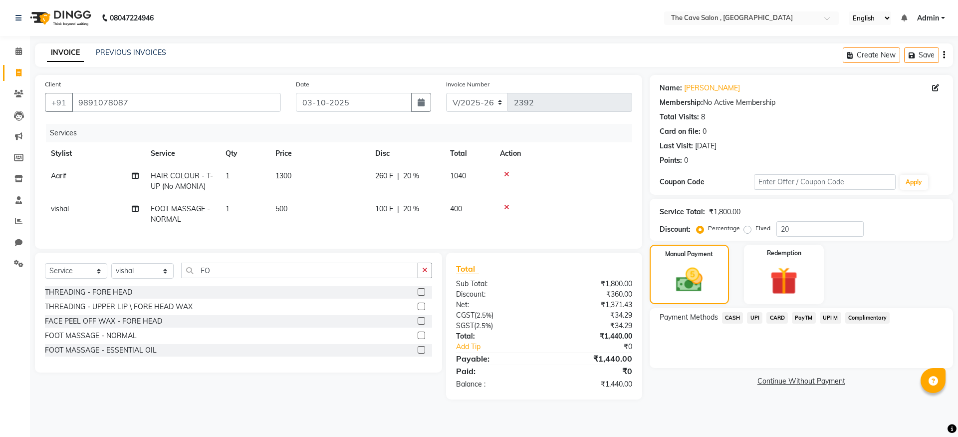
click at [782, 319] on span "CARD" at bounding box center [777, 317] width 21 height 11
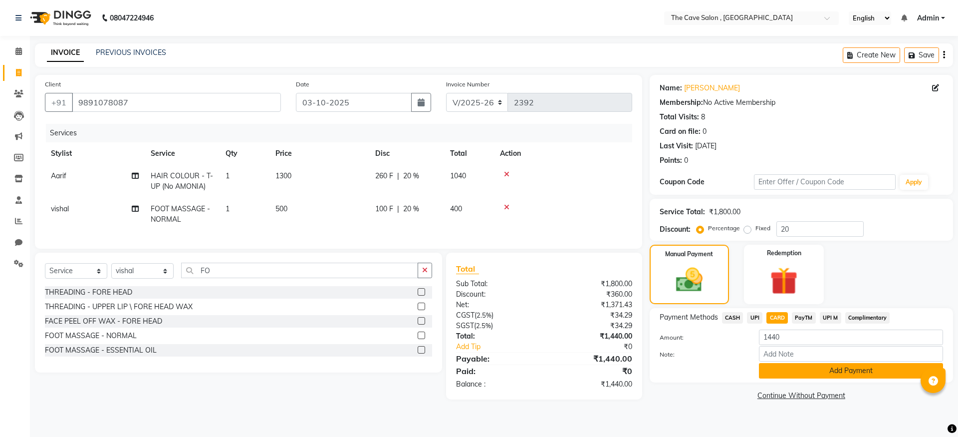
click at [849, 371] on button "Add Payment" at bounding box center [851, 370] width 184 height 15
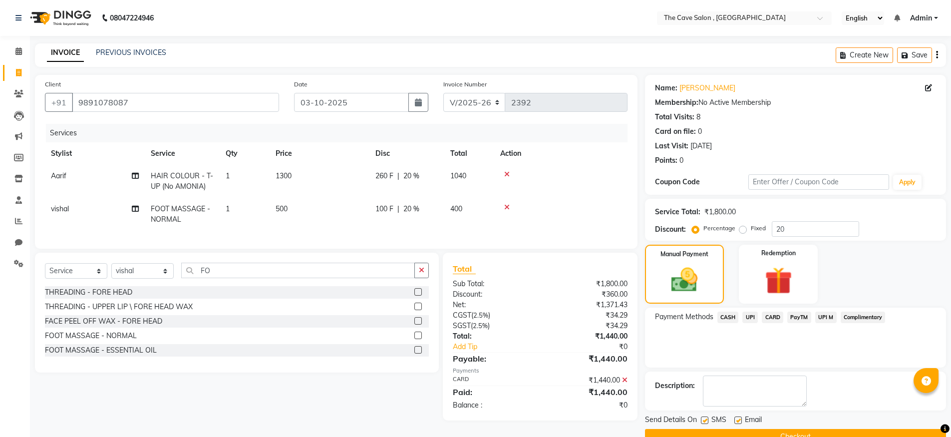
click at [829, 434] on button "Checkout" at bounding box center [795, 436] width 301 height 15
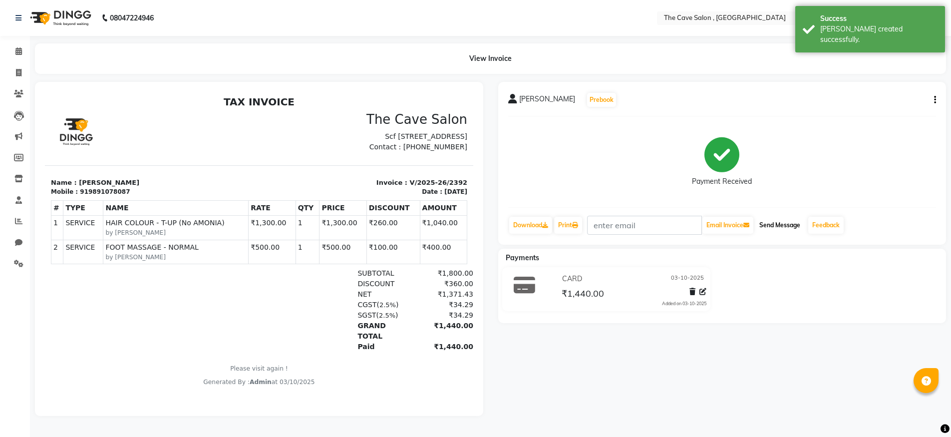
click at [777, 223] on button "Send Message" at bounding box center [779, 225] width 49 height 17
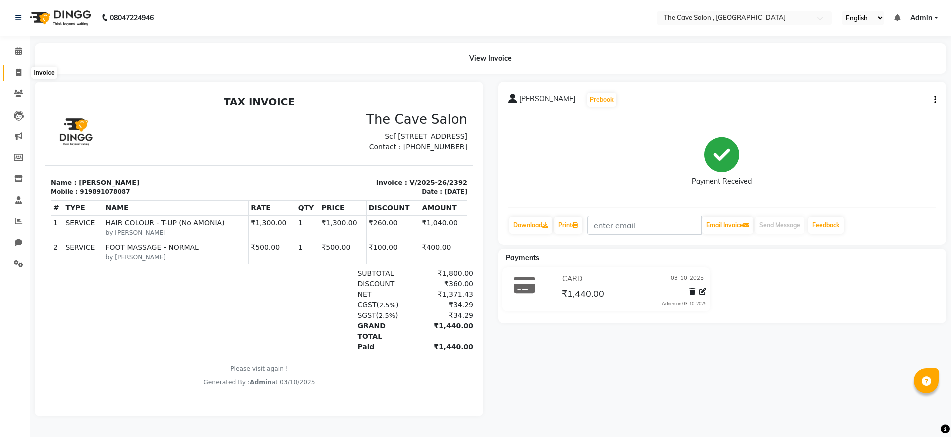
click at [18, 72] on icon at bounding box center [18, 72] width 5 height 7
select select "7844"
select select "service"
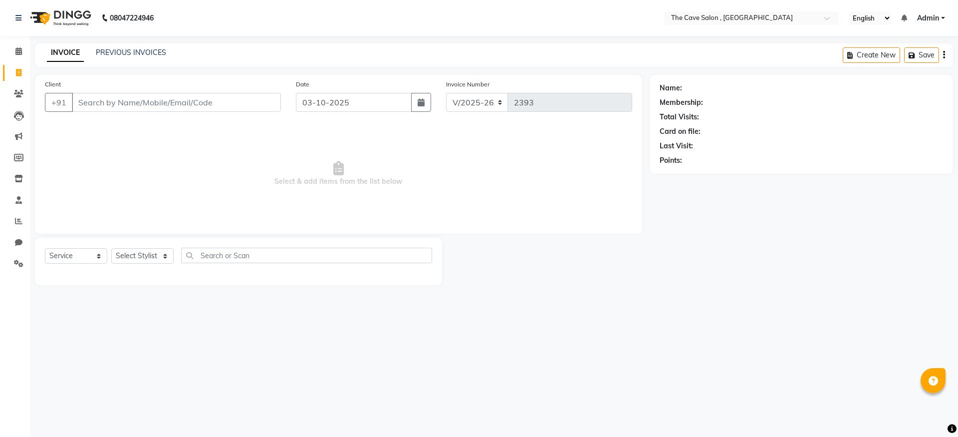
click at [115, 103] on input "Client" at bounding box center [176, 102] width 209 height 19
click at [96, 100] on input "Client" at bounding box center [176, 102] width 209 height 19
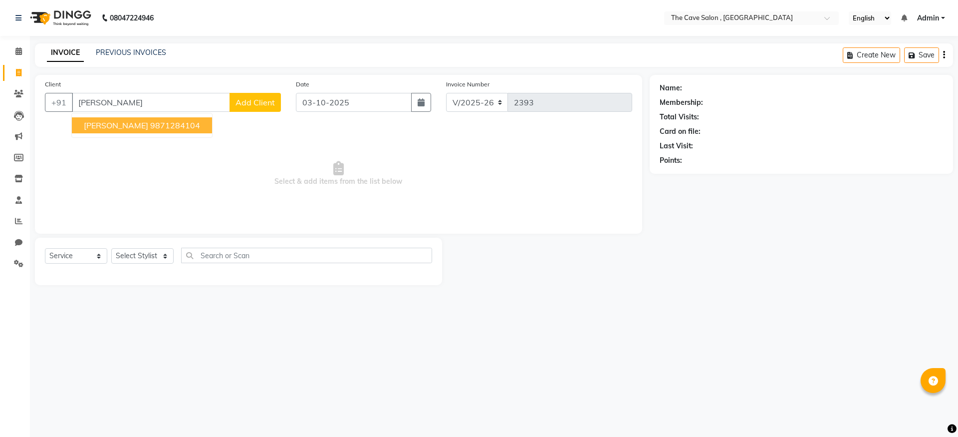
click at [150, 127] on ngb-highlight "9871284104" at bounding box center [175, 125] width 50 height 10
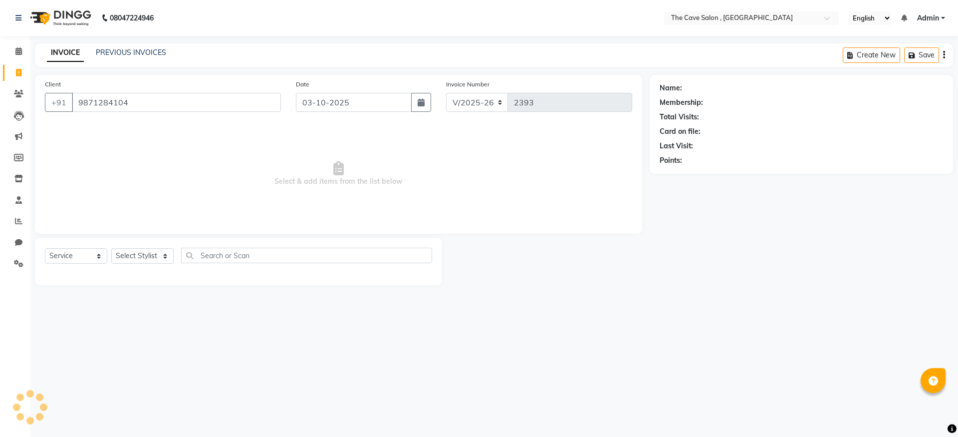
type input "9871284104"
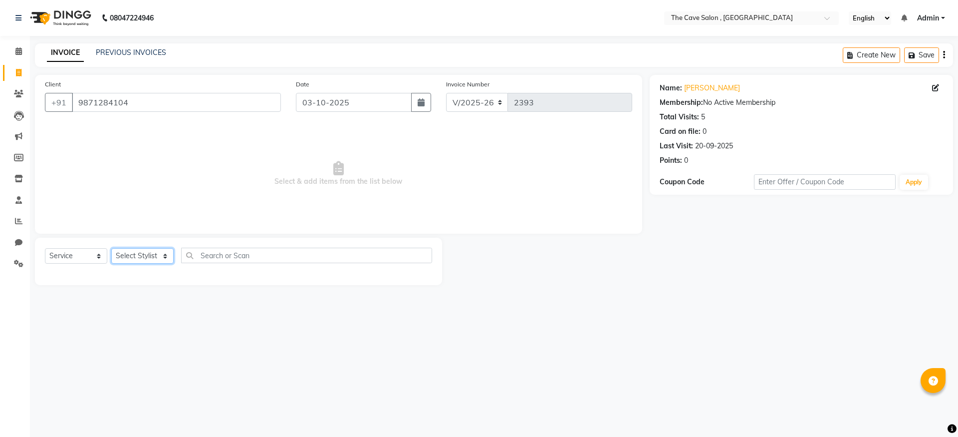
click at [165, 257] on select "Select Stylist Aarif Anil Ankush Anup bharti danish karan Mamta Manager Neer Pr…" at bounding box center [142, 255] width 62 height 15
select select "70266"
click at [111, 248] on select "Select Stylist Aarif Anil Ankush Anup bharti danish karan Mamta Manager Neer Pr…" at bounding box center [142, 255] width 62 height 15
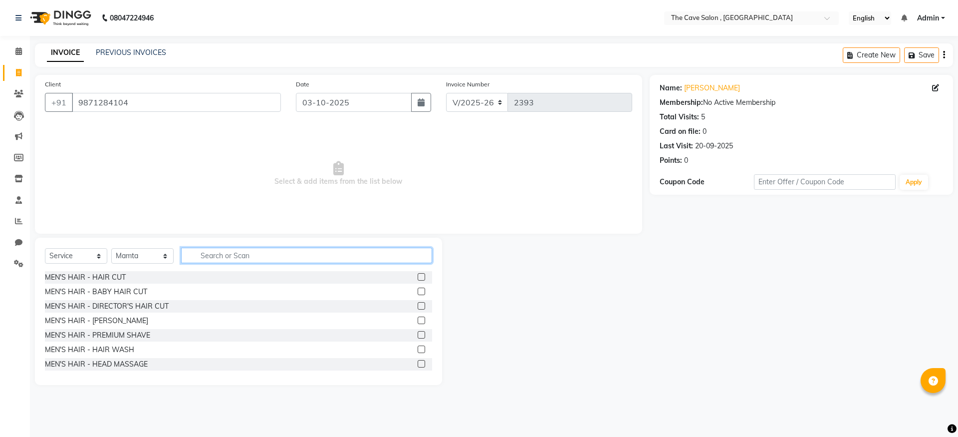
click at [217, 256] on input "text" at bounding box center [306, 255] width 251 height 15
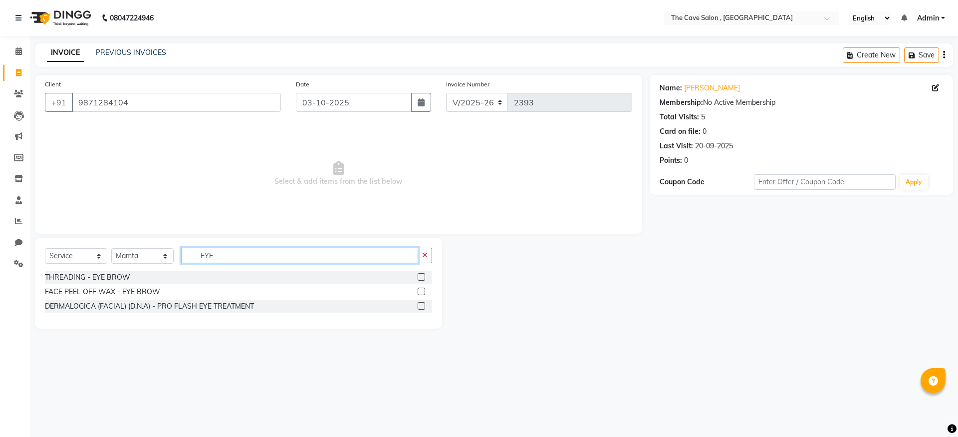
type input "EYE"
click at [421, 275] on label at bounding box center [421, 276] width 7 height 7
click at [421, 275] on input "checkbox" at bounding box center [421, 277] width 6 height 6
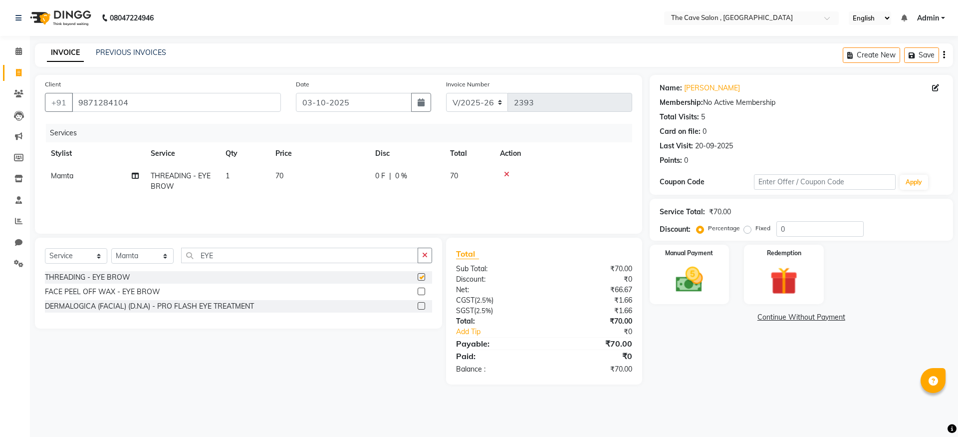
checkbox input "false"
click at [423, 259] on button "button" at bounding box center [425, 255] width 14 height 15
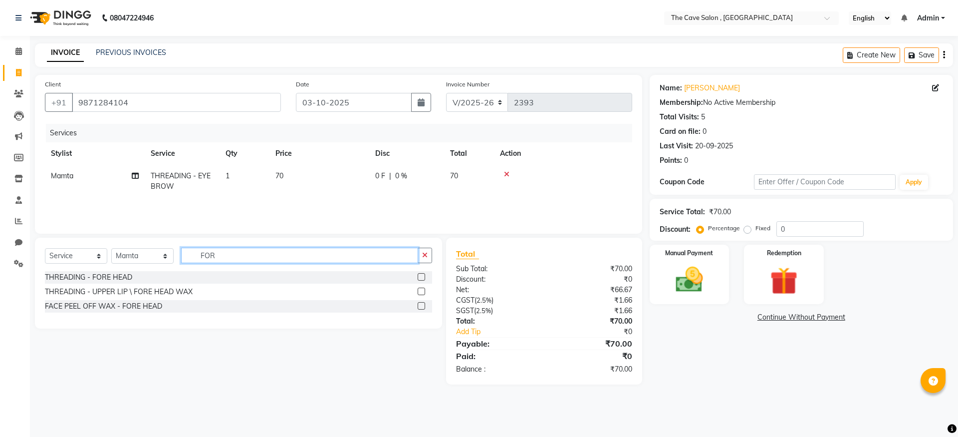
type input "FOR"
click at [422, 275] on label at bounding box center [421, 276] width 7 height 7
click at [422, 275] on input "checkbox" at bounding box center [421, 277] width 6 height 6
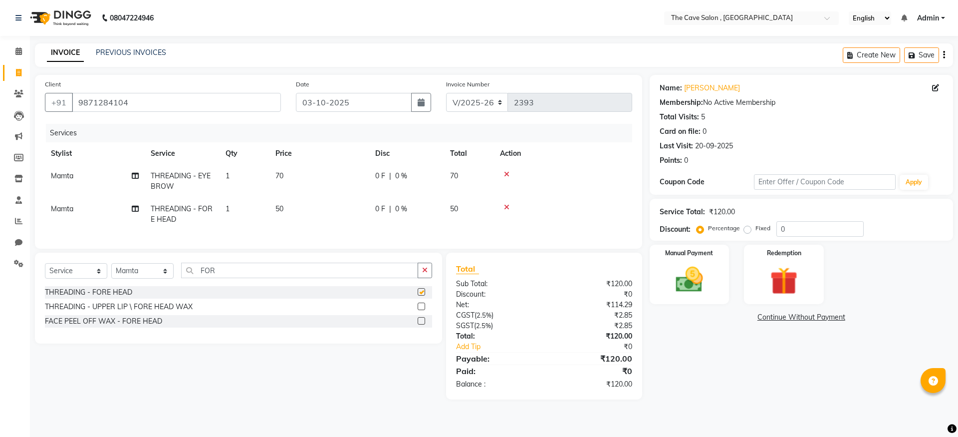
checkbox input "false"
click at [691, 277] on img at bounding box center [689, 279] width 46 height 33
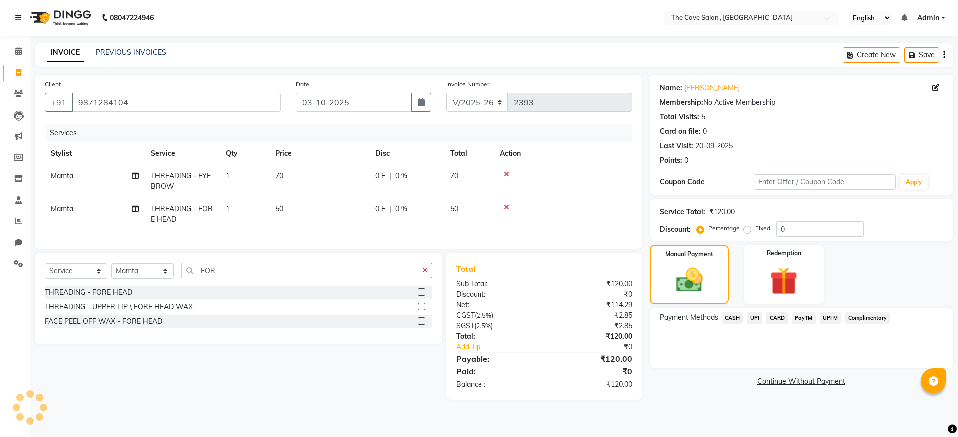
click at [736, 316] on span "CASH" at bounding box center [732, 317] width 21 height 11
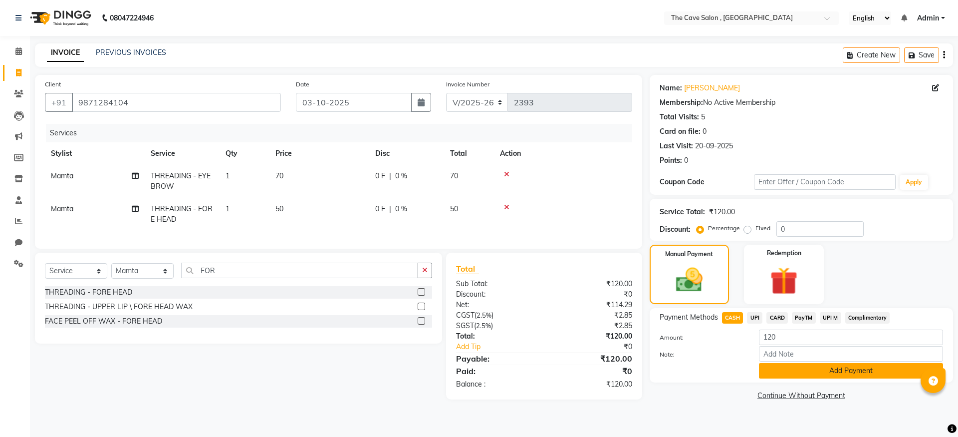
click at [831, 373] on button "Add Payment" at bounding box center [851, 370] width 184 height 15
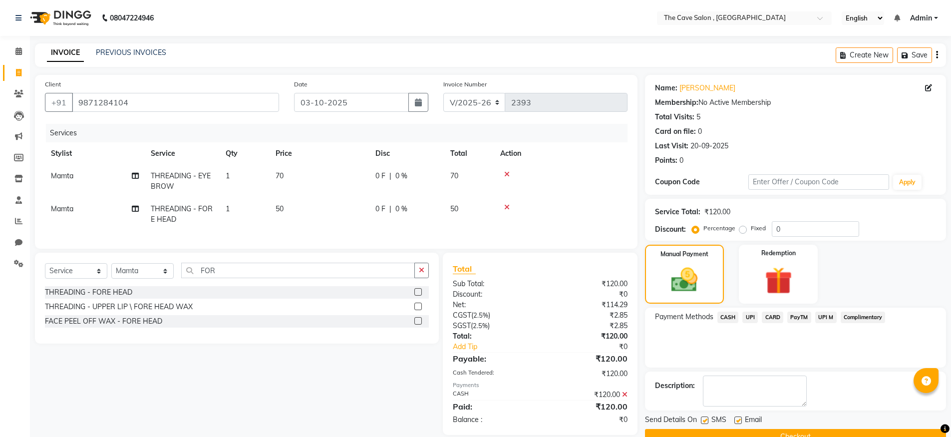
click at [843, 430] on button "Checkout" at bounding box center [795, 436] width 301 height 15
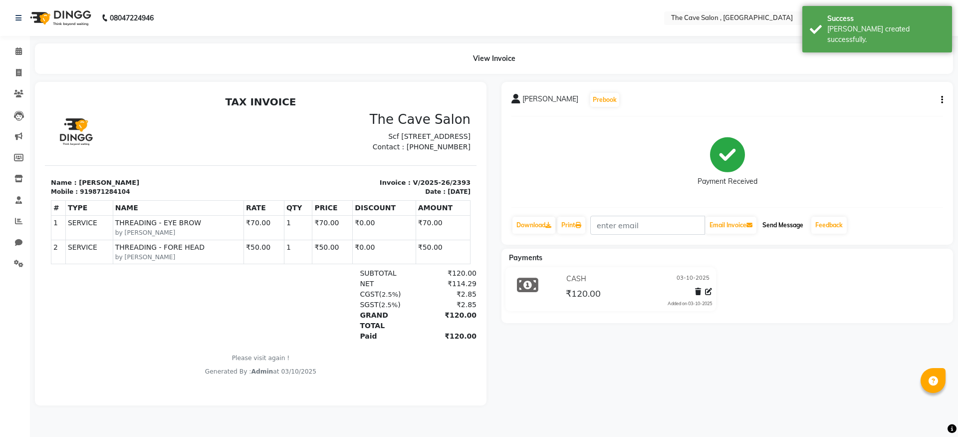
click at [785, 223] on button "Send Message" at bounding box center [783, 225] width 49 height 17
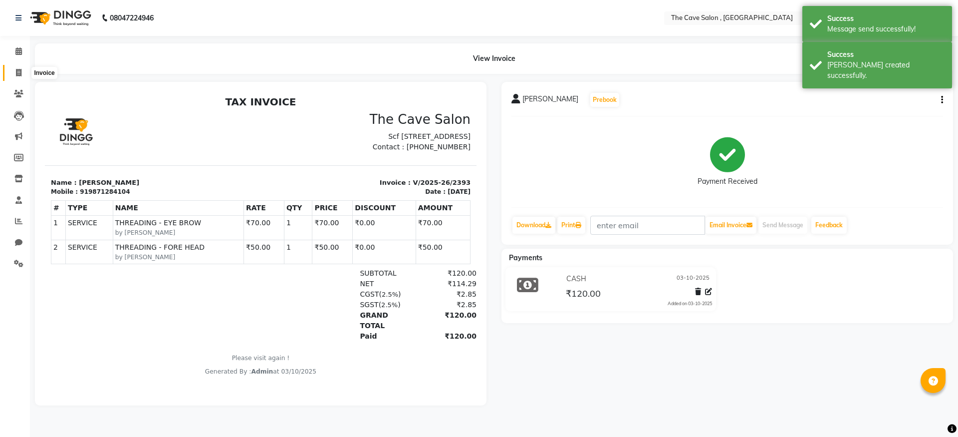
click at [17, 73] on icon at bounding box center [18, 72] width 5 height 7
select select "service"
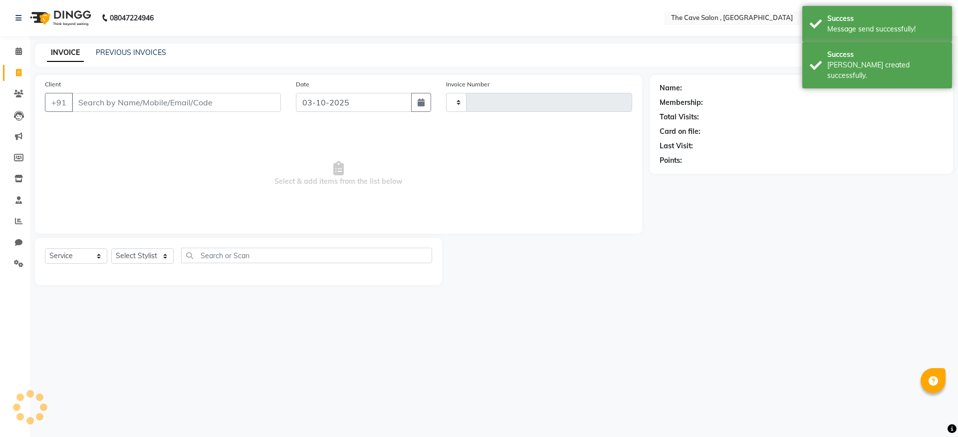
type input "2394"
select select "7844"
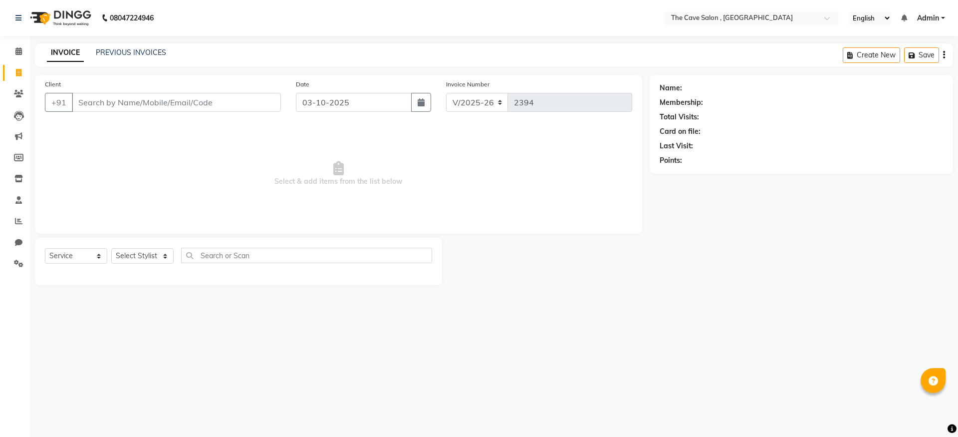
click at [147, 104] on input "Client" at bounding box center [176, 102] width 209 height 19
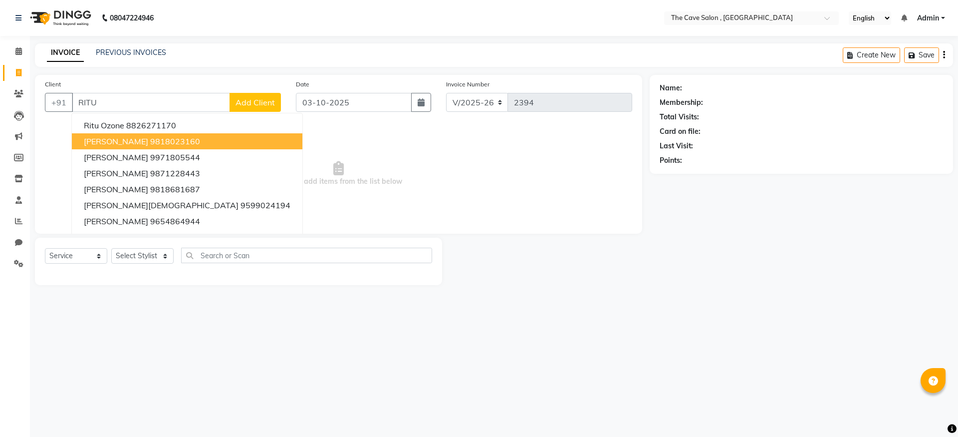
click at [139, 138] on span "[PERSON_NAME]" at bounding box center [116, 141] width 64 height 10
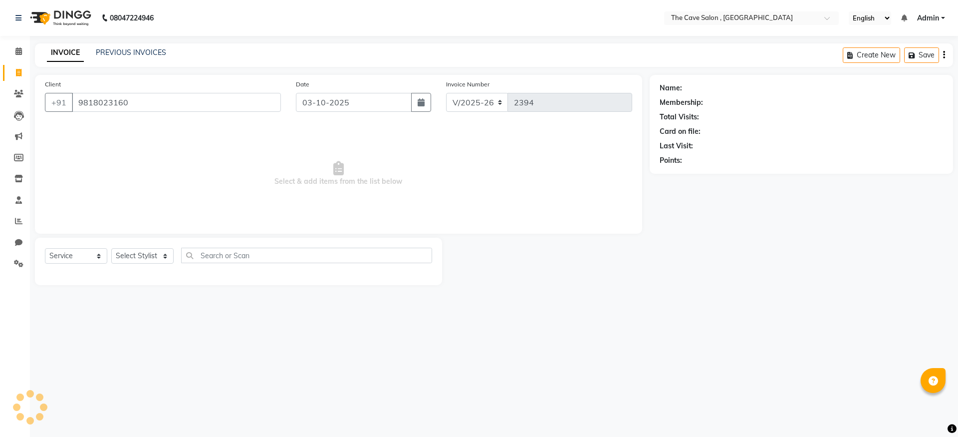
type input "9818023160"
click at [165, 256] on select "Select Stylist Aarif Anil Ankush Anup bharti danish karan Mamta Manager Neer Pr…" at bounding box center [142, 255] width 62 height 15
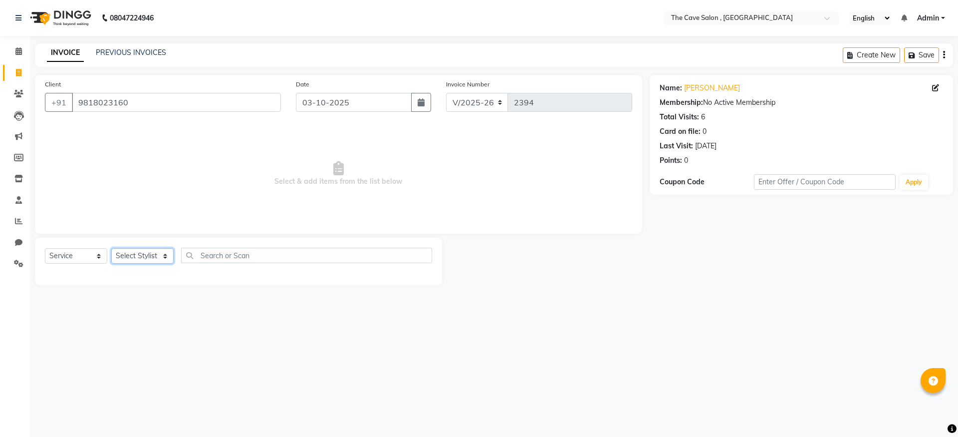
select select "70266"
click at [111, 248] on select "Select Stylist Aarif Anil Ankush Anup bharti danish karan Mamta Manager Neer Pr…" at bounding box center [142, 255] width 62 height 15
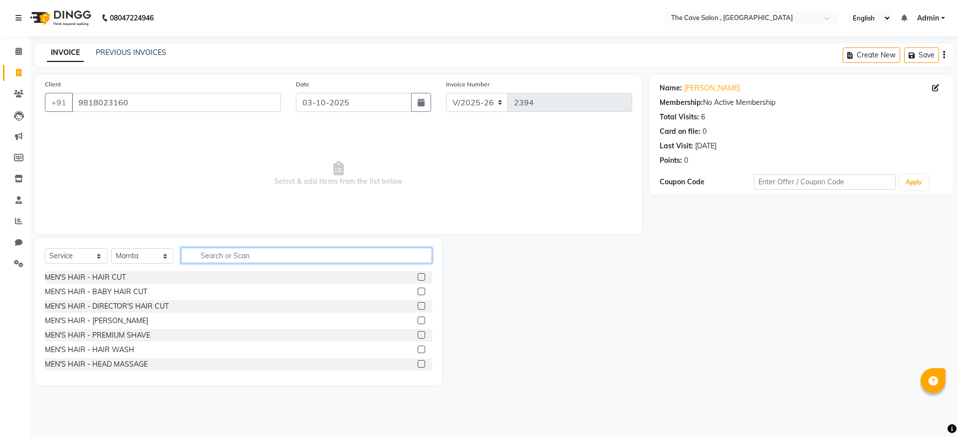
click at [206, 256] on input "text" at bounding box center [306, 255] width 251 height 15
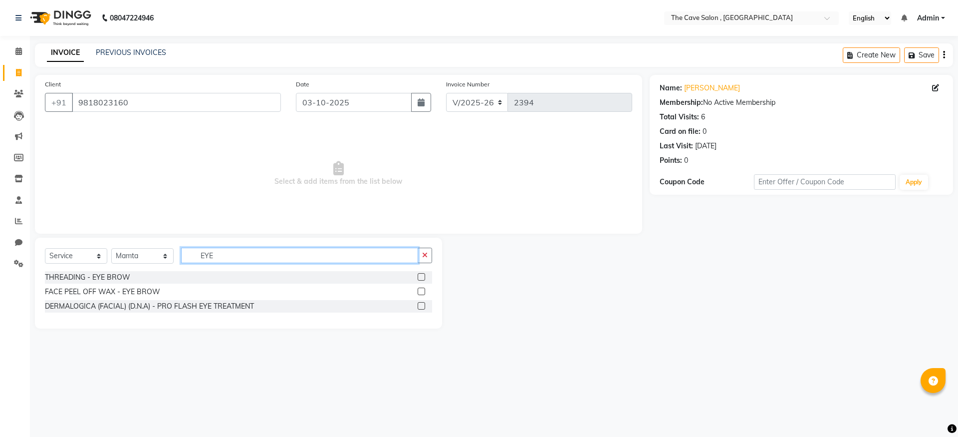
type input "EYE"
click at [418, 275] on label at bounding box center [421, 276] width 7 height 7
click at [418, 275] on input "checkbox" at bounding box center [421, 277] width 6 height 6
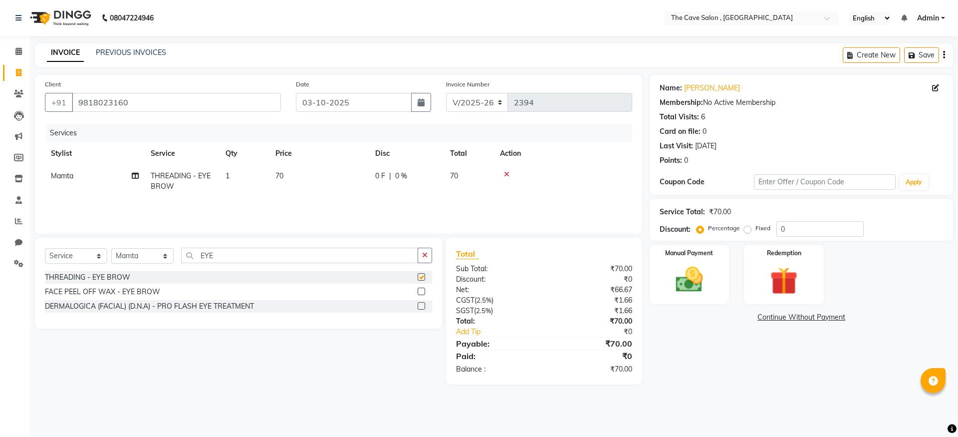
checkbox input "false"
click at [425, 254] on icon "button" at bounding box center [424, 255] width 5 height 7
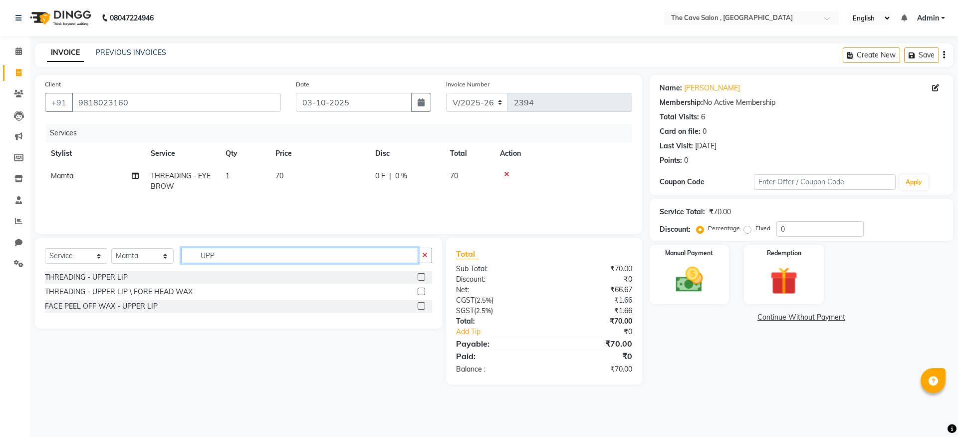
type input "UPP"
click at [418, 303] on label at bounding box center [421, 305] width 7 height 7
click at [418, 303] on input "checkbox" at bounding box center [421, 306] width 6 height 6
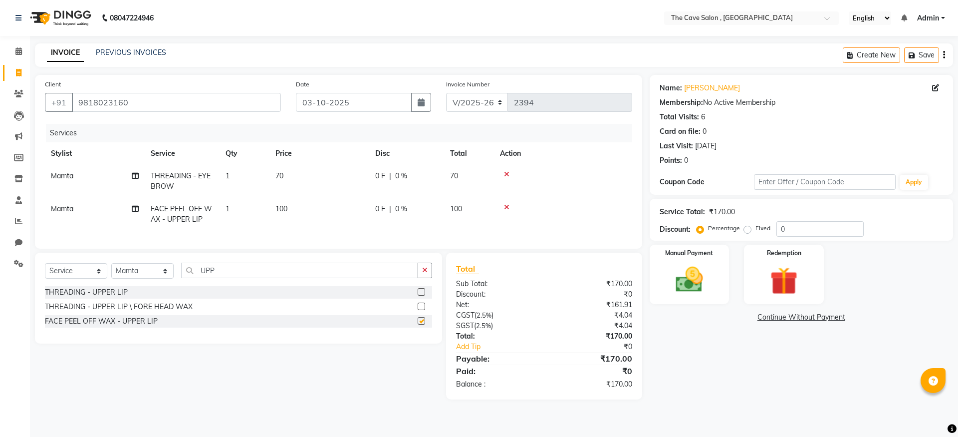
checkbox input "false"
click at [422, 274] on icon "button" at bounding box center [424, 270] width 5 height 7
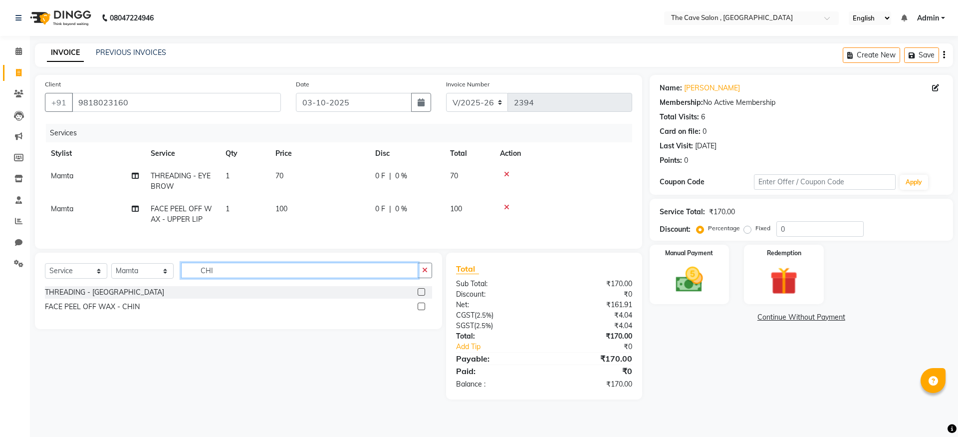
type input "CHI"
click at [421, 310] on label at bounding box center [421, 305] width 7 height 7
click at [421, 310] on input "checkbox" at bounding box center [421, 306] width 6 height 6
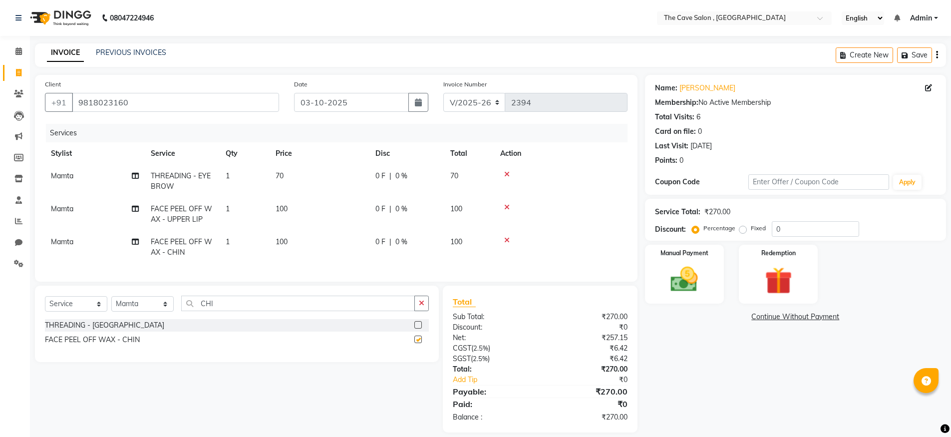
checkbox input "false"
click at [420, 306] on icon "button" at bounding box center [421, 302] width 5 height 7
type input "FULL ARM"
click at [418, 343] on label at bounding box center [417, 338] width 7 height 7
click at [418, 343] on input "checkbox" at bounding box center [417, 339] width 6 height 6
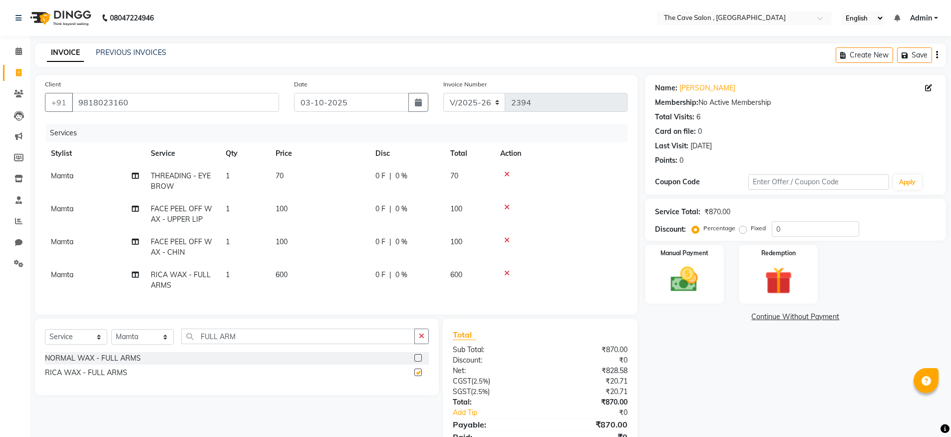
checkbox input "false"
click at [420, 339] on icon "button" at bounding box center [421, 335] width 5 height 7
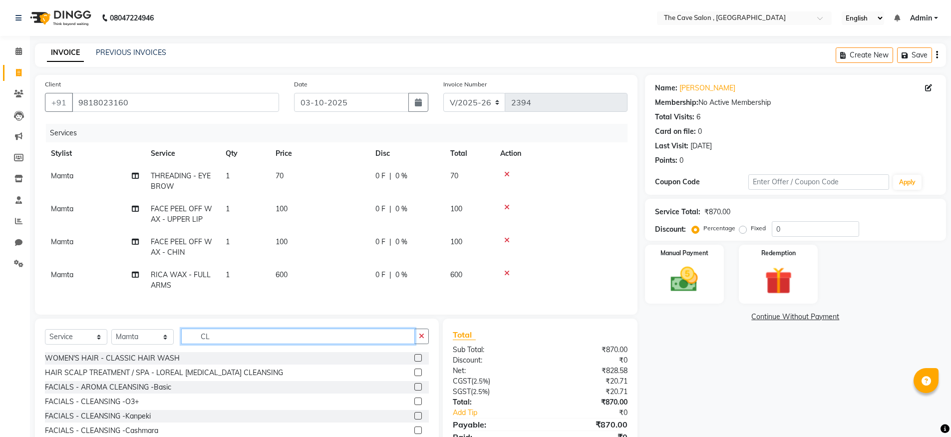
type input "C"
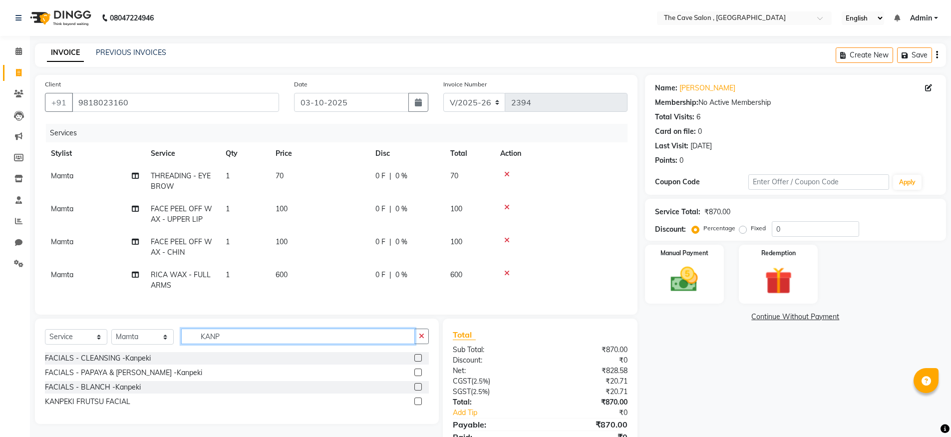
type input "KANP"
click at [419, 361] on label at bounding box center [417, 357] width 7 height 7
click at [419, 361] on input "checkbox" at bounding box center [417, 358] width 6 height 6
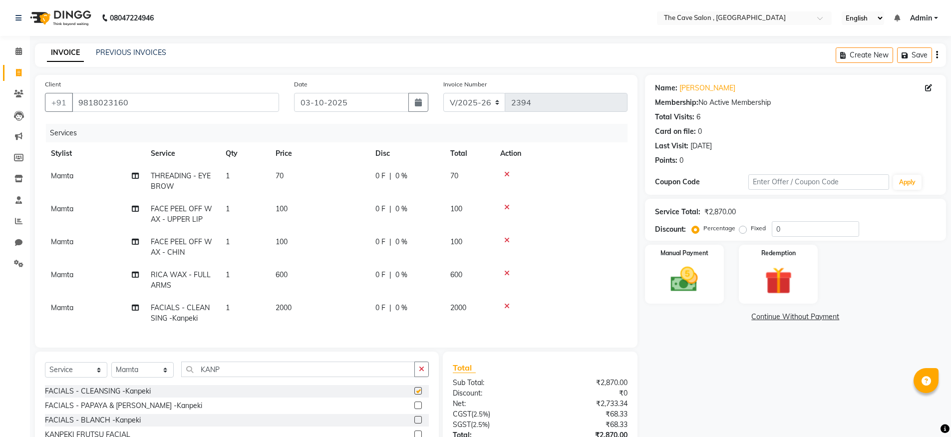
checkbox input "false"
click at [421, 372] on icon "button" at bounding box center [421, 368] width 5 height 7
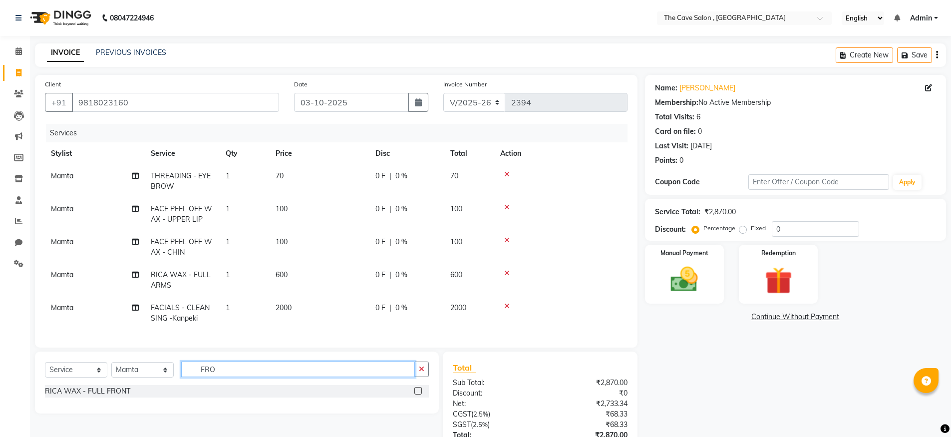
type input "FRO"
click at [419, 394] on label at bounding box center [417, 390] width 7 height 7
click at [419, 394] on input "checkbox" at bounding box center [417, 391] width 6 height 6
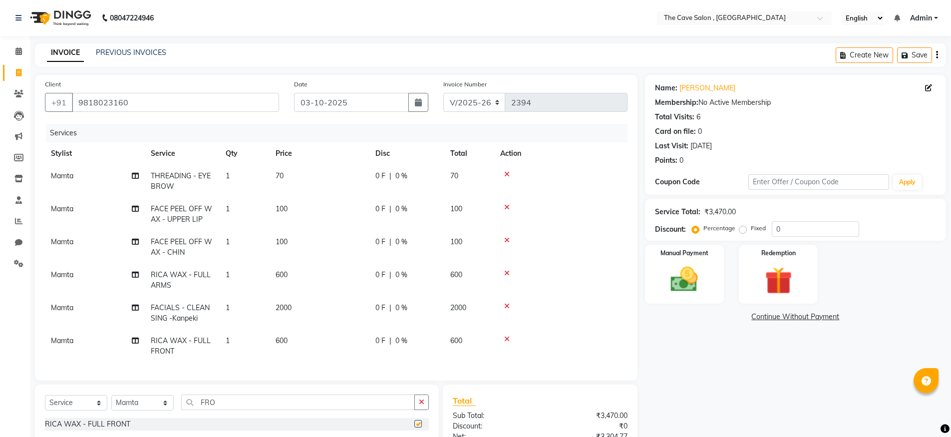
checkbox input "false"
click at [285, 341] on span "600" at bounding box center [282, 340] width 12 height 9
select select "70266"
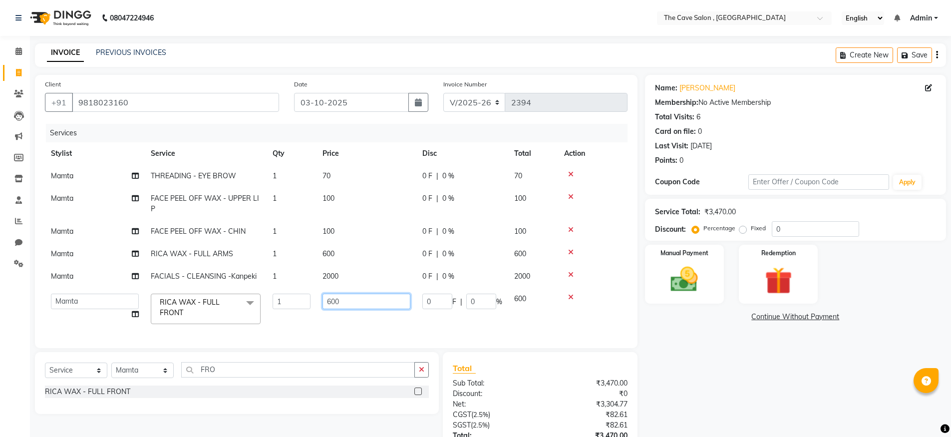
click at [333, 301] on input "600" at bounding box center [366, 300] width 88 height 15
type input "500"
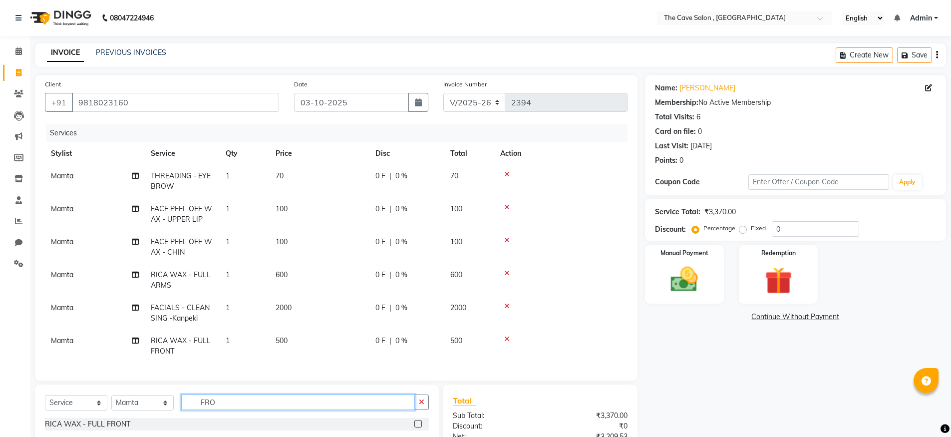
click at [236, 376] on div "Client +91 9818023160 Date 03-10-2025 Invoice Number V/2025 V/2025-26 2394 Serv…" at bounding box center [335, 303] width 617 height 456
click at [167, 404] on select "Select Stylist Aarif Anil Ankush Anup bharti danish karan Mamta Manager Neer Pr…" at bounding box center [142, 402] width 62 height 15
select select "70267"
click at [111, 398] on select "Select Stylist Aarif Anil Ankush Anup bharti danish karan Mamta Manager Neer Pr…" at bounding box center [142, 402] width 62 height 15
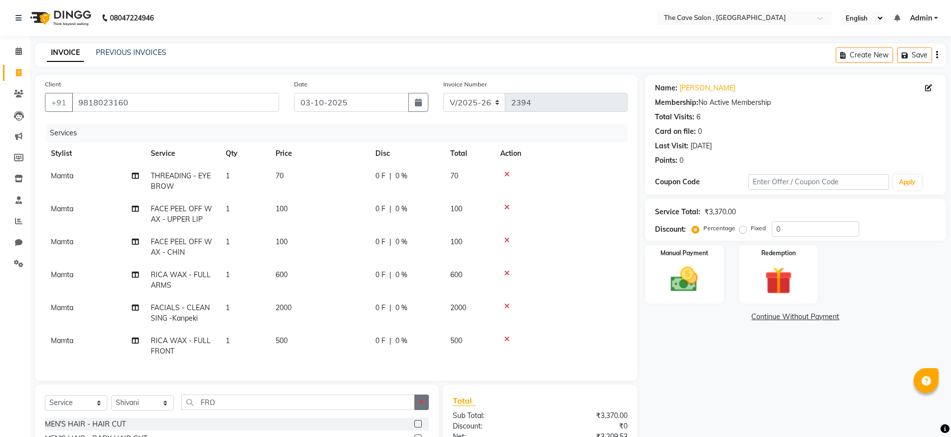
click at [422, 404] on icon "button" at bounding box center [421, 401] width 5 height 7
click at [282, 404] on input "text" at bounding box center [305, 401] width 248 height 15
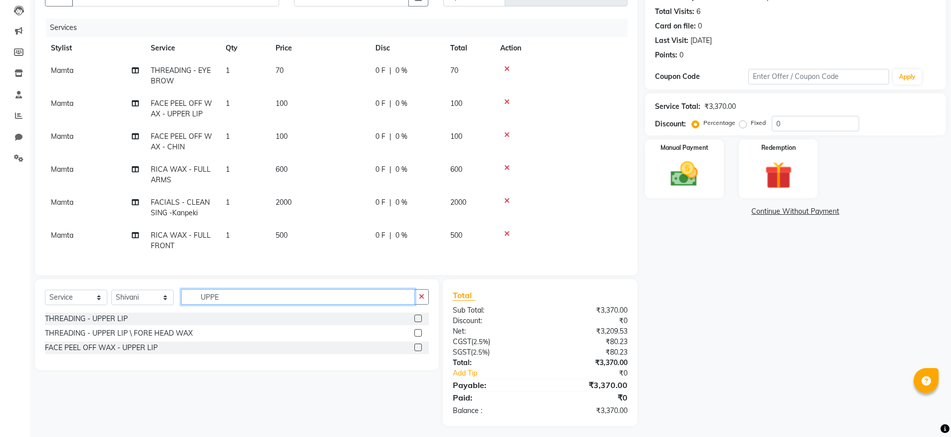
scroll to position [112, 0]
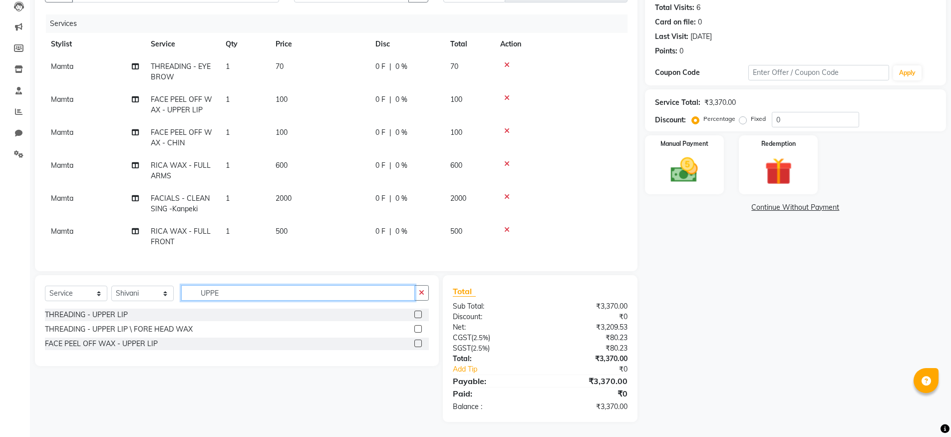
type input "UPPE"
click at [421, 347] on div at bounding box center [421, 343] width 14 height 12
drag, startPoint x: 419, startPoint y: 344, endPoint x: 403, endPoint y: 330, distance: 21.6
click at [419, 344] on label at bounding box center [417, 342] width 7 height 7
click at [419, 344] on input "checkbox" at bounding box center [417, 343] width 6 height 6
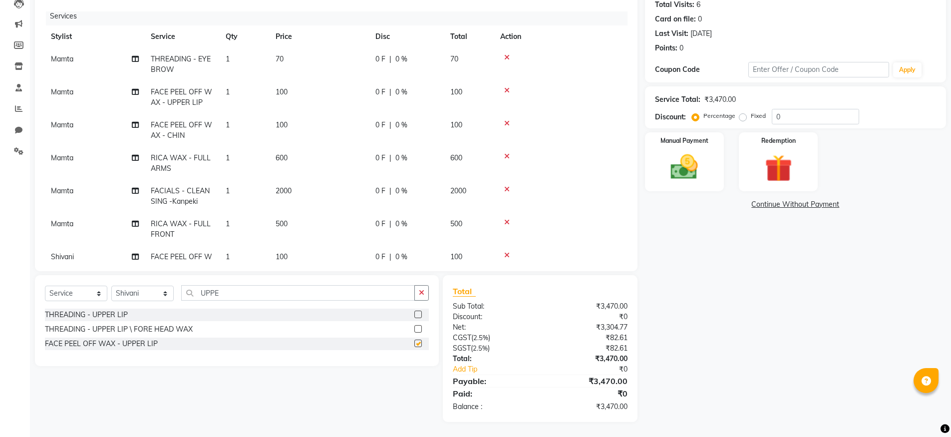
checkbox input "false"
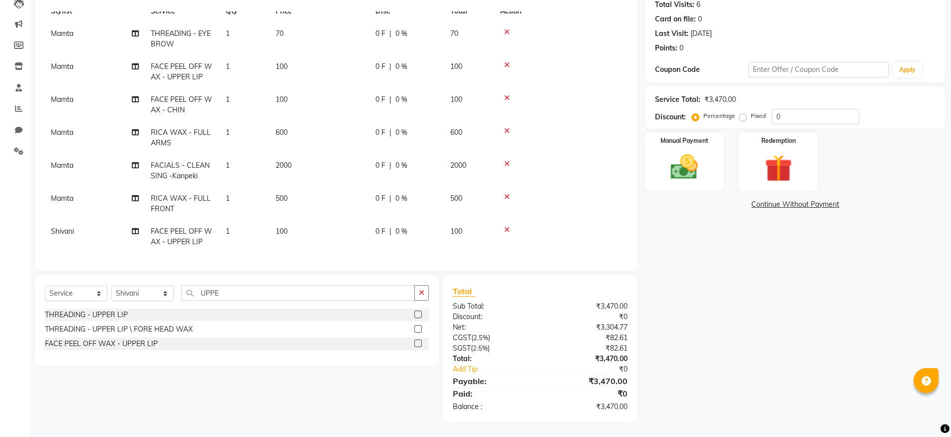
drag, startPoint x: 421, startPoint y: 294, endPoint x: 387, endPoint y: 286, distance: 34.9
click at [421, 294] on icon "button" at bounding box center [421, 292] width 5 height 7
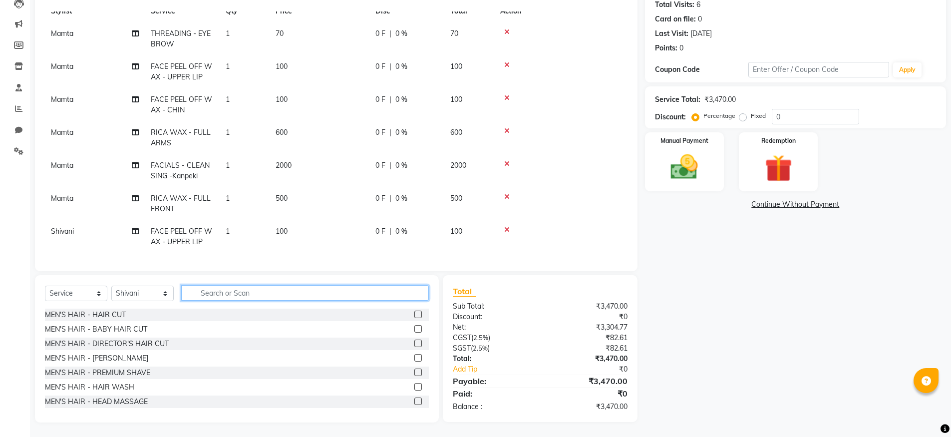
click at [274, 298] on input "text" at bounding box center [305, 292] width 248 height 15
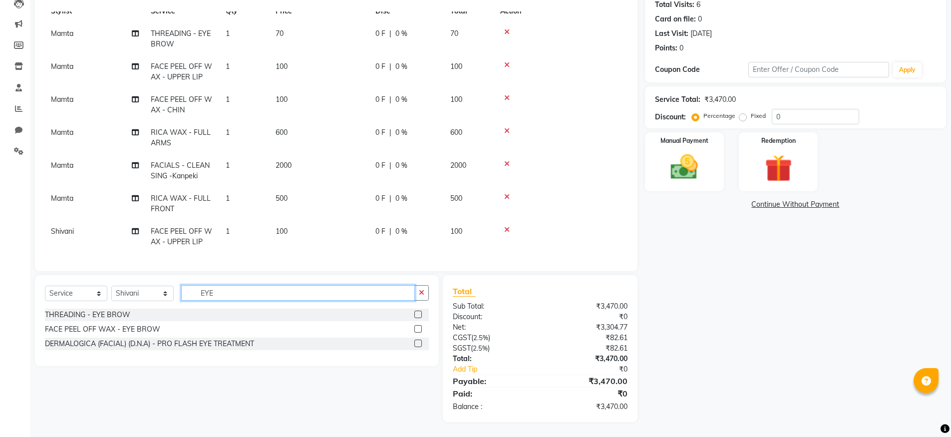
type input "EYE"
click at [417, 316] on label at bounding box center [417, 313] width 7 height 7
click at [417, 316] on input "checkbox" at bounding box center [417, 314] width 6 height 6
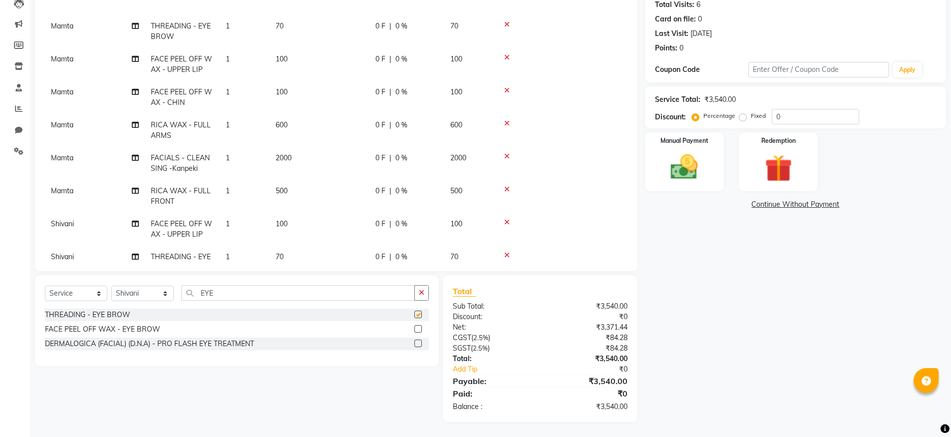
checkbox input "false"
click at [230, 298] on input "EYE" at bounding box center [298, 292] width 234 height 15
type input "E"
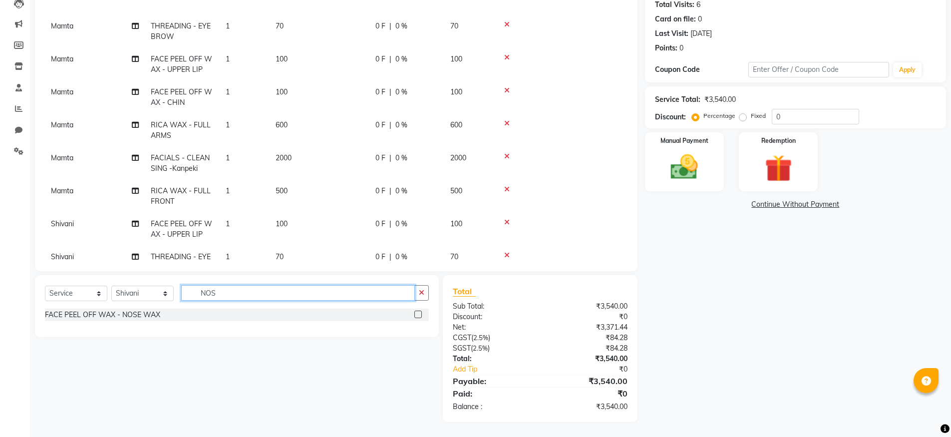
type input "NOS"
click at [416, 313] on label at bounding box center [417, 313] width 7 height 7
click at [416, 313] on input "checkbox" at bounding box center [417, 314] width 6 height 6
checkbox input "false"
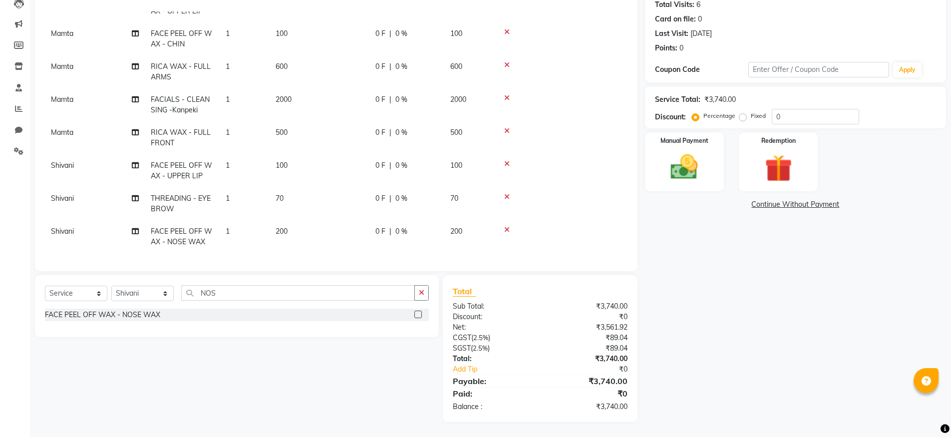
scroll to position [103, 0]
click at [346, 298] on input "NOS" at bounding box center [298, 292] width 234 height 15
type input "N"
type input "LOWE"
click at [421, 317] on label at bounding box center [417, 313] width 7 height 7
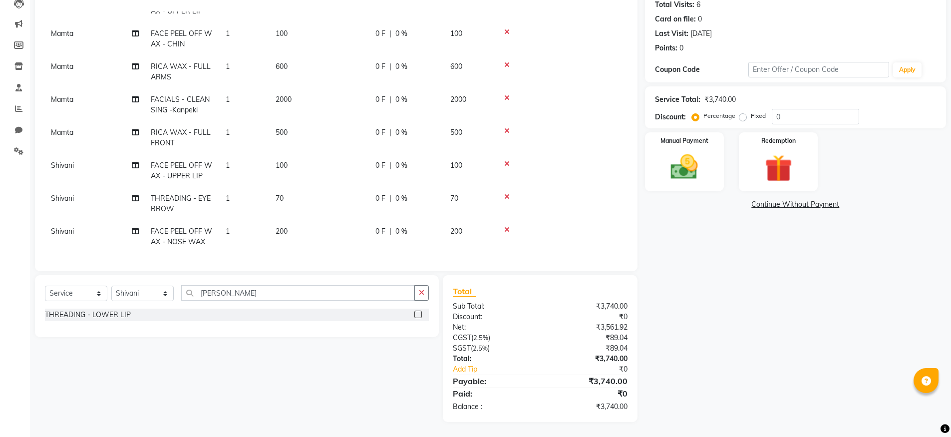
click at [421, 317] on input "checkbox" at bounding box center [417, 314] width 6 height 6
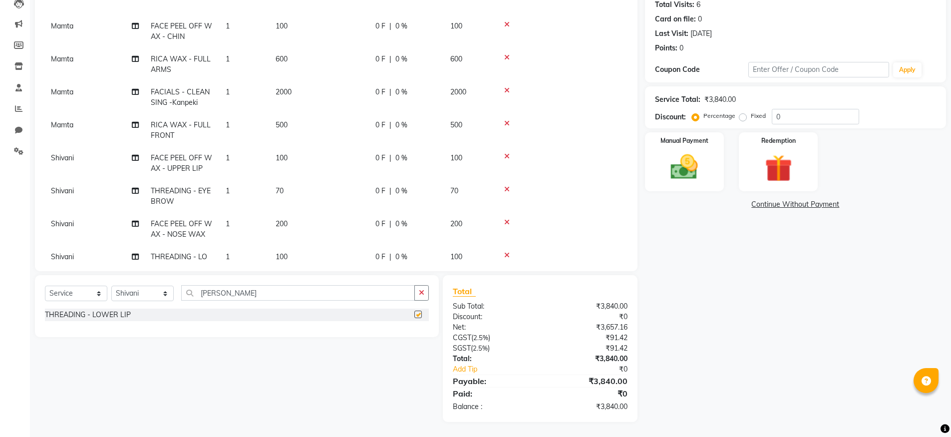
checkbox input "false"
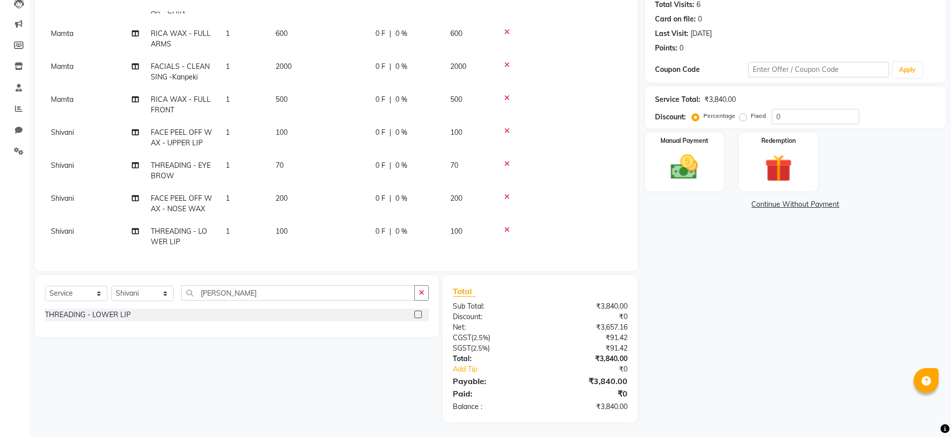
scroll to position [136, 0]
click at [751, 115] on label "Fixed" at bounding box center [758, 115] width 15 height 9
click at [742, 115] on input "Fixed" at bounding box center [744, 115] width 7 height 7
radio input "true"
click at [782, 115] on input "0" at bounding box center [815, 116] width 87 height 15
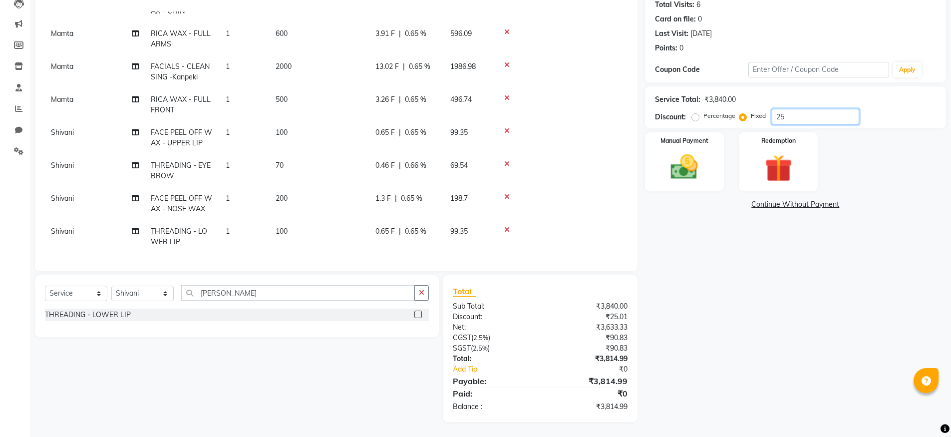
type input "25"
click at [703, 118] on label "Percentage" at bounding box center [719, 115] width 32 height 9
click at [695, 118] on input "Percentage" at bounding box center [697, 115] width 7 height 7
radio input "true"
click at [684, 154] on img at bounding box center [684, 167] width 46 height 32
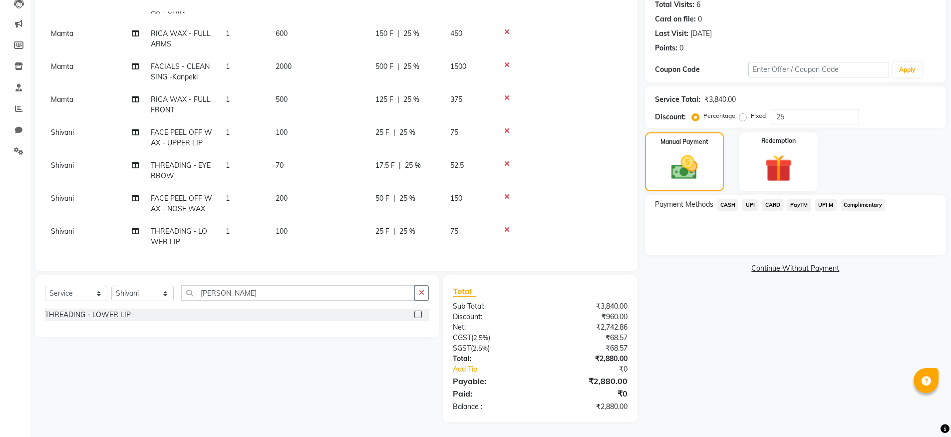
click at [756, 204] on span "UPI" at bounding box center [749, 204] width 15 height 11
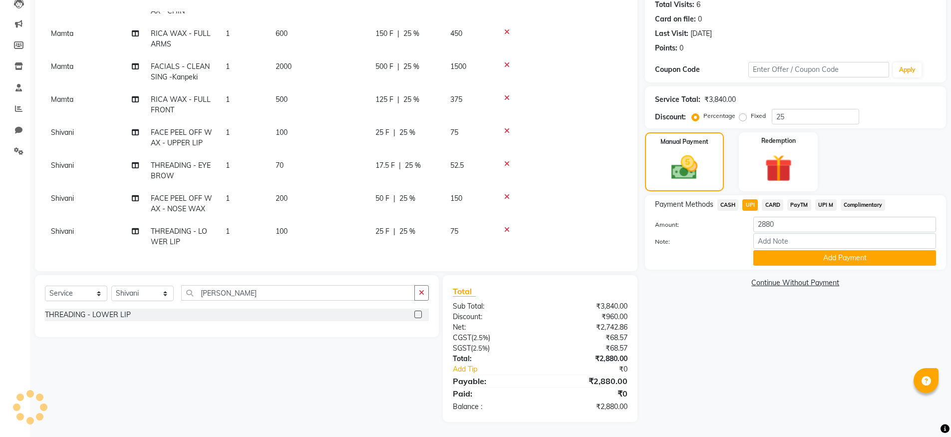
click at [788, 266] on div "Payment Methods CASH UPI CARD PayTM UPI M Complimentary Amount: 2880 Note: Add …" at bounding box center [795, 232] width 301 height 74
click at [792, 258] on button "Add Payment" at bounding box center [844, 257] width 183 height 15
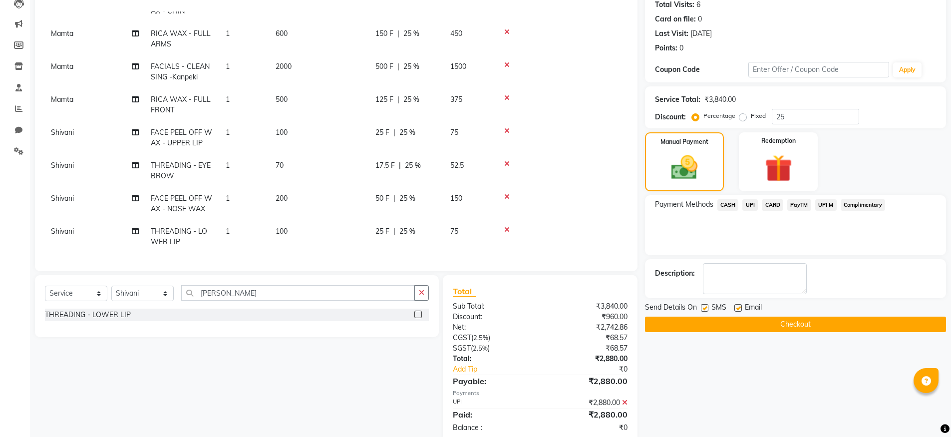
scroll to position [132, 0]
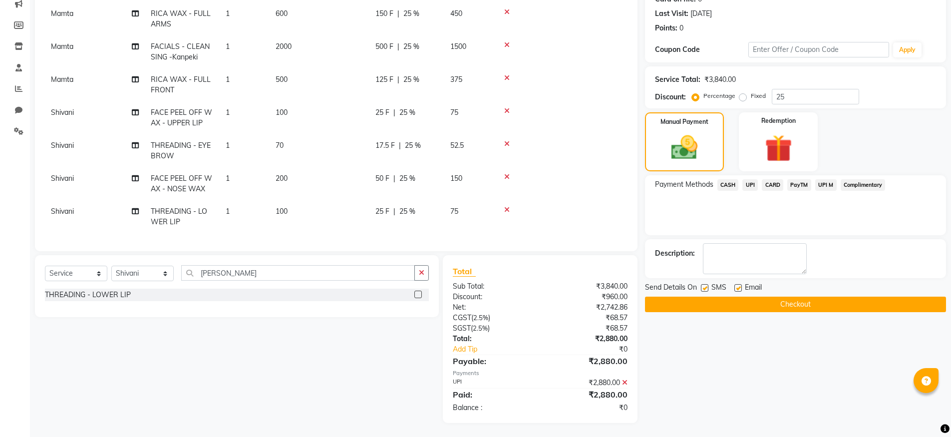
click at [766, 301] on button "Checkout" at bounding box center [795, 303] width 301 height 15
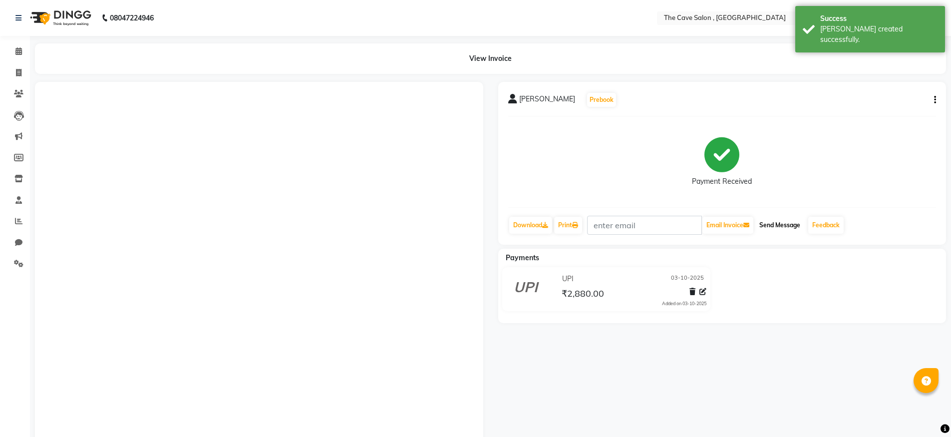
click at [785, 223] on button "Send Message" at bounding box center [779, 225] width 49 height 17
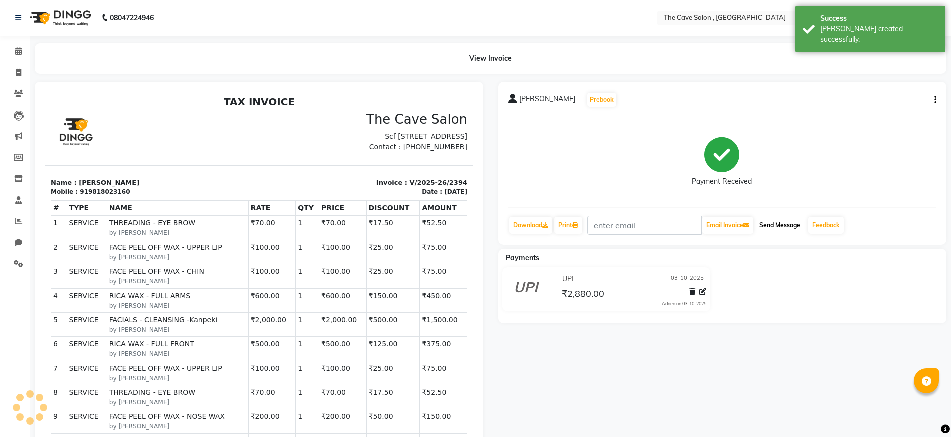
click at [775, 227] on button "Send Message" at bounding box center [779, 225] width 49 height 17
click at [5, 77] on link "Invoice" at bounding box center [15, 73] width 24 height 16
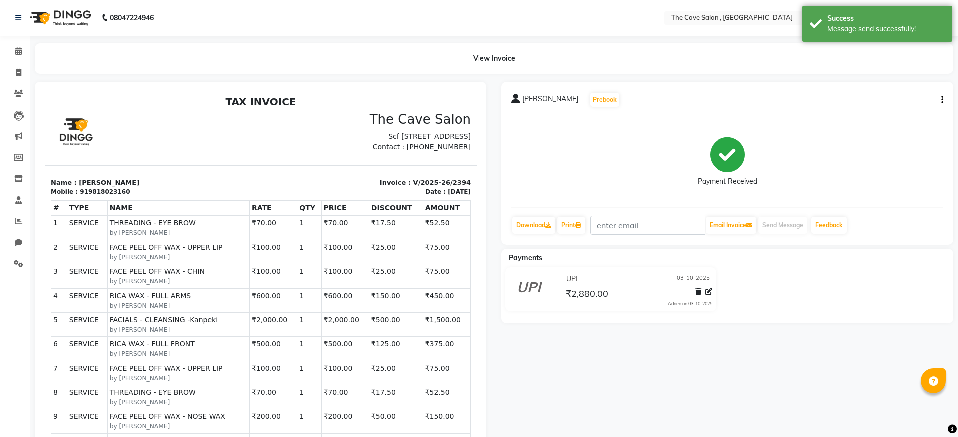
select select "service"
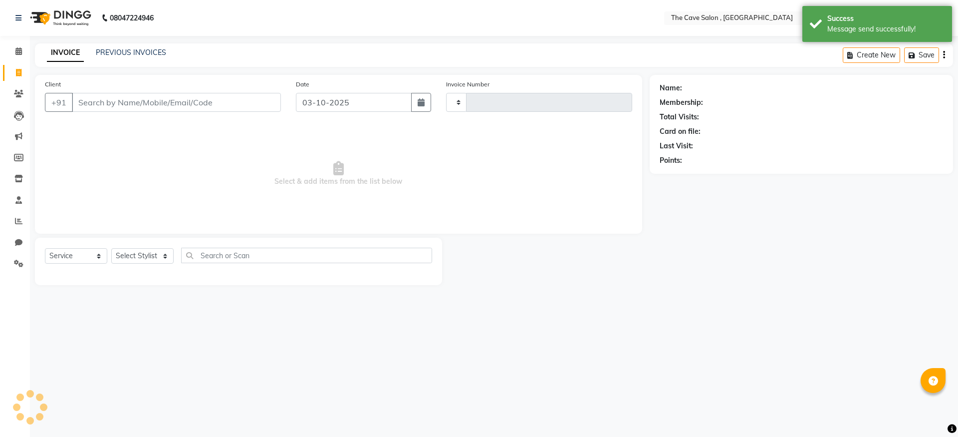
click at [143, 101] on input "Client" at bounding box center [176, 102] width 209 height 19
type input "2395"
select select "7844"
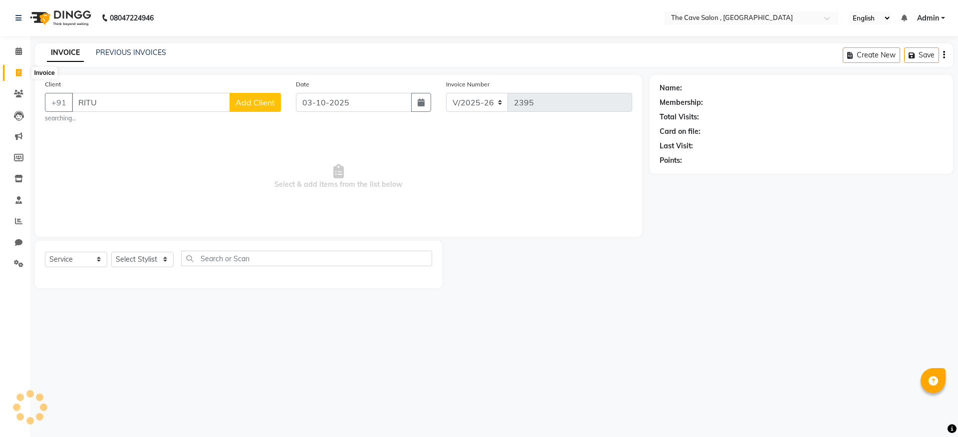
type input "RITU"
click at [26, 75] on span at bounding box center [18, 72] width 17 height 11
select select "service"
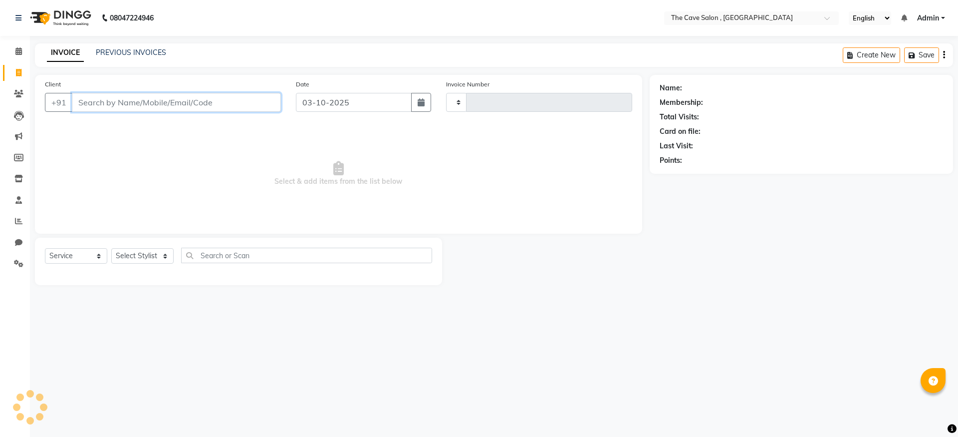
click at [202, 105] on input "Client" at bounding box center [176, 102] width 209 height 19
type input "RITU CHA"
type input "2395"
select select "7844"
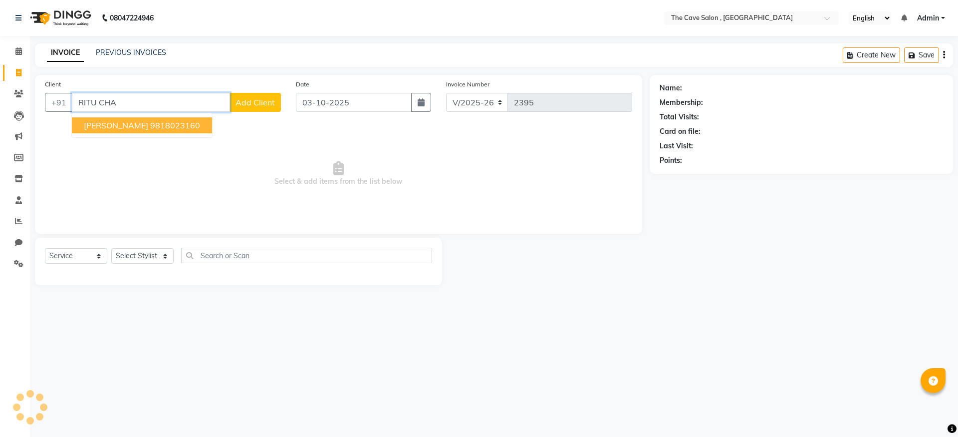
click at [193, 131] on button "RITU CHAWLA 9818023160" at bounding box center [142, 125] width 140 height 16
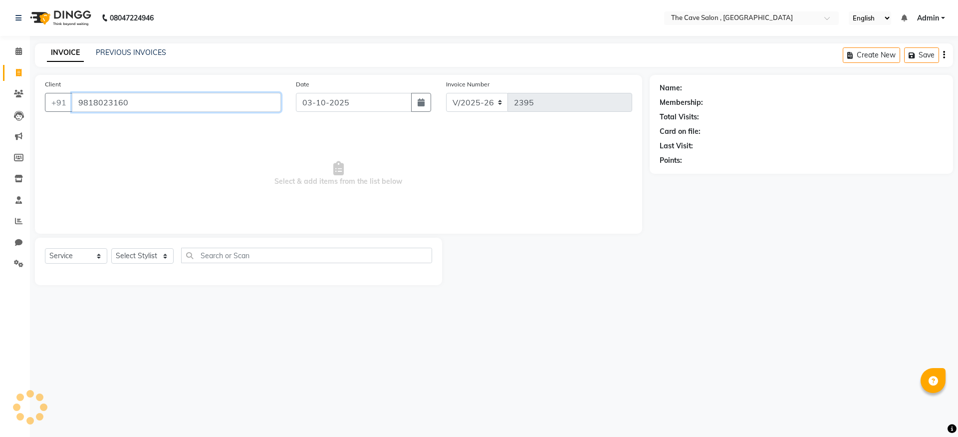
type input "9818023160"
click at [145, 261] on select "Select Stylist" at bounding box center [142, 255] width 62 height 15
click at [111, 248] on select "Select Stylist" at bounding box center [142, 255] width 62 height 15
click at [179, 229] on div "Client +91 9818023160 Date 03-10-2025 Invoice Number V/2025 V/2025-26 2395 Sele…" at bounding box center [338, 154] width 607 height 159
click at [152, 259] on select "Select Stylist" at bounding box center [142, 255] width 62 height 15
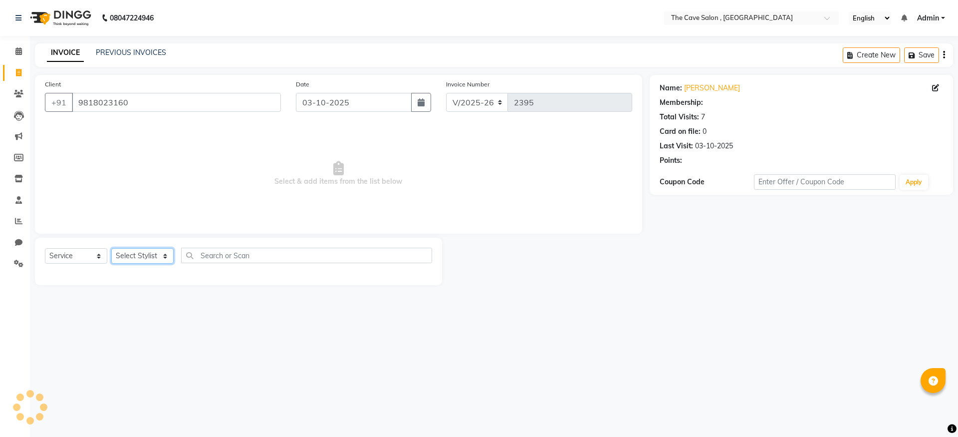
click at [158, 254] on select "Select Stylist" at bounding box center [142, 255] width 62 height 15
click at [575, 71] on main "INVOICE PREVIOUS INVOICES Create New Save Client +91 9818023160 Date 03-10-2025…" at bounding box center [494, 171] width 928 height 257
click at [123, 258] on select "Select Stylist Aarif Anil Ankush Anup bharti danish karan Mamta Manager Neer Pr…" at bounding box center [142, 255] width 62 height 15
click at [123, 259] on select "Select Stylist Aarif Anil Ankush Anup bharti danish karan Mamta Manager Neer Pr…" at bounding box center [142, 255] width 62 height 15
select select "70267"
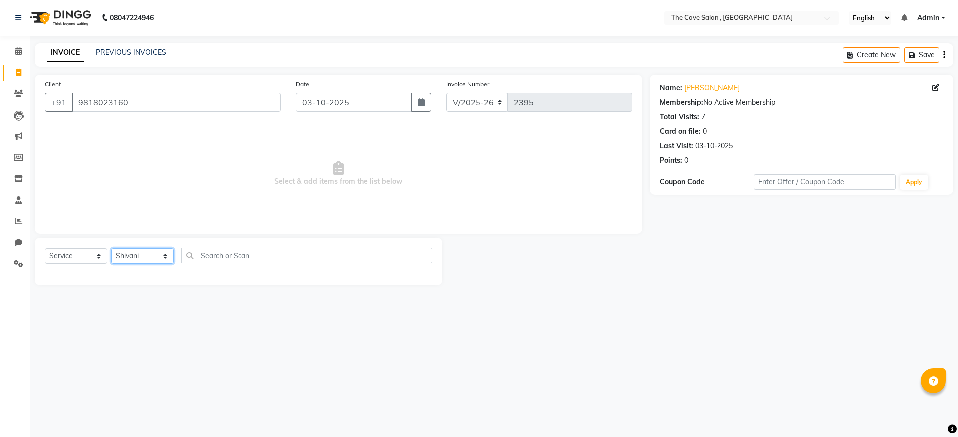
click at [111, 248] on select "Select Stylist Aarif Anil Ankush Anup bharti danish karan Mamta Manager Neer Pr…" at bounding box center [142, 255] width 62 height 15
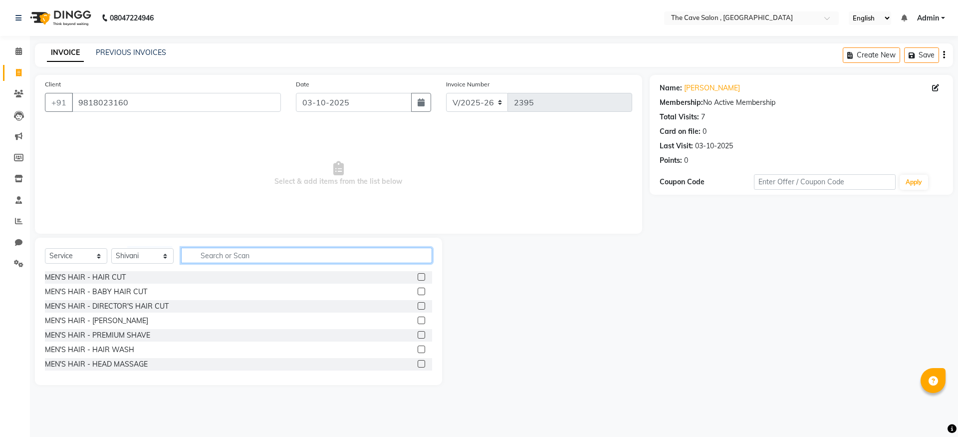
click at [253, 261] on input "text" at bounding box center [306, 255] width 251 height 15
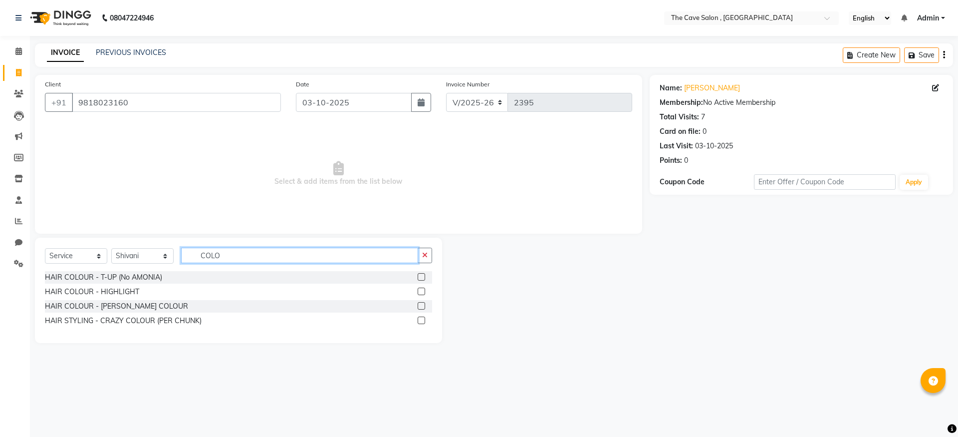
type input "COLO"
click at [418, 275] on label at bounding box center [421, 276] width 7 height 7
click at [418, 275] on input "checkbox" at bounding box center [421, 277] width 6 height 6
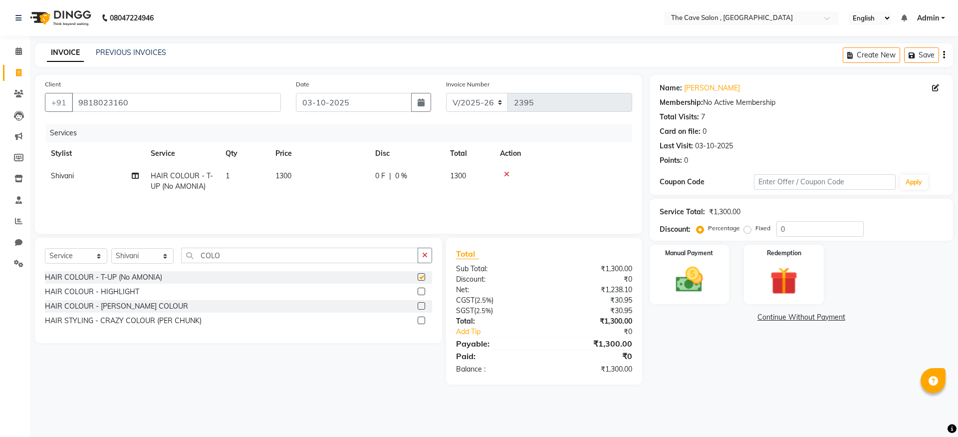
checkbox input "false"
click at [705, 276] on img at bounding box center [689, 279] width 46 height 33
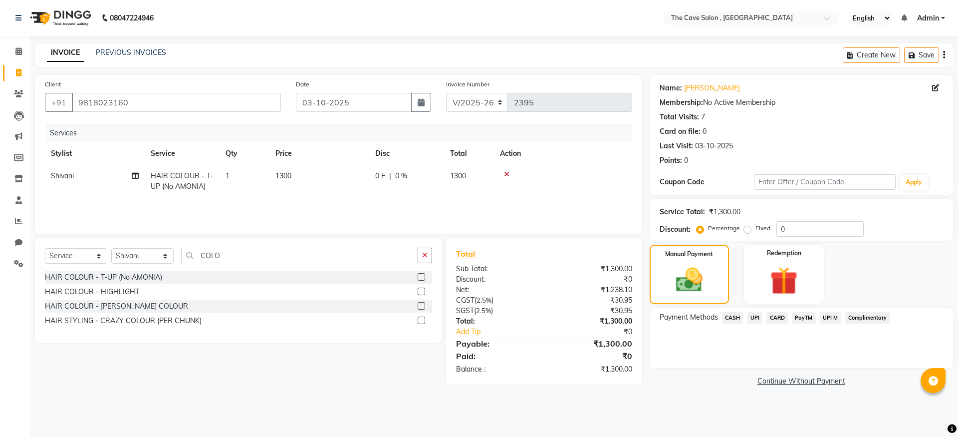
click at [755, 314] on span "UPI" at bounding box center [754, 317] width 15 height 11
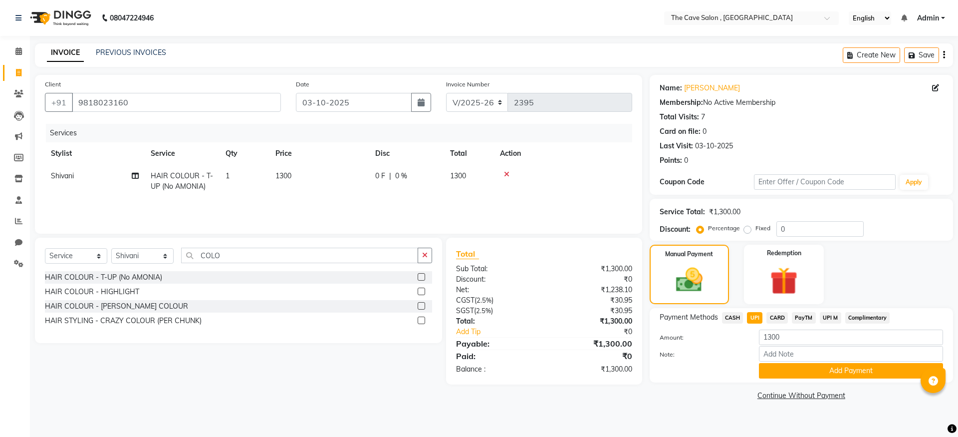
click at [852, 370] on button "Add Payment" at bounding box center [851, 370] width 184 height 15
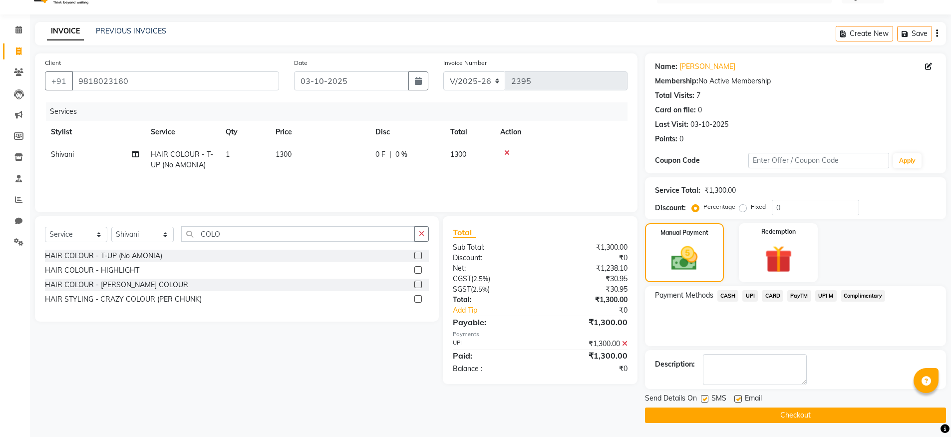
scroll to position [22, 0]
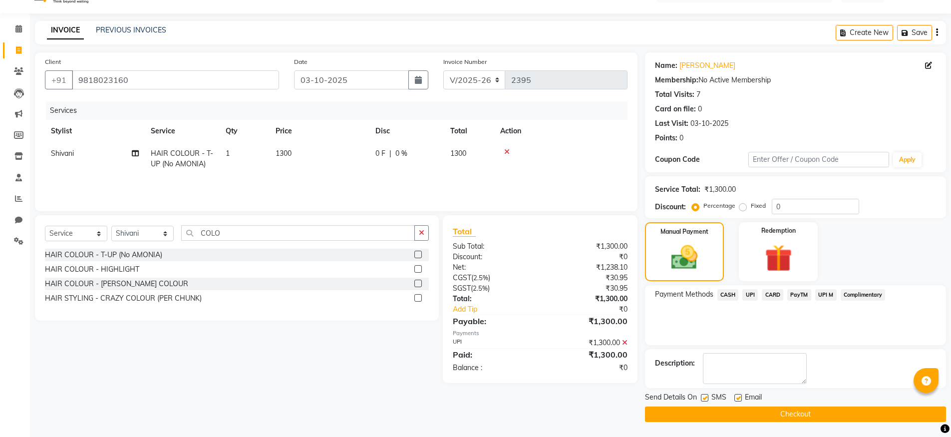
click at [813, 411] on button "Checkout" at bounding box center [795, 413] width 301 height 15
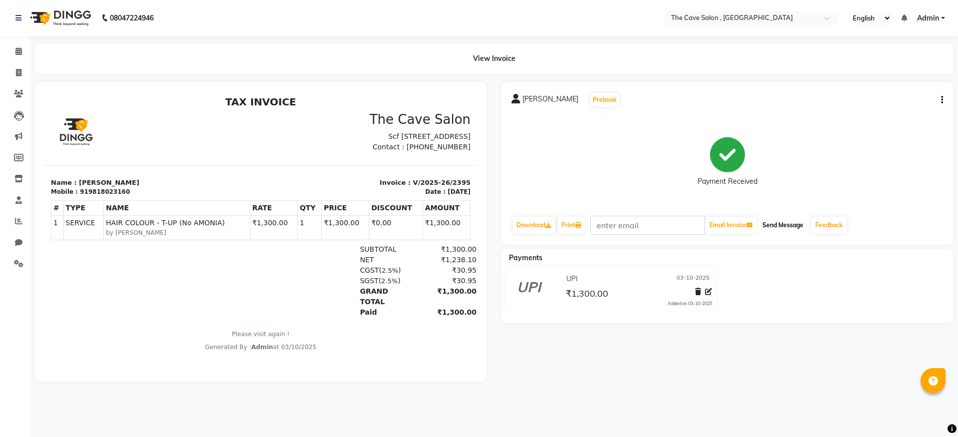
click at [782, 230] on button "Send Message" at bounding box center [783, 225] width 49 height 17
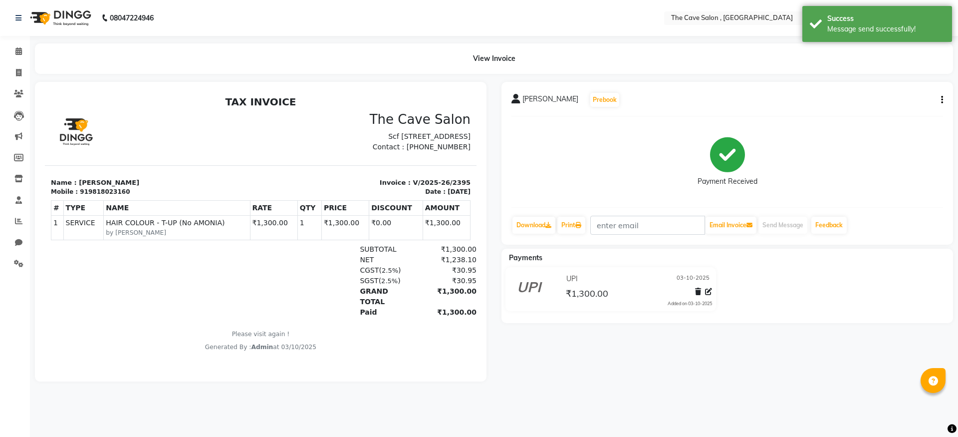
click at [14, 81] on li "Invoice" at bounding box center [15, 72] width 30 height 21
click at [15, 76] on span at bounding box center [18, 72] width 17 height 11
select select "service"
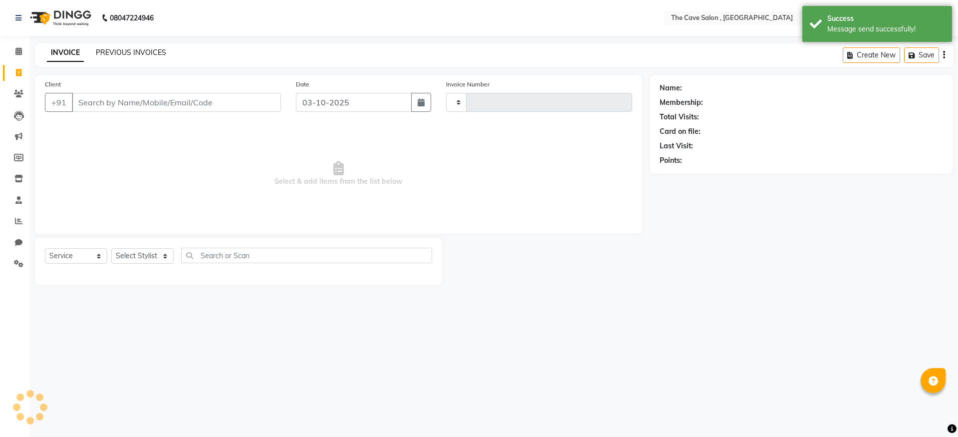
click at [164, 52] on link "PREVIOUS INVOICES" at bounding box center [131, 52] width 70 height 9
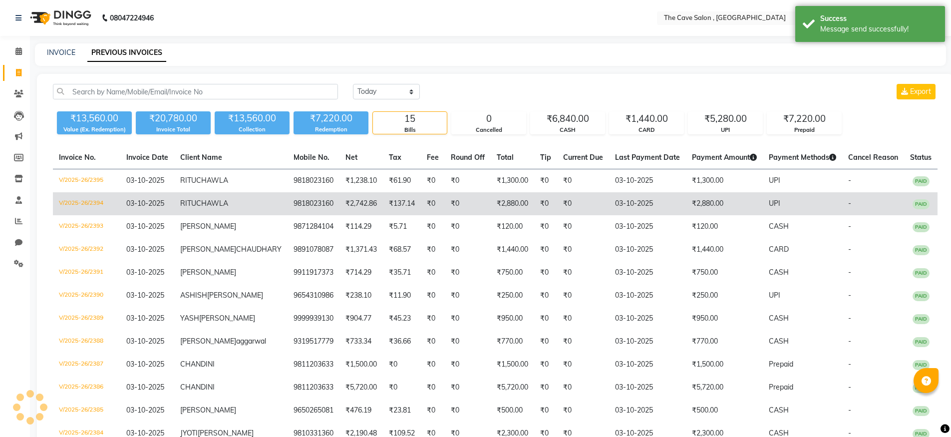
click at [174, 215] on td "03-10-2025" at bounding box center [147, 203] width 54 height 23
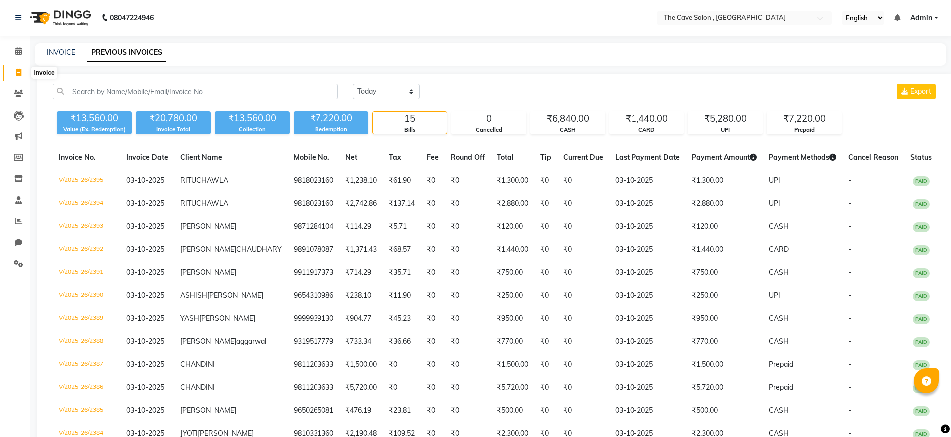
click at [18, 67] on span at bounding box center [18, 72] width 17 height 11
select select "service"
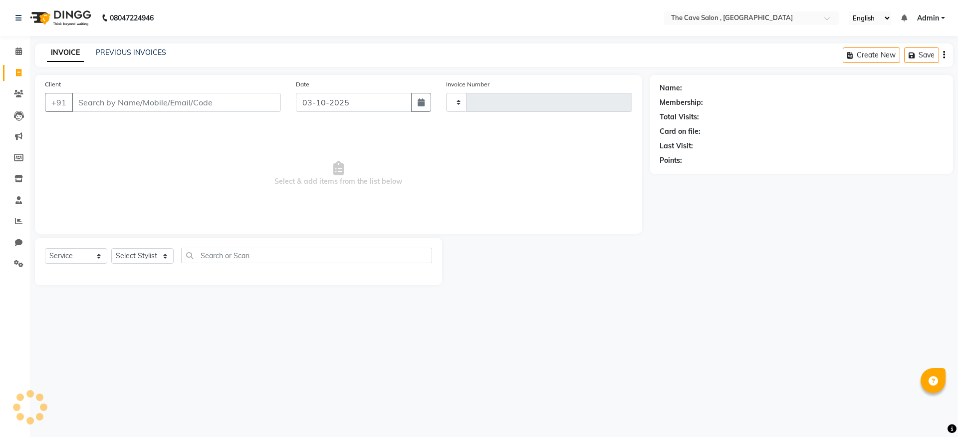
type input "2396"
select select "7844"
click at [149, 54] on link "PREVIOUS INVOICES" at bounding box center [131, 52] width 70 height 9
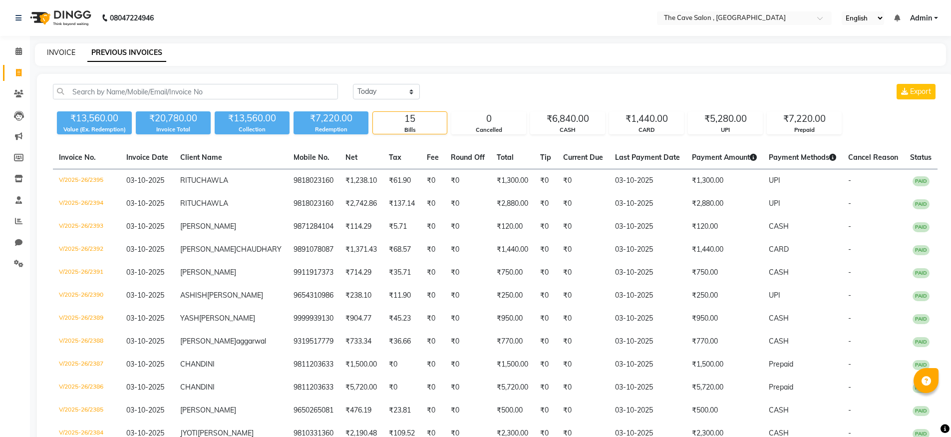
click at [64, 53] on link "INVOICE" at bounding box center [61, 52] width 28 height 9
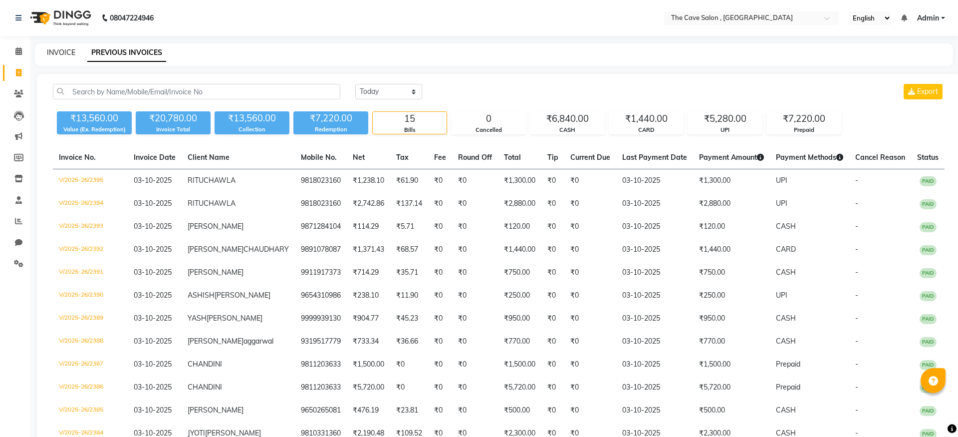
select select "7844"
select select "service"
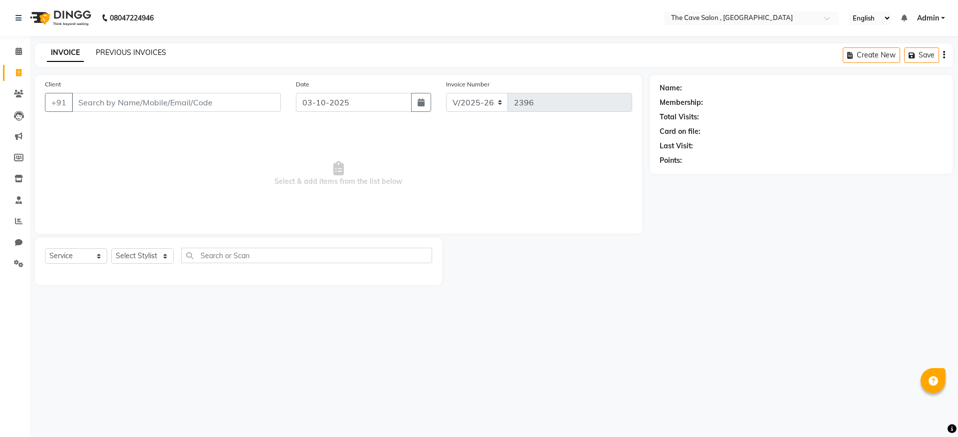
click at [128, 48] on link "PREVIOUS INVOICES" at bounding box center [131, 52] width 70 height 9
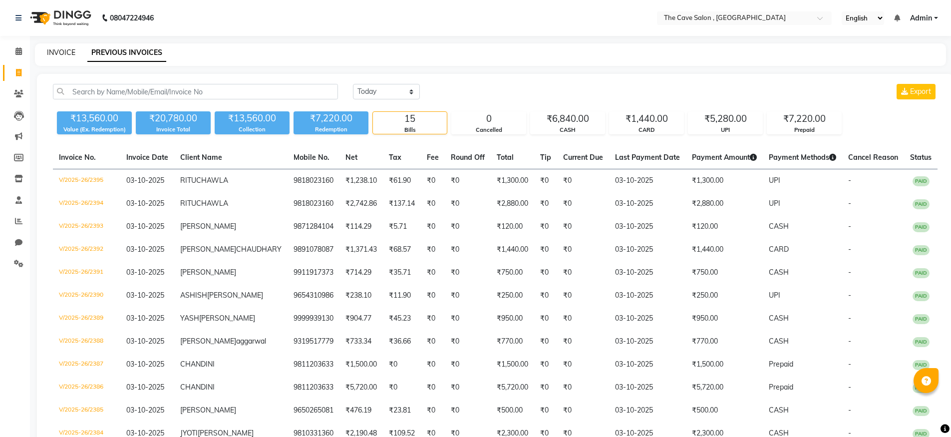
click at [55, 48] on link "INVOICE" at bounding box center [61, 52] width 28 height 9
select select "service"
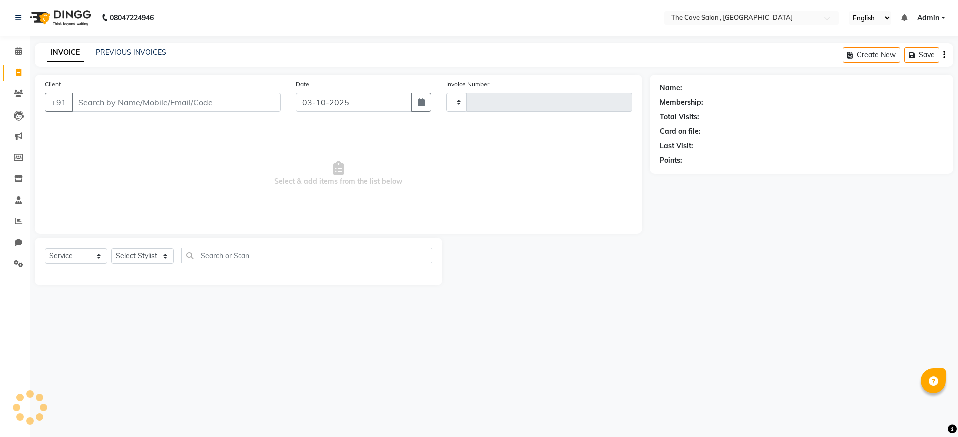
type input "2396"
select select "7844"
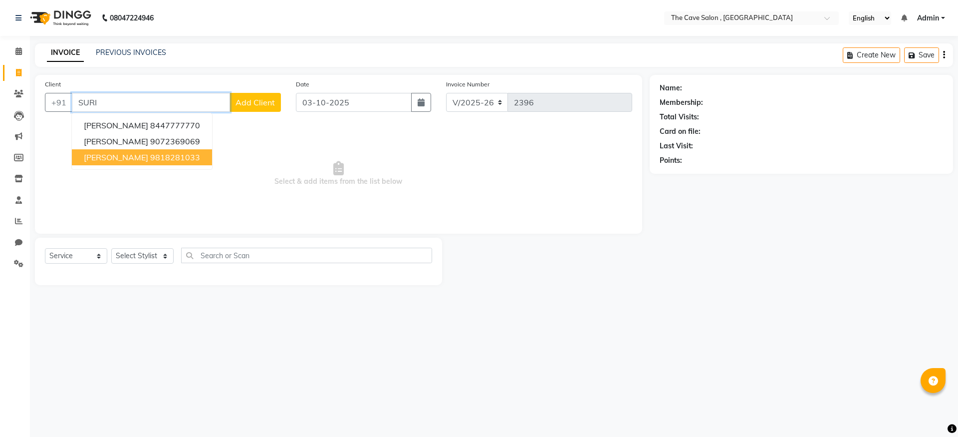
click at [193, 154] on ngb-highlight "9818281033" at bounding box center [175, 157] width 50 height 10
type input "9818281033"
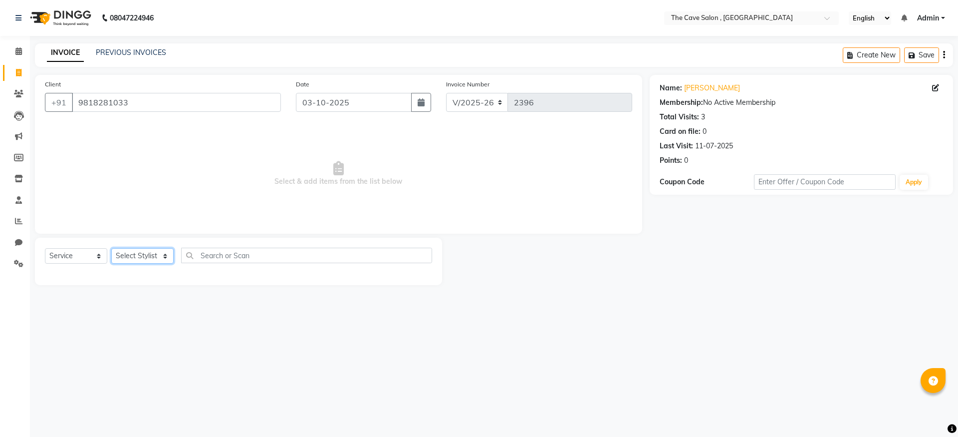
click at [165, 258] on select "Select Stylist Aarif Anil Ankush Anup bharti danish karan Mamta Manager Neer Pr…" at bounding box center [142, 255] width 62 height 15
select select "70262"
click at [111, 248] on select "Select Stylist Aarif Anil Ankush Anup bharti danish karan Mamta Manager Neer Pr…" at bounding box center [142, 255] width 62 height 15
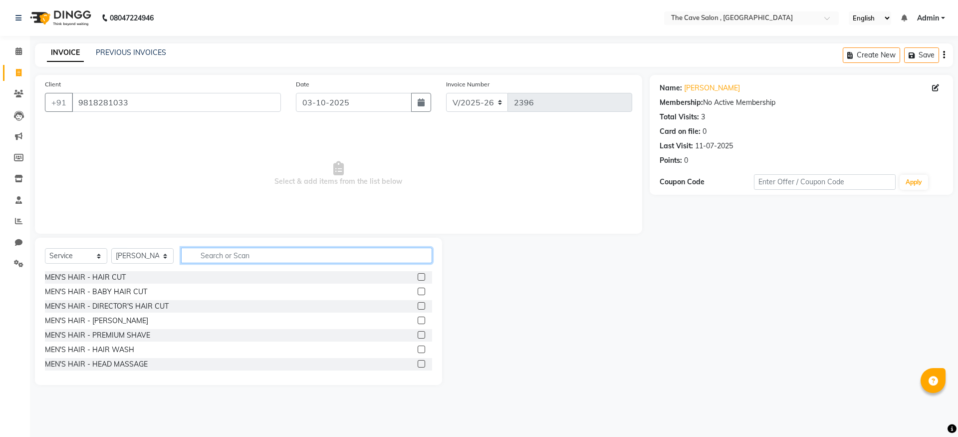
click at [226, 257] on input "text" at bounding box center [306, 255] width 251 height 15
type input "BASIC"
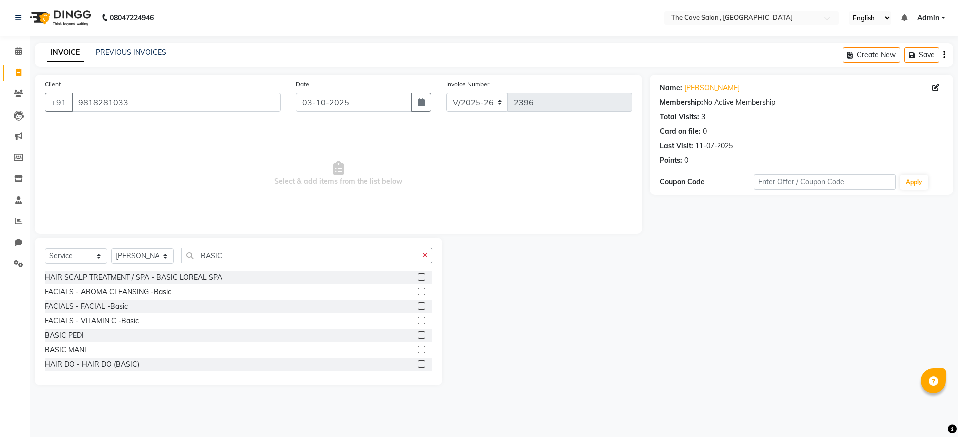
click at [418, 334] on label at bounding box center [421, 334] width 7 height 7
click at [418, 334] on input "checkbox" at bounding box center [421, 335] width 6 height 6
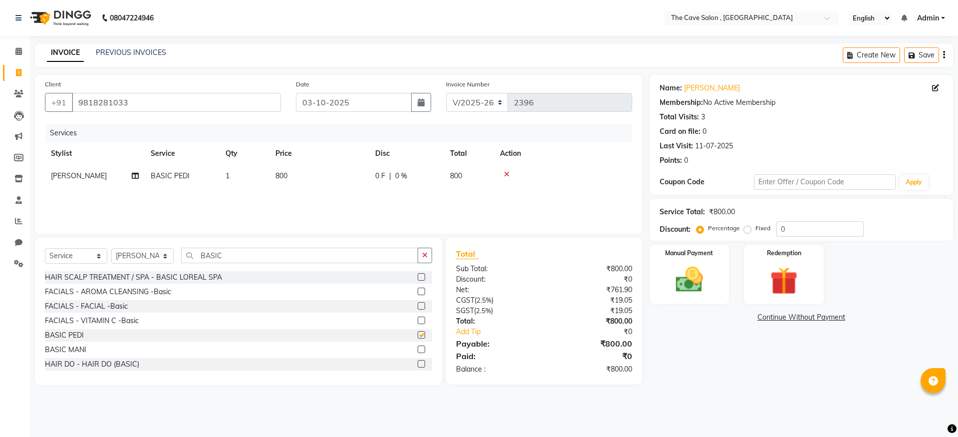
checkbox input "false"
click at [686, 273] on img at bounding box center [689, 279] width 46 height 33
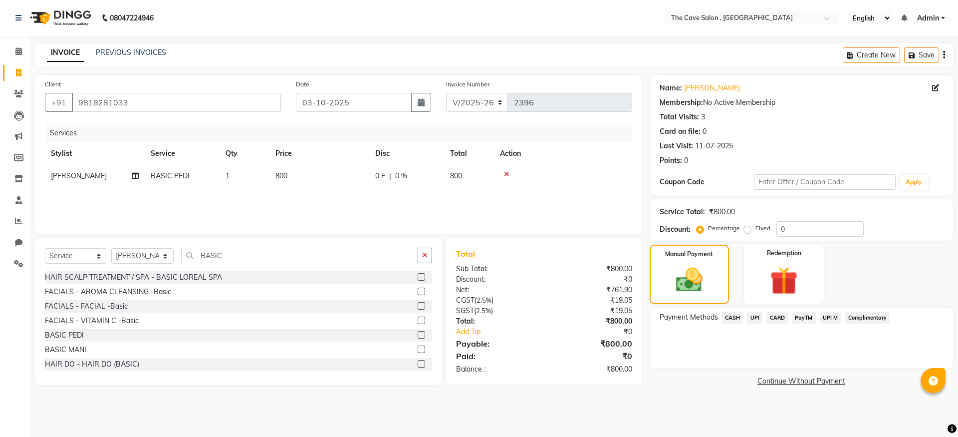
click at [734, 317] on span "CASH" at bounding box center [732, 317] width 21 height 11
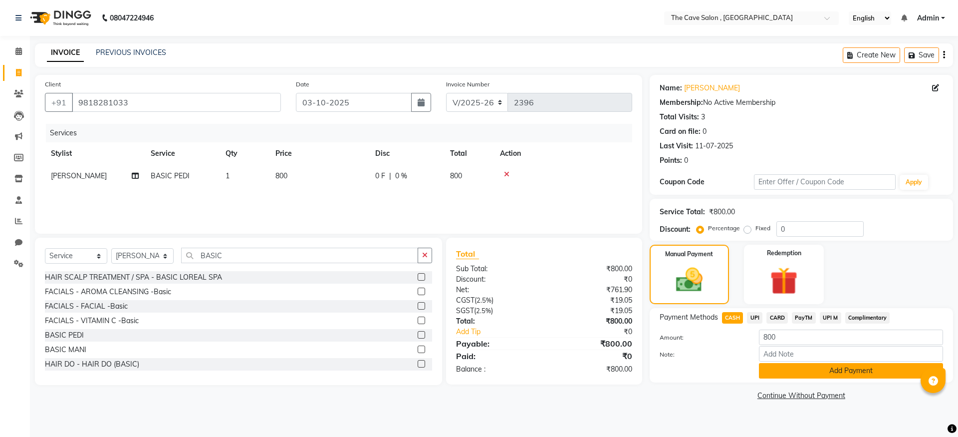
click at [830, 369] on button "Add Payment" at bounding box center [851, 370] width 184 height 15
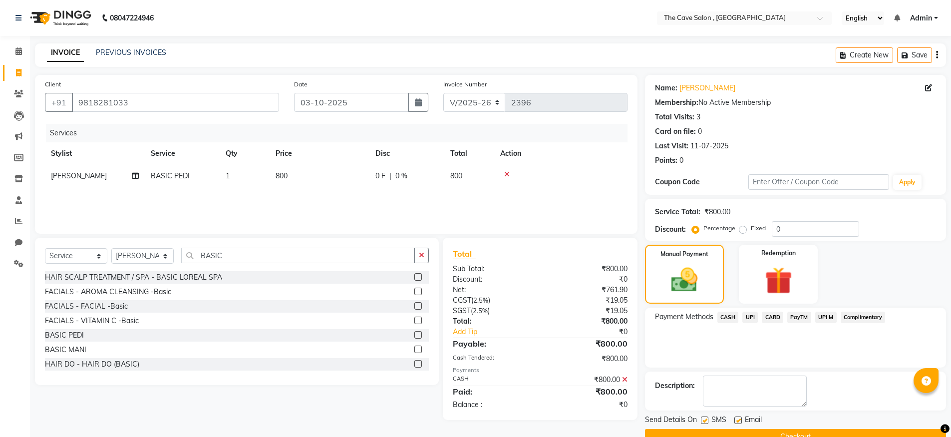
click at [804, 431] on button "Checkout" at bounding box center [795, 436] width 301 height 15
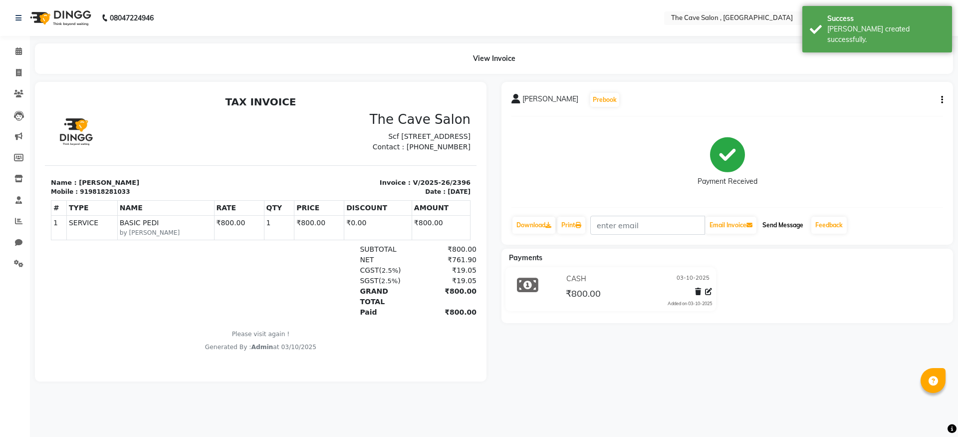
click at [775, 224] on button "Send Message" at bounding box center [783, 225] width 49 height 17
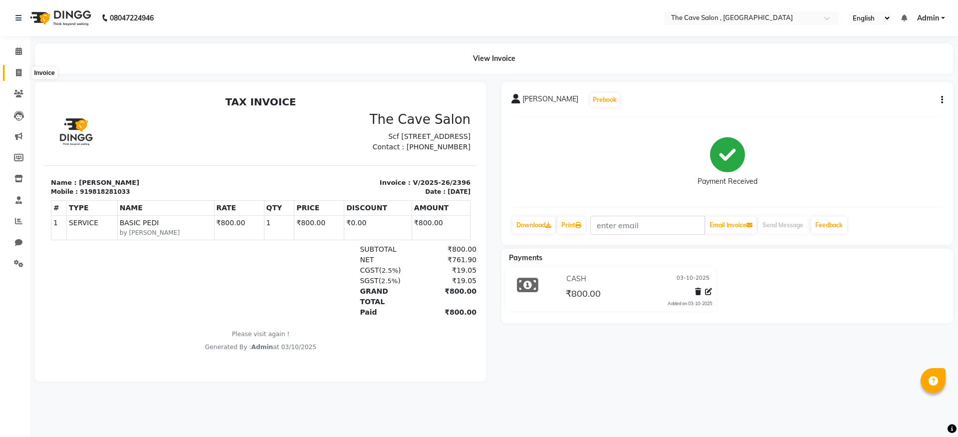
click at [21, 72] on span at bounding box center [18, 72] width 17 height 11
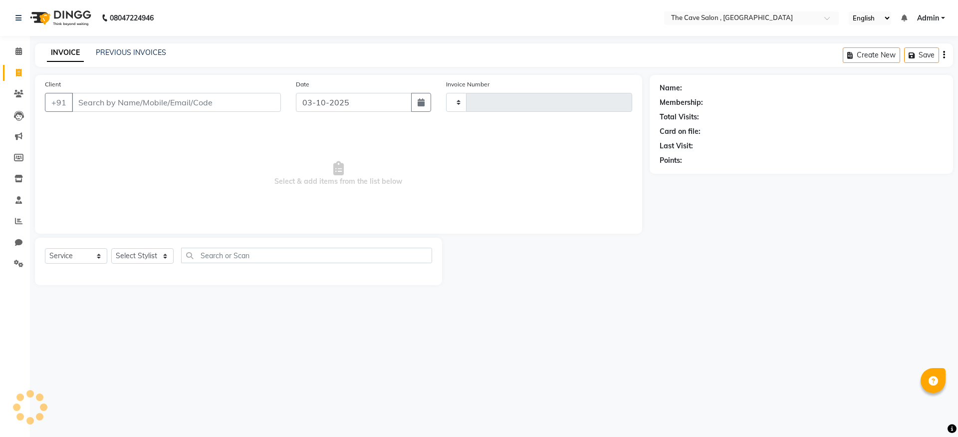
click at [21, 72] on span at bounding box center [18, 72] width 17 height 11
select select "7844"
select select "service"
click at [116, 102] on input "Client" at bounding box center [176, 102] width 209 height 19
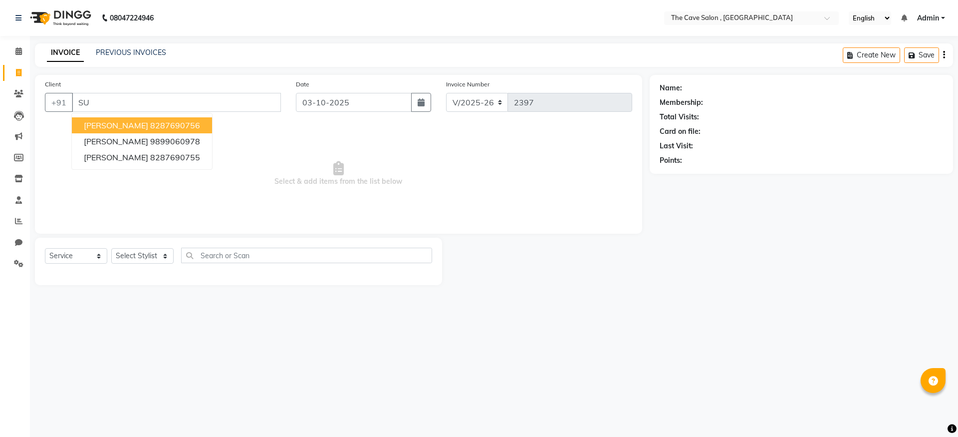
type input "S"
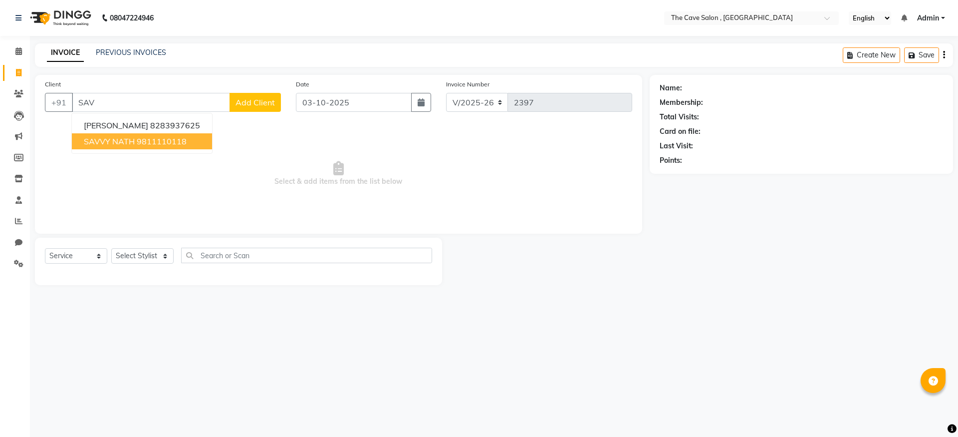
click at [125, 143] on span "SAVVY NATH" at bounding box center [109, 141] width 51 height 10
type input "9811110118"
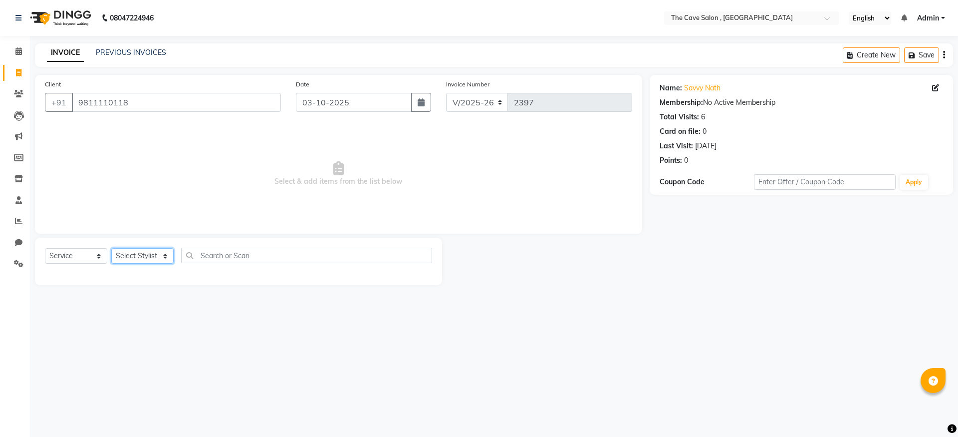
click at [161, 257] on select "Select Stylist Aarif Anil Ankush Anup bharti danish karan Mamta Manager Neer Pr…" at bounding box center [142, 255] width 62 height 15
select select "70257"
click at [111, 248] on select "Select Stylist Aarif Anil Ankush Anup bharti danish karan Mamta Manager Neer Pr…" at bounding box center [142, 255] width 62 height 15
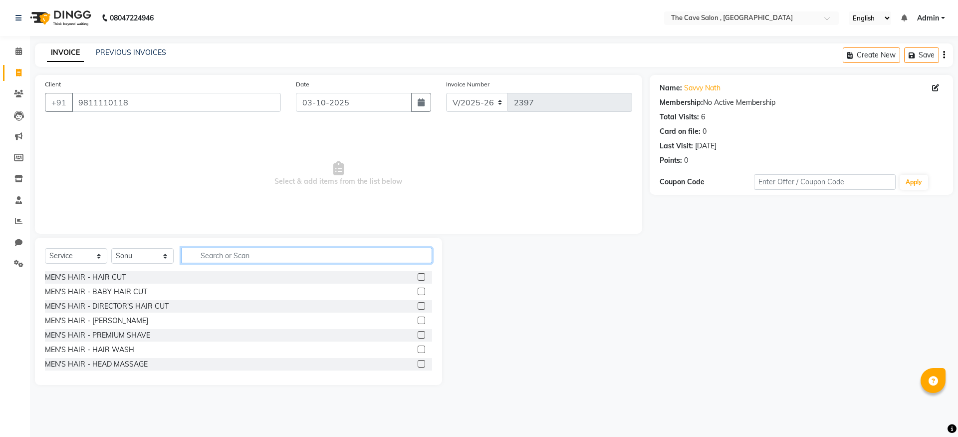
click at [231, 255] on input "text" at bounding box center [306, 255] width 251 height 15
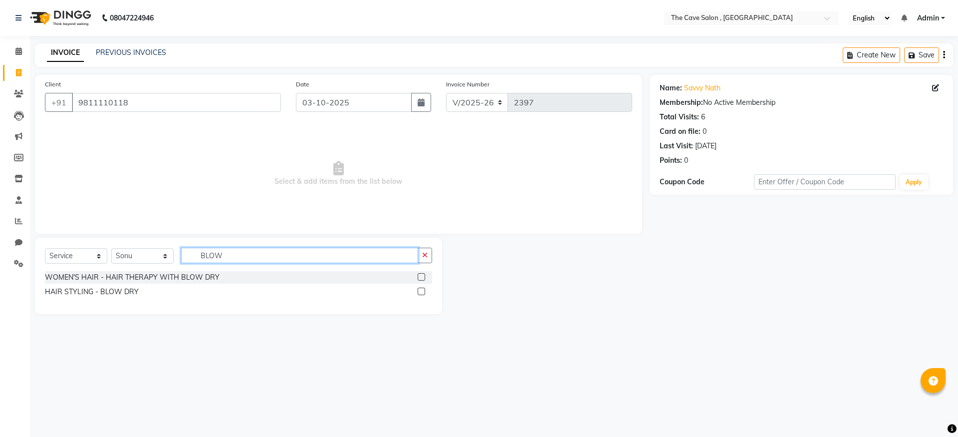
type input "BLOW"
click at [166, 254] on select "Select Stylist Aarif Anil Ankush Anup bharti danish karan Mamta Manager Neer Pr…" at bounding box center [142, 255] width 62 height 15
click at [111, 248] on select "Select Stylist Aarif Anil Ankush Anup bharti danish karan Mamta Manager Neer Pr…" at bounding box center [142, 255] width 62 height 15
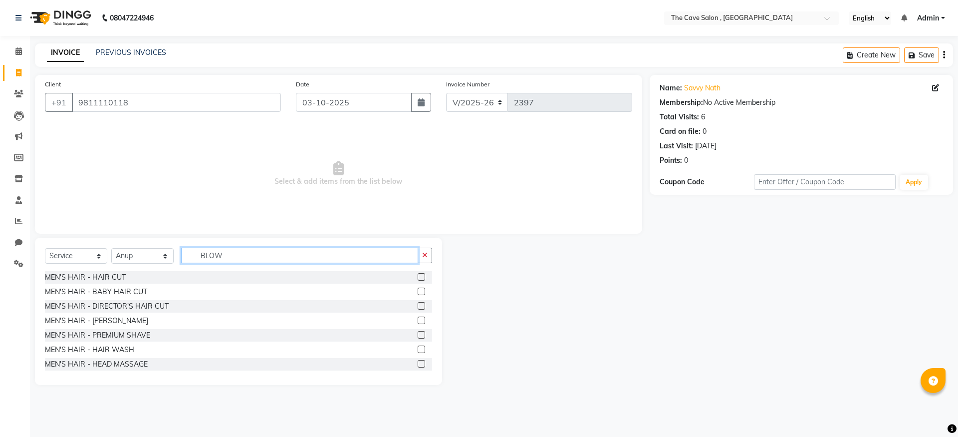
click at [271, 255] on input "BLOW" at bounding box center [299, 255] width 237 height 15
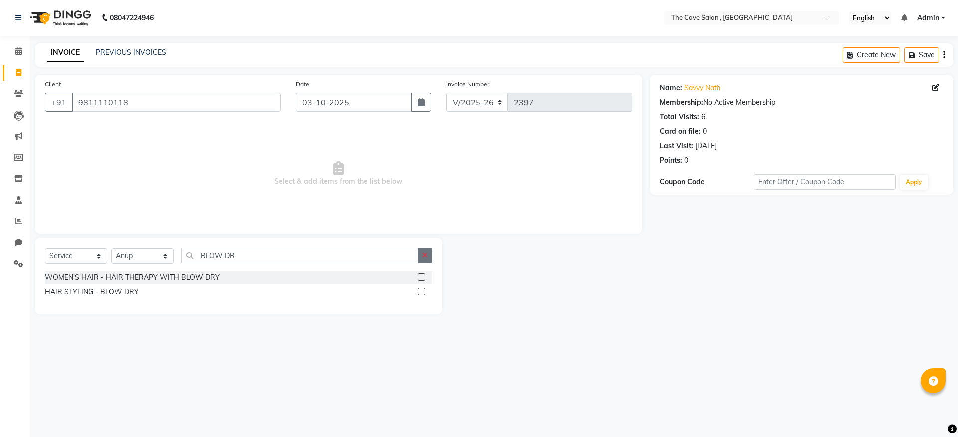
click at [424, 258] on icon "button" at bounding box center [424, 255] width 5 height 7
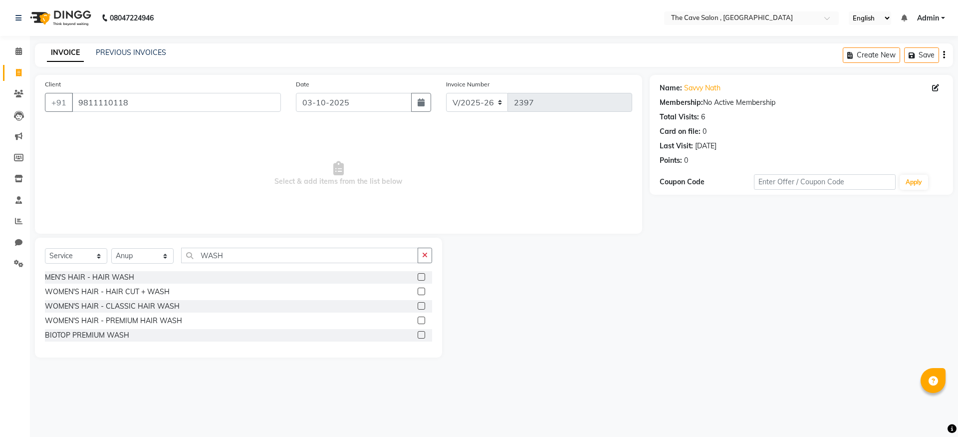
click at [421, 321] on label at bounding box center [421, 319] width 7 height 7
click at [421, 321] on input "checkbox" at bounding box center [421, 320] width 6 height 6
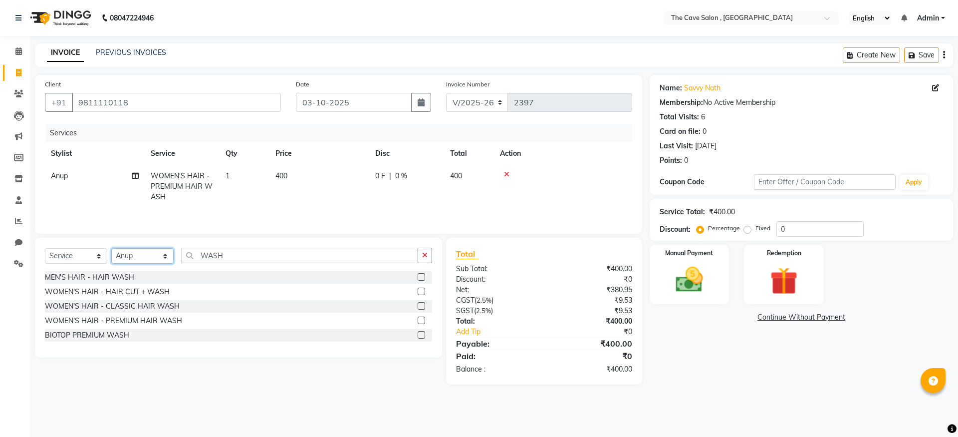
click at [165, 253] on select "Select Stylist Aarif Anil Ankush Anup bharti danish karan Mamta Manager Neer Pr…" at bounding box center [142, 255] width 62 height 15
click at [111, 248] on select "Select Stylist Aarif Anil Ankush Anup bharti danish karan Mamta Manager Neer Pr…" at bounding box center [142, 255] width 62 height 15
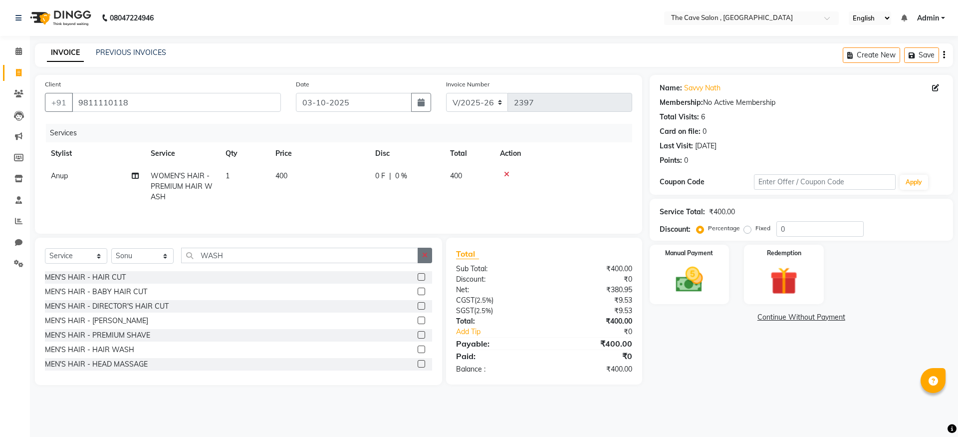
click at [428, 256] on button "button" at bounding box center [425, 255] width 14 height 15
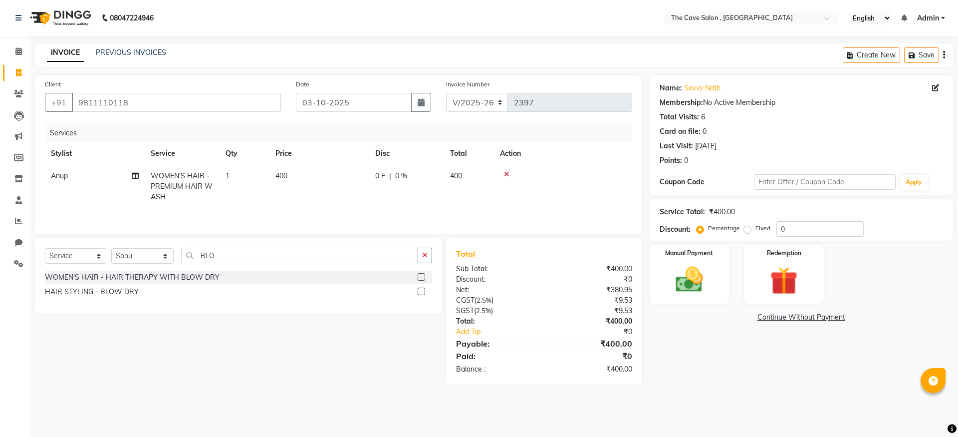
click at [423, 290] on label at bounding box center [421, 291] width 7 height 7
click at [423, 290] on input "checkbox" at bounding box center [421, 292] width 6 height 6
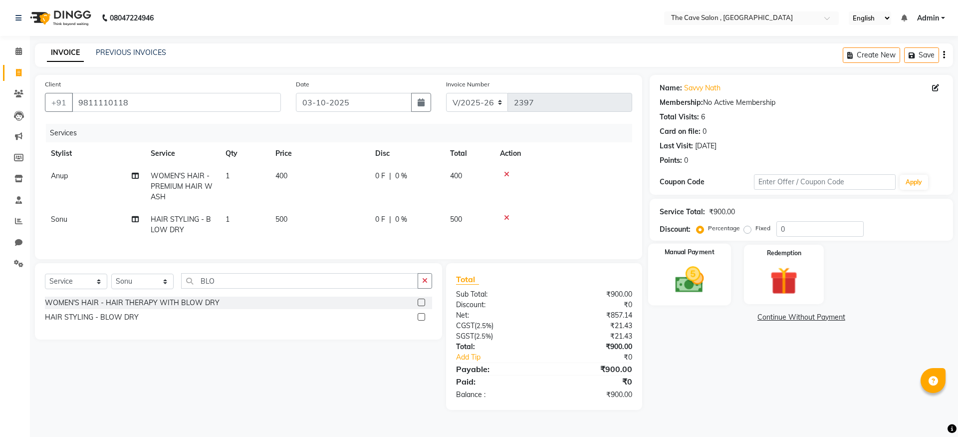
click at [693, 275] on img at bounding box center [689, 279] width 46 height 33
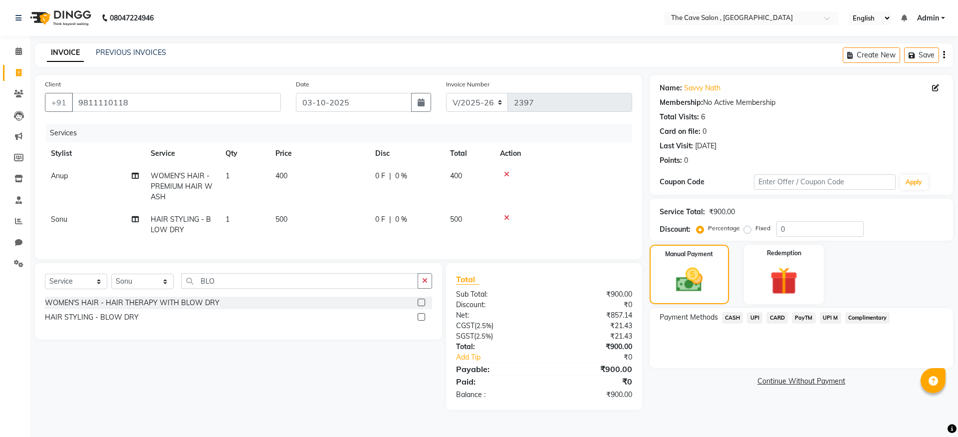
click at [731, 318] on span "CASH" at bounding box center [732, 317] width 21 height 11
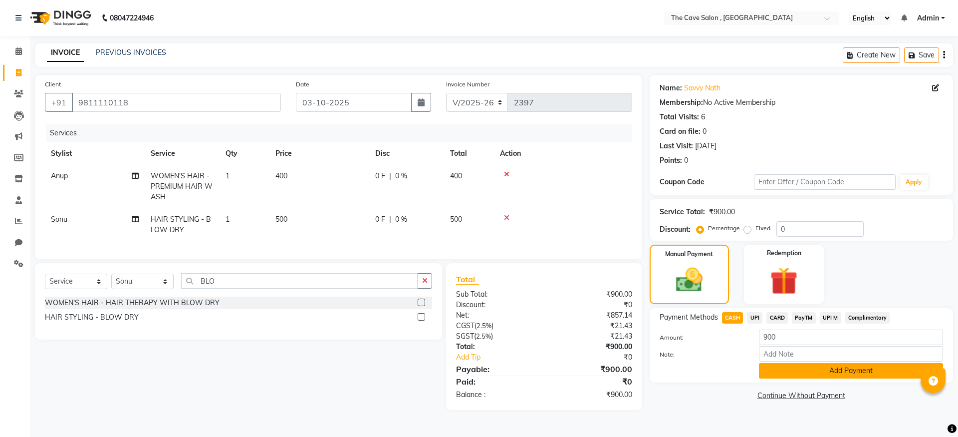
click at [874, 372] on button "Add Payment" at bounding box center [851, 370] width 184 height 15
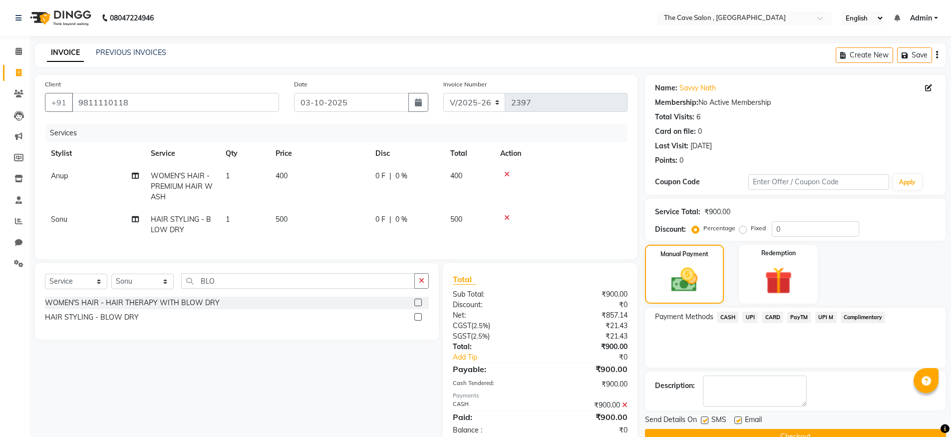
click at [761, 430] on button "Checkout" at bounding box center [795, 436] width 301 height 15
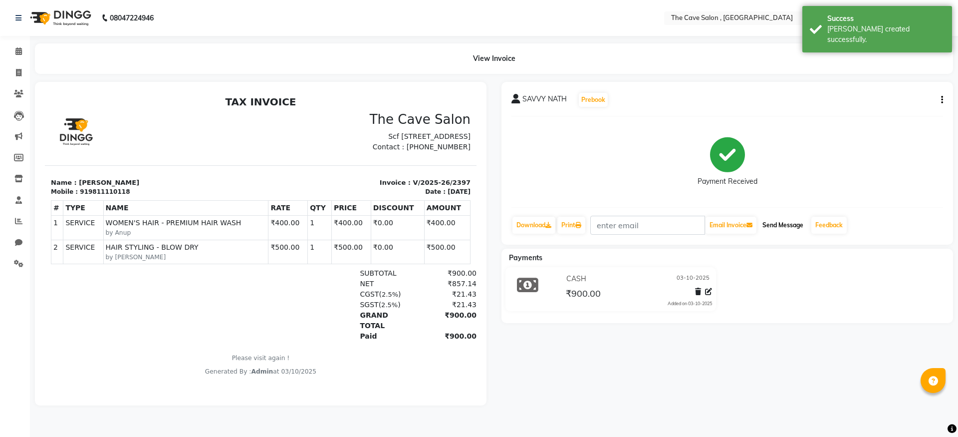
click at [782, 223] on button "Send Message" at bounding box center [783, 225] width 49 height 17
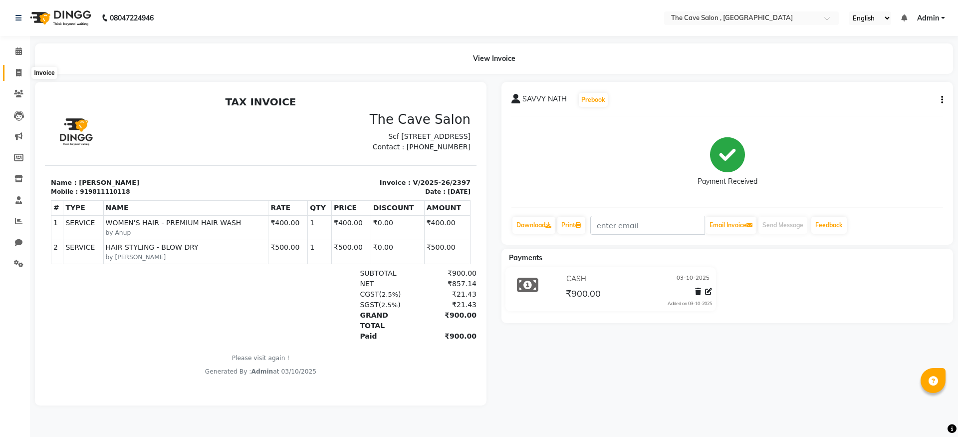
click at [18, 74] on icon at bounding box center [18, 72] width 5 height 7
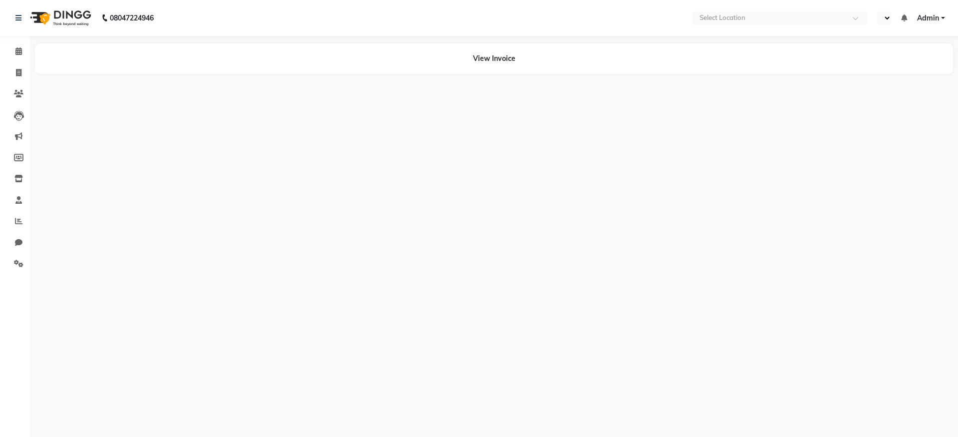
select select "en"
